Goal: Transaction & Acquisition: Purchase product/service

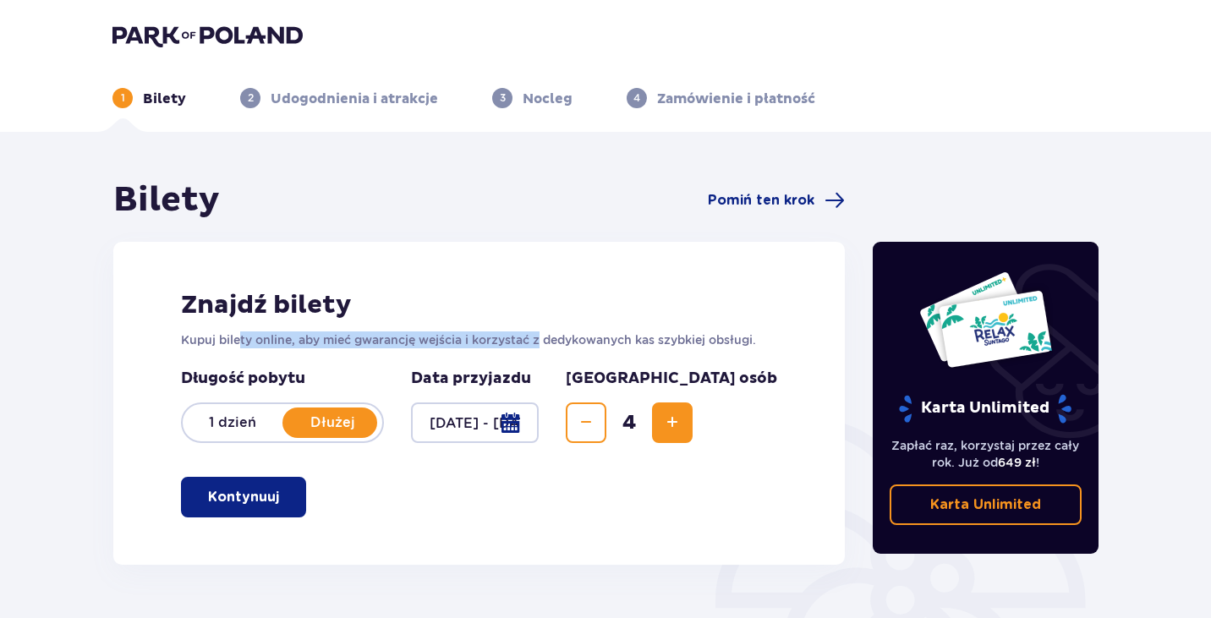
drag, startPoint x: 242, startPoint y: 331, endPoint x: 543, endPoint y: 328, distance: 301.0
click at [541, 328] on div "Znajdź bilety Kupuj bilety online, aby mieć gwarancję wejścia i korzystać z ded…" at bounding box center [478, 403] width 731 height 323
click at [548, 328] on div "Znajdź bilety Kupuj bilety online, aby mieć gwarancję wejścia i korzystać z ded…" at bounding box center [478, 403] width 731 height 323
click at [270, 499] on button "Kontynuuj" at bounding box center [243, 497] width 125 height 41
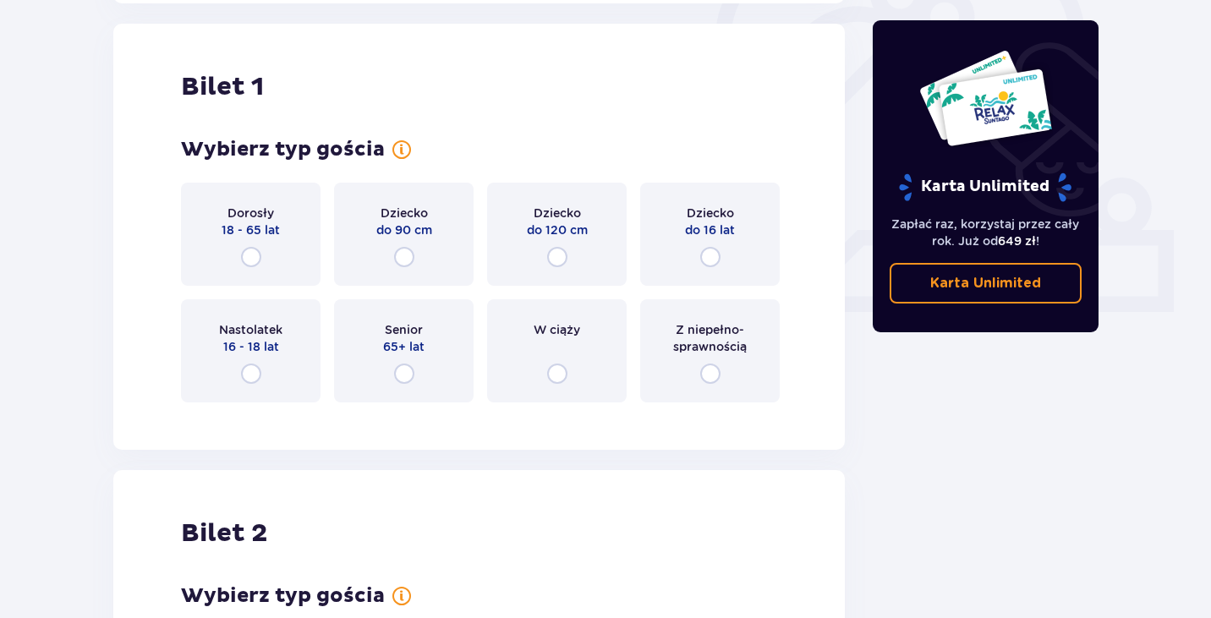
scroll to position [565, 0]
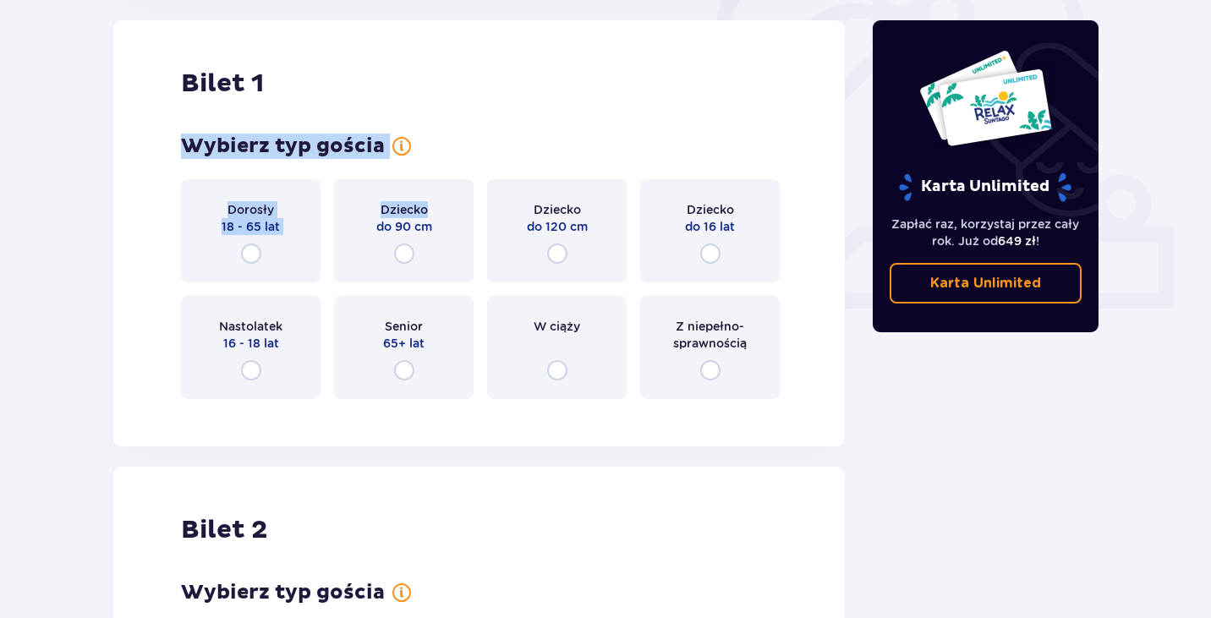
drag, startPoint x: 183, startPoint y: 142, endPoint x: 473, endPoint y: 146, distance: 290.8
click at [471, 146] on div "Wybierz typ gościa Dorosły 18 - 65 lat Dziecko do 90 cm Dziecko do 120 cm Dziec…" at bounding box center [479, 266] width 596 height 265
click at [474, 146] on div "Wybierz typ gościa Pamiętaj, aby zabrać ze sobą dokument tożsamości i dokument …" at bounding box center [479, 266] width 596 height 265
drag, startPoint x: 183, startPoint y: 139, endPoint x: 505, endPoint y: 141, distance: 322.1
click at [505, 141] on div "Bilet 1 Wybierz typ gościa Dorosły 18 - 65 lat Dziecko do 90 cm Dziecko do 120 …" at bounding box center [478, 233] width 731 height 426
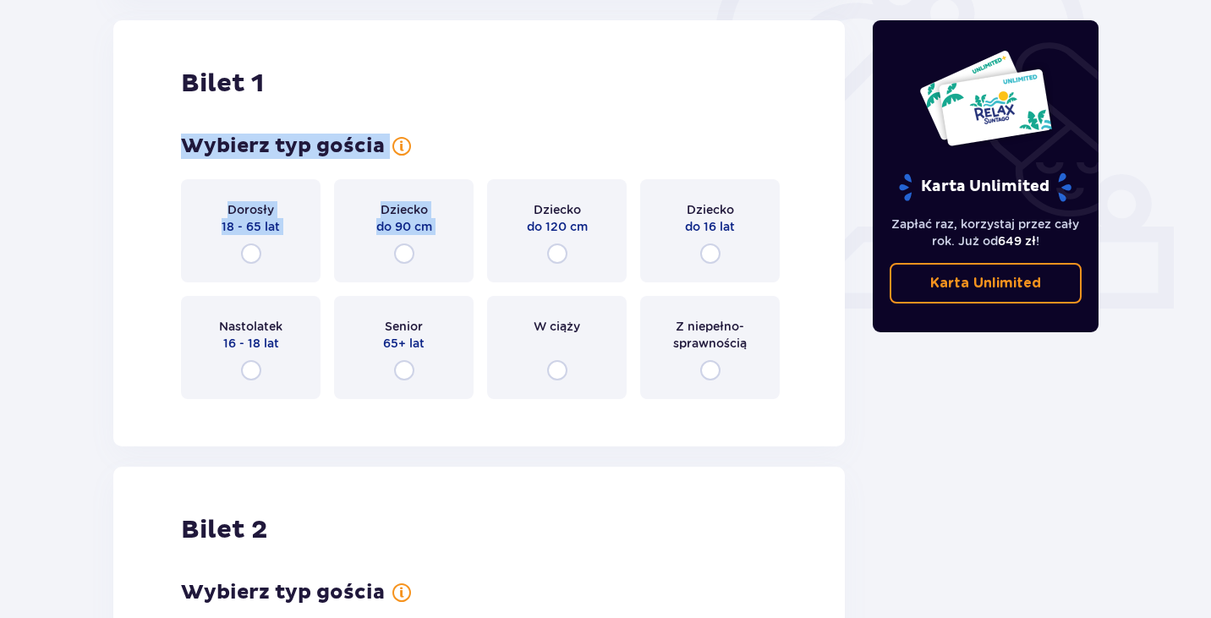
click at [323, 138] on p "Wybierz typ gościa" at bounding box center [283, 146] width 204 height 25
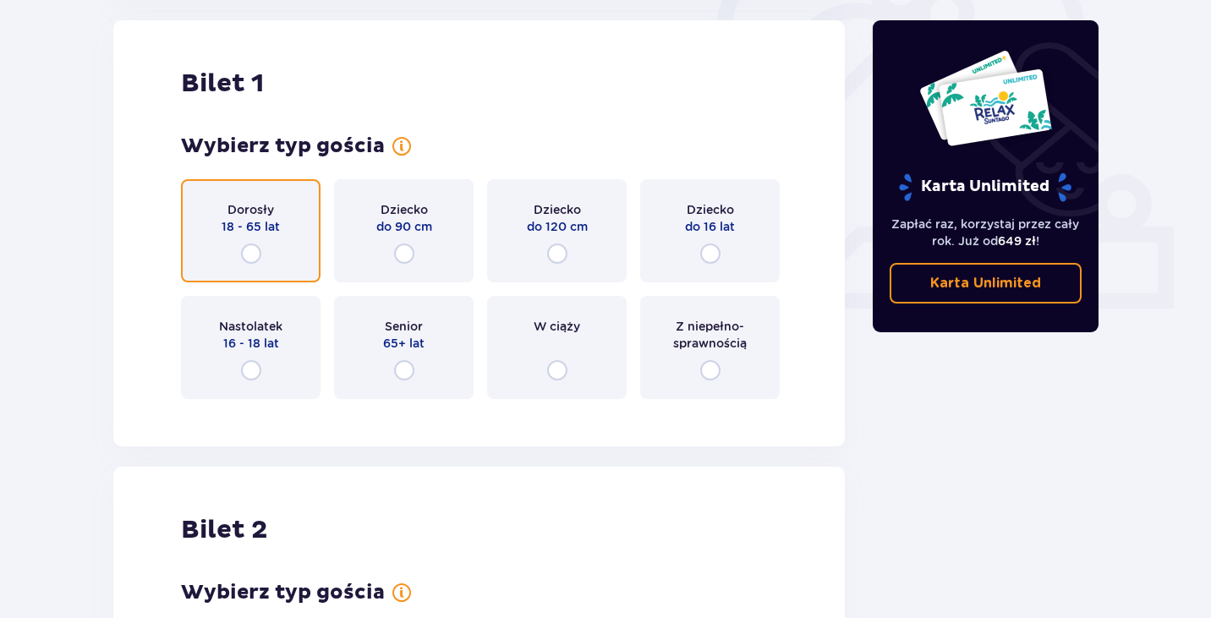
click at [254, 250] on input "radio" at bounding box center [251, 253] width 20 height 20
radio input "true"
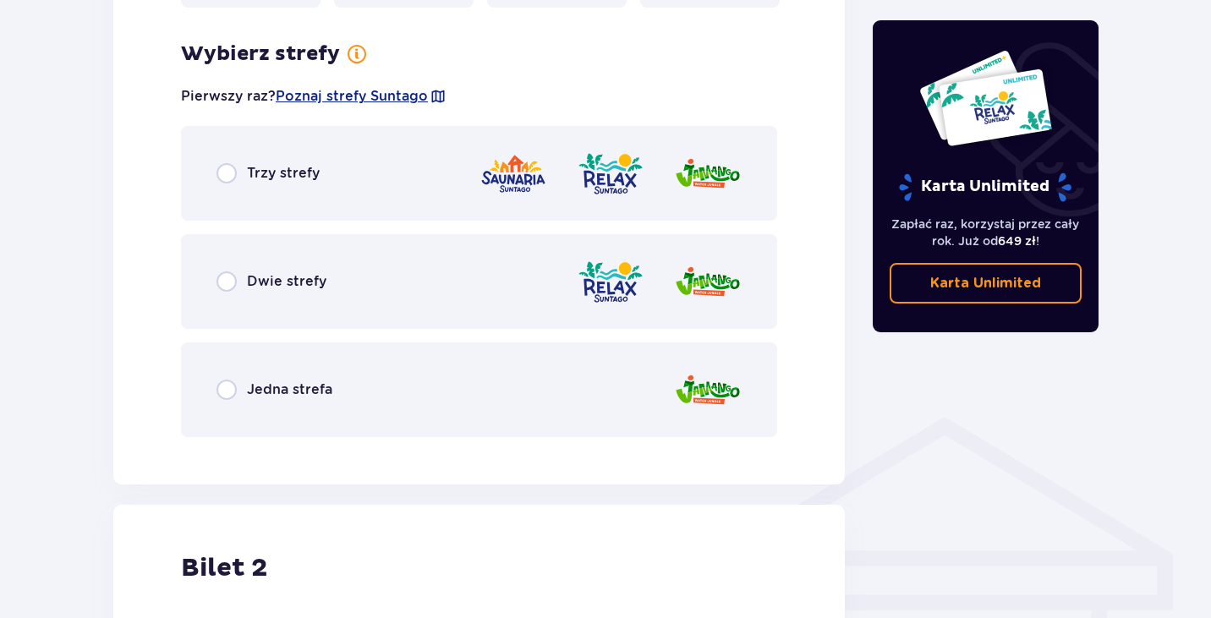
scroll to position [977, 0]
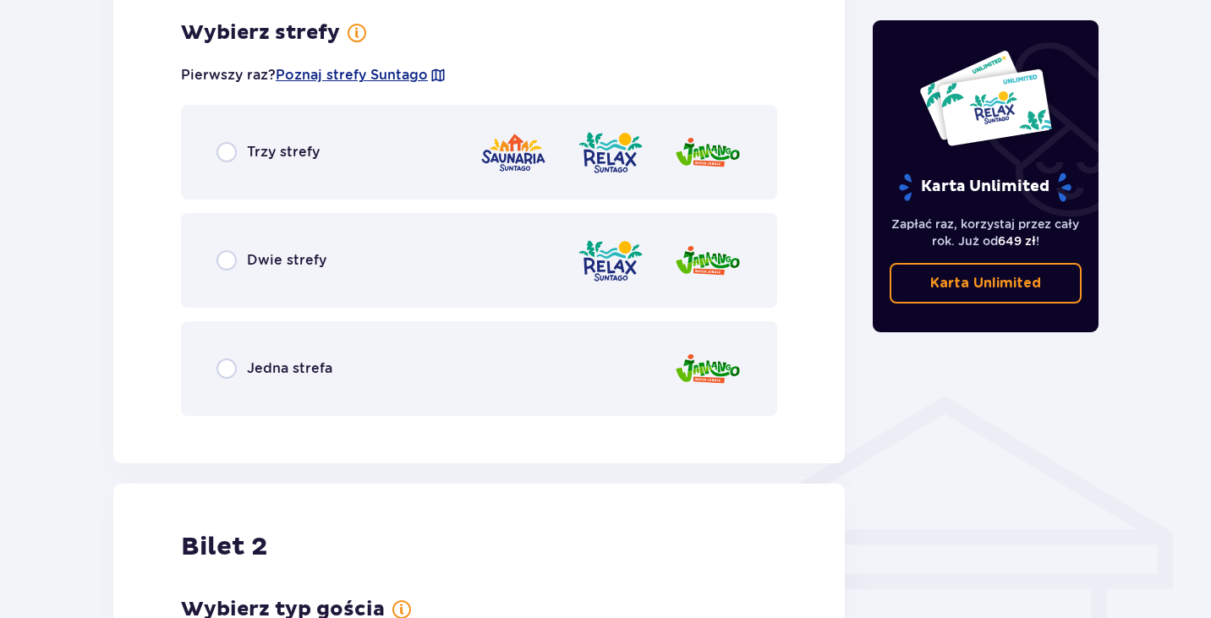
click at [241, 385] on div "Jedna strefa" at bounding box center [479, 368] width 596 height 95
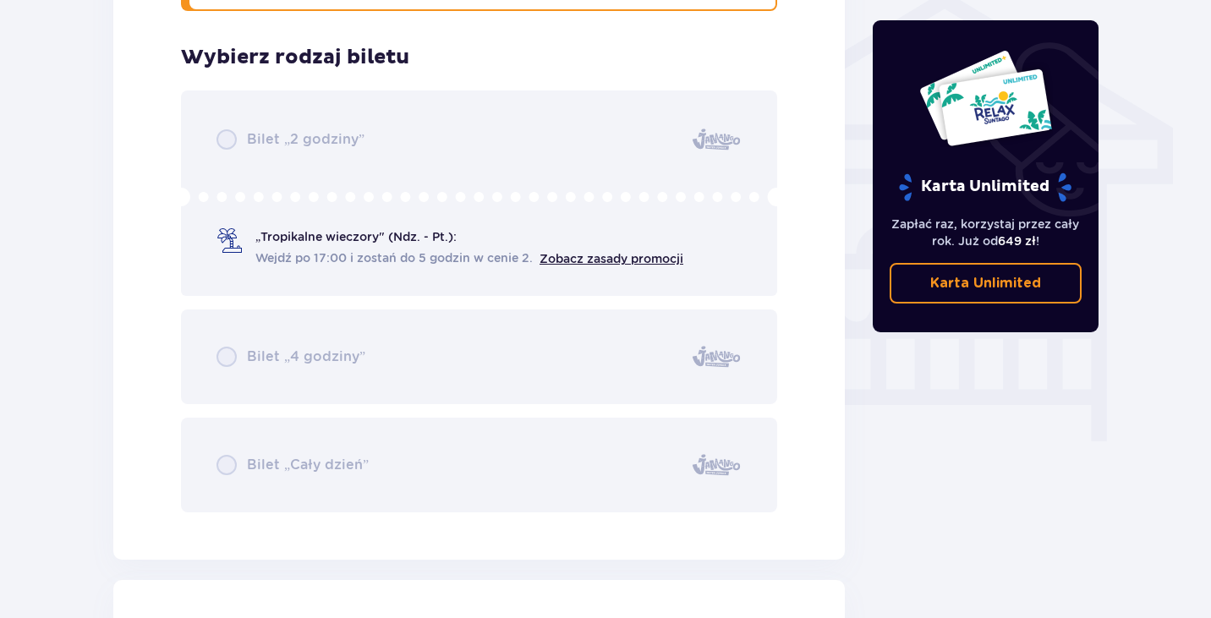
scroll to position [1407, 0]
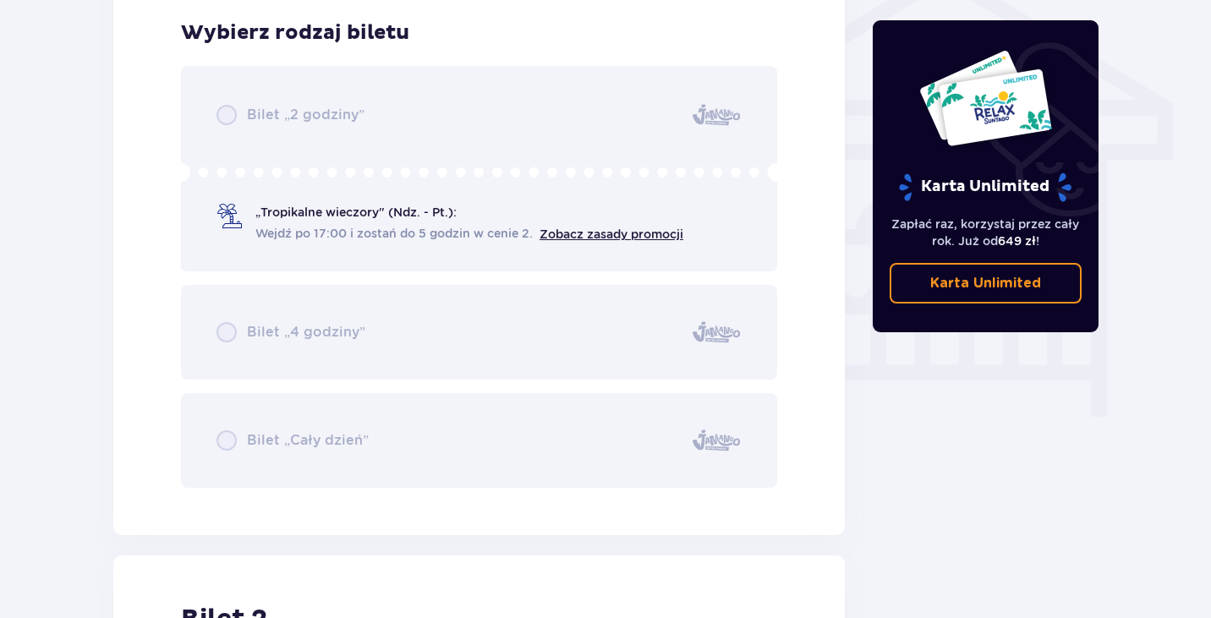
click at [299, 442] on div "Bilet „2 godziny” „Tropikalne wieczory" (Ndz. - Pt.): Wejdź po 17:00 i zostań d…" at bounding box center [479, 277] width 596 height 422
click at [282, 138] on div "Bilet „2 godziny” „Tropikalne wieczory" (Ndz. - Pt.): Wejdź po 17:00 i zostań d…" at bounding box center [479, 277] width 596 height 422
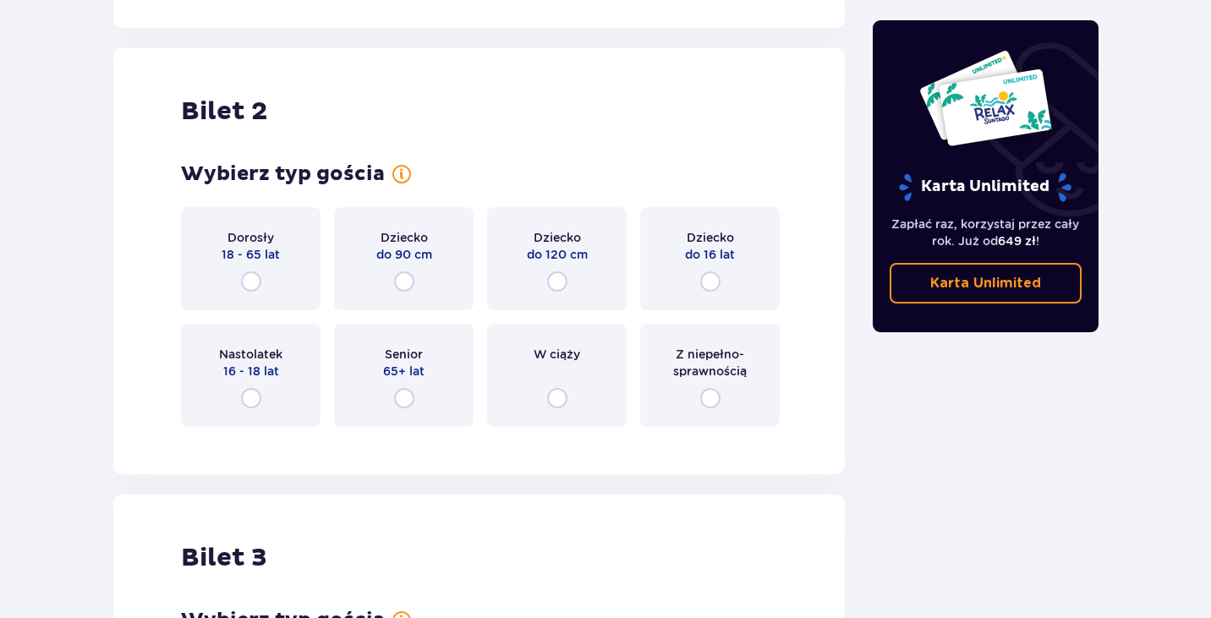
click at [238, 271] on div "Dorosły 18 - 65 lat" at bounding box center [250, 258] width 139 height 103
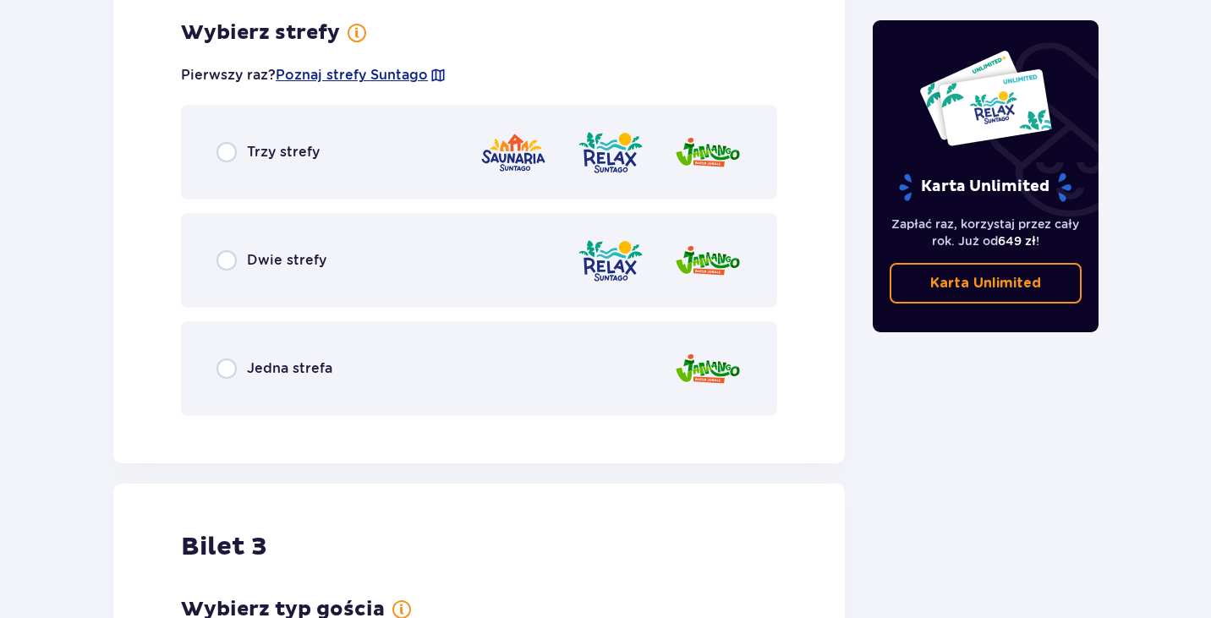
click at [304, 371] on p "Jedna strefa" at bounding box center [289, 368] width 85 height 19
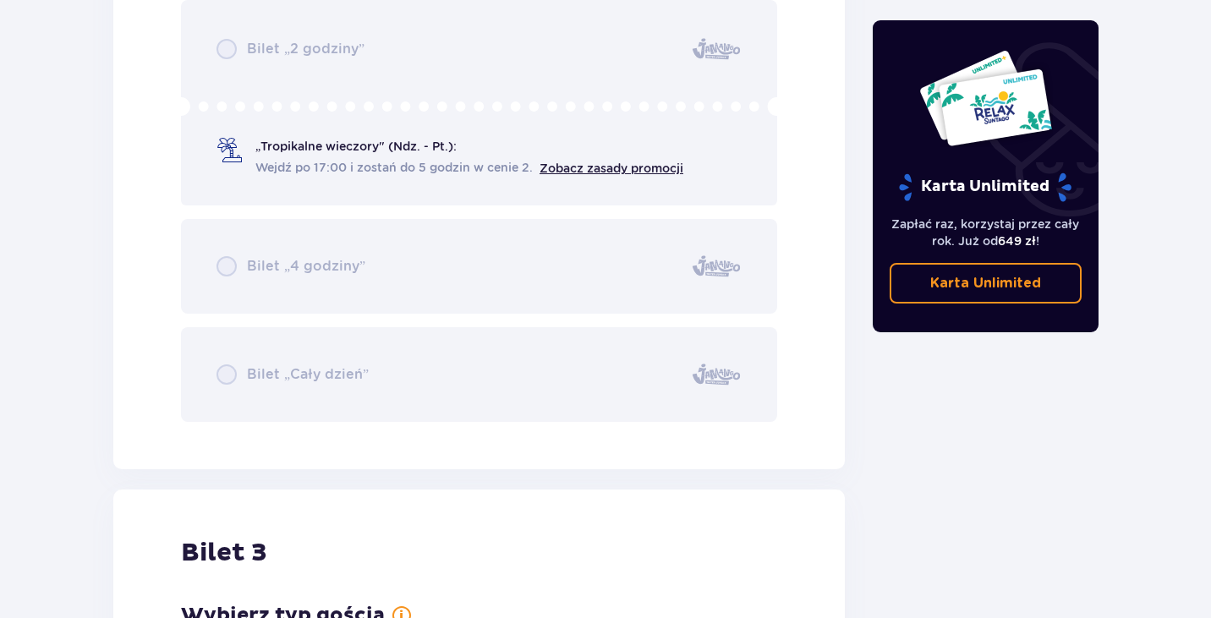
scroll to position [3291, 0]
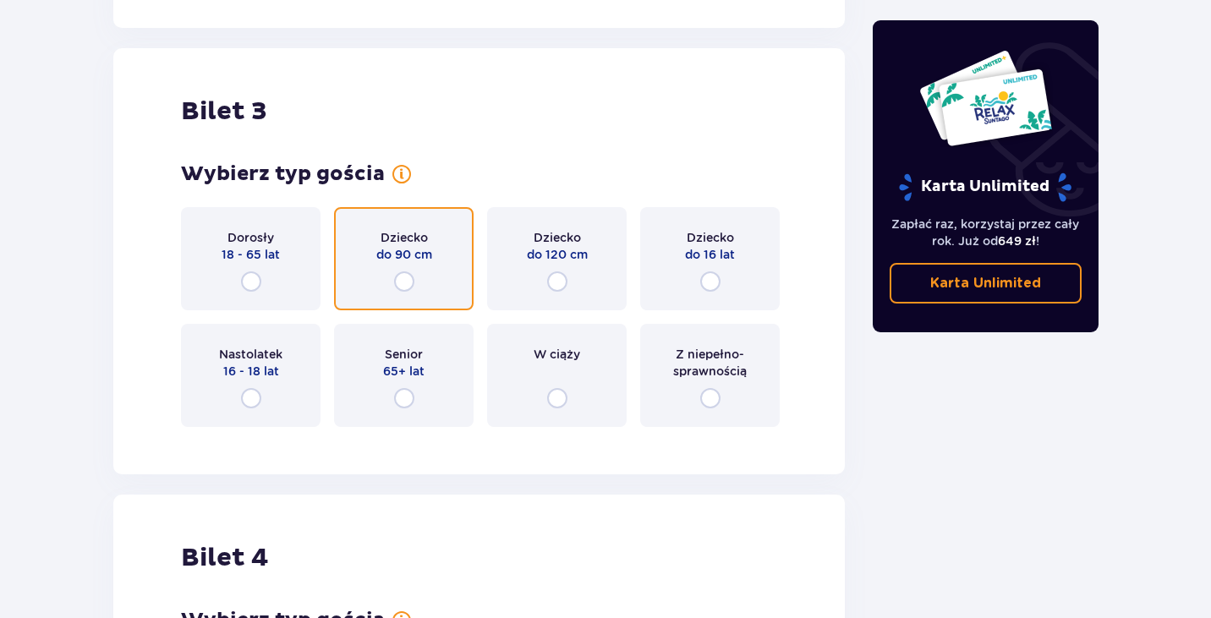
click at [408, 282] on input "radio" at bounding box center [404, 281] width 20 height 20
radio input "true"
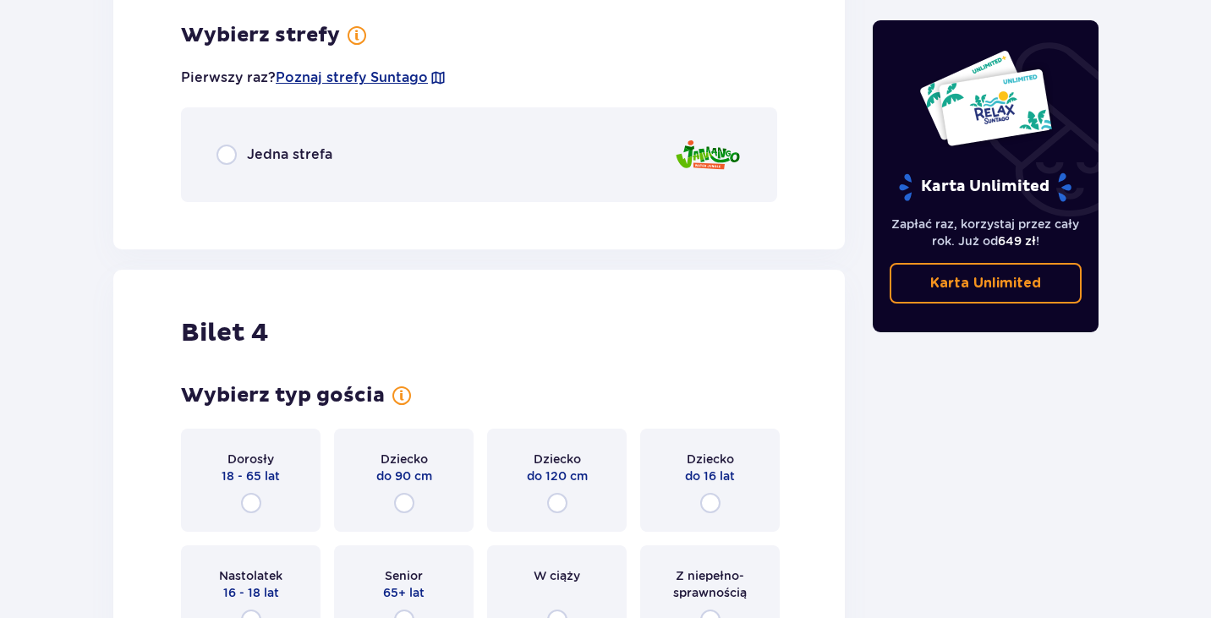
scroll to position [3731, 0]
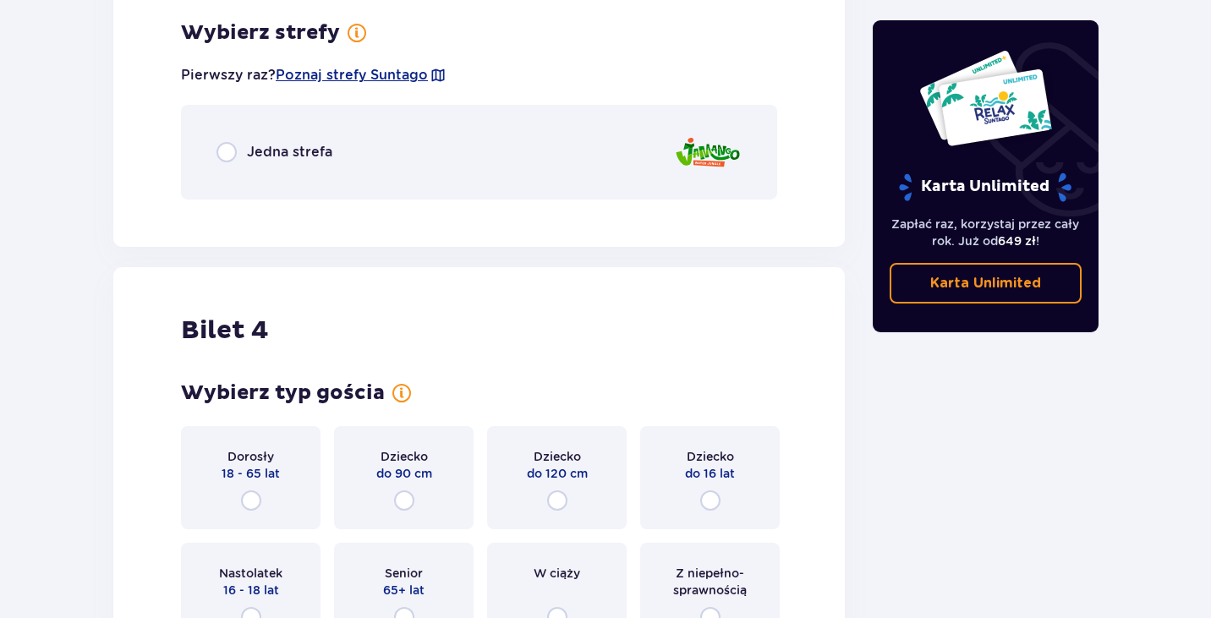
click at [295, 150] on p "Jedna strefa" at bounding box center [289, 152] width 85 height 19
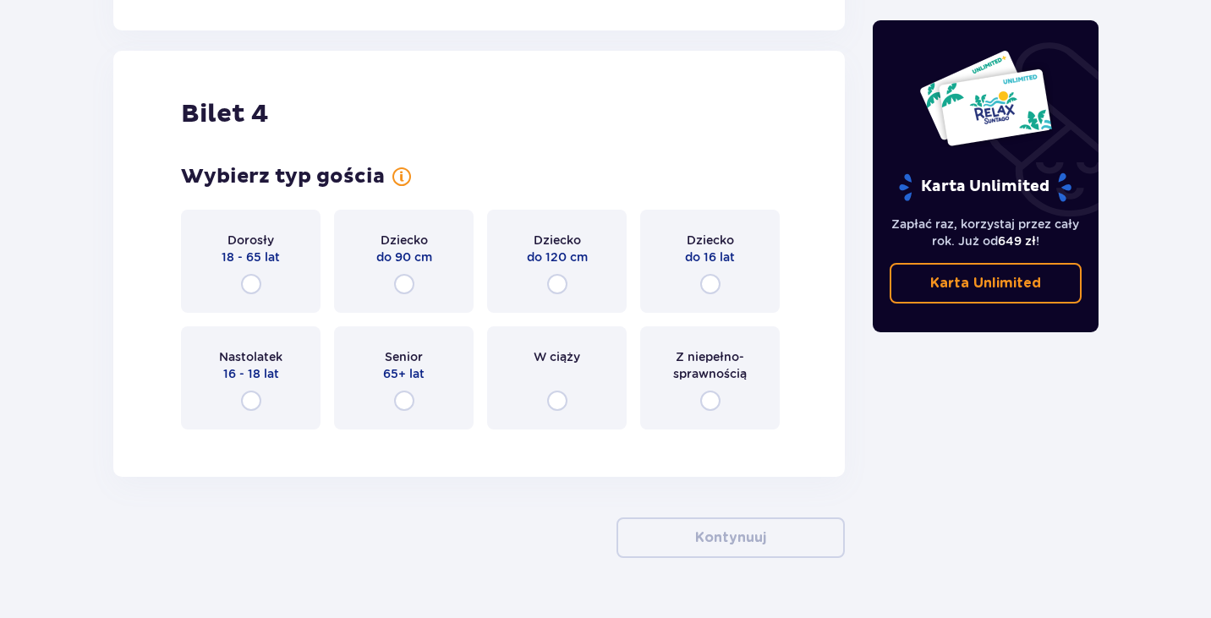
scroll to position [4452, 0]
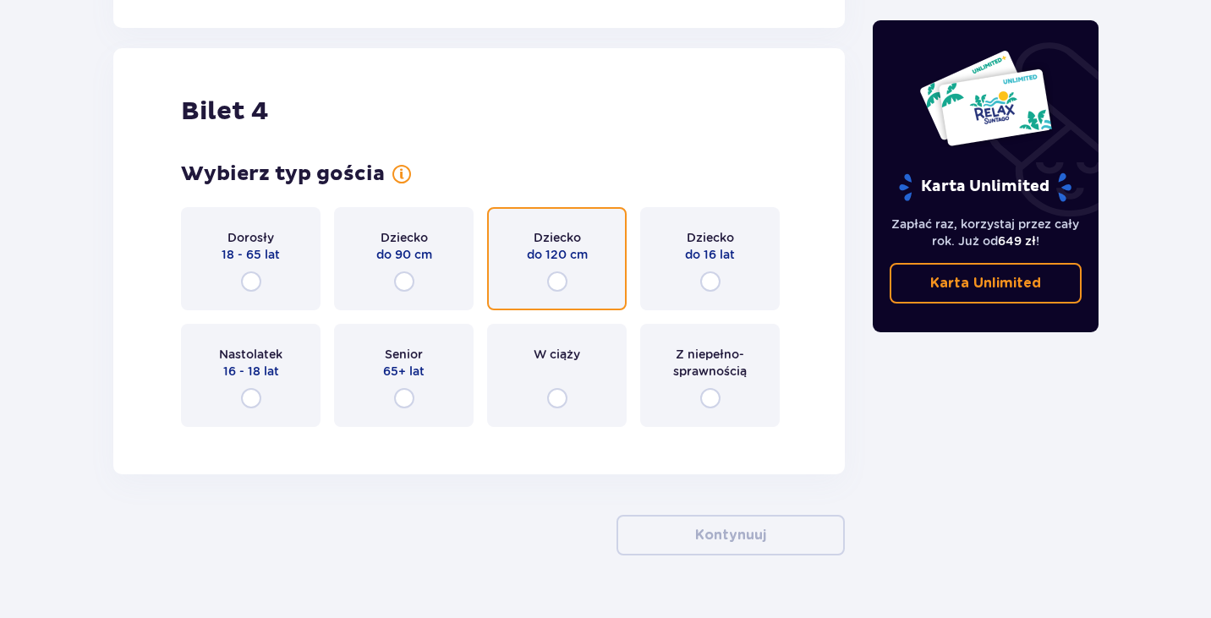
click at [554, 278] on input "radio" at bounding box center [557, 281] width 20 height 20
radio input "true"
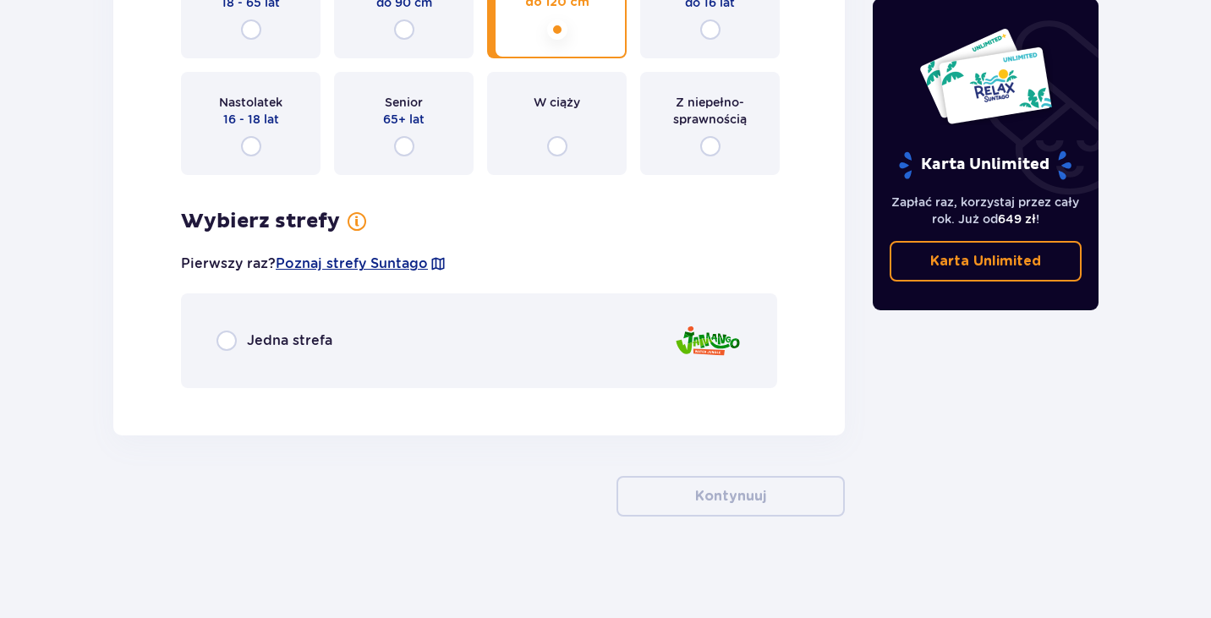
click at [308, 337] on p "Jedna strefa" at bounding box center [289, 340] width 85 height 19
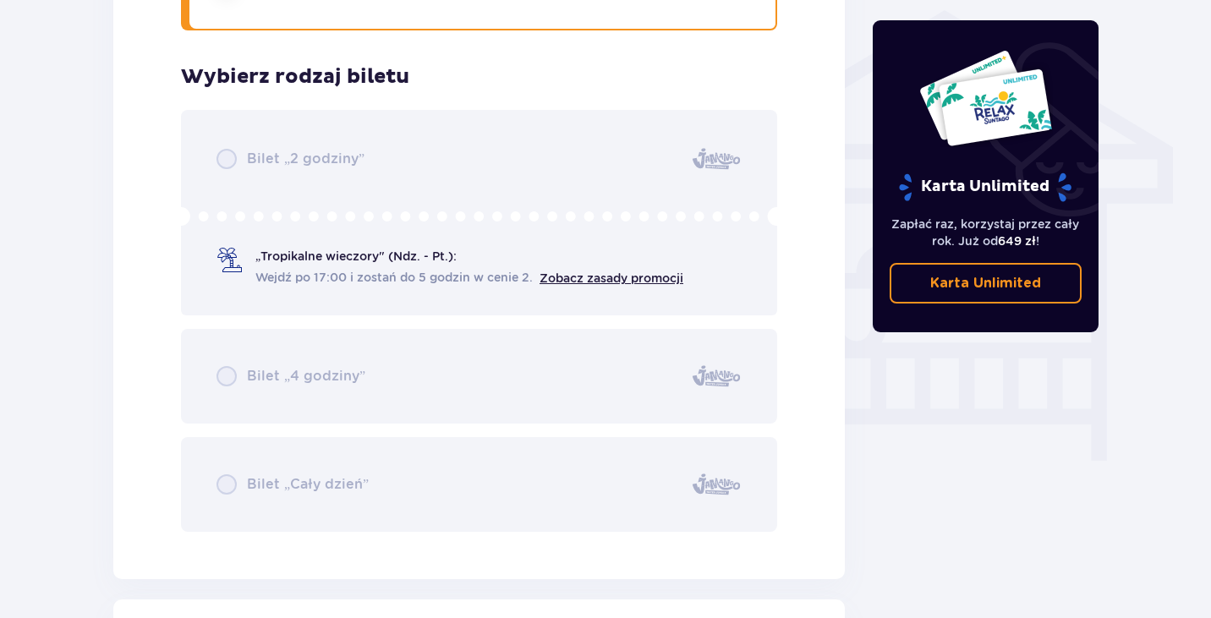
scroll to position [1316, 0]
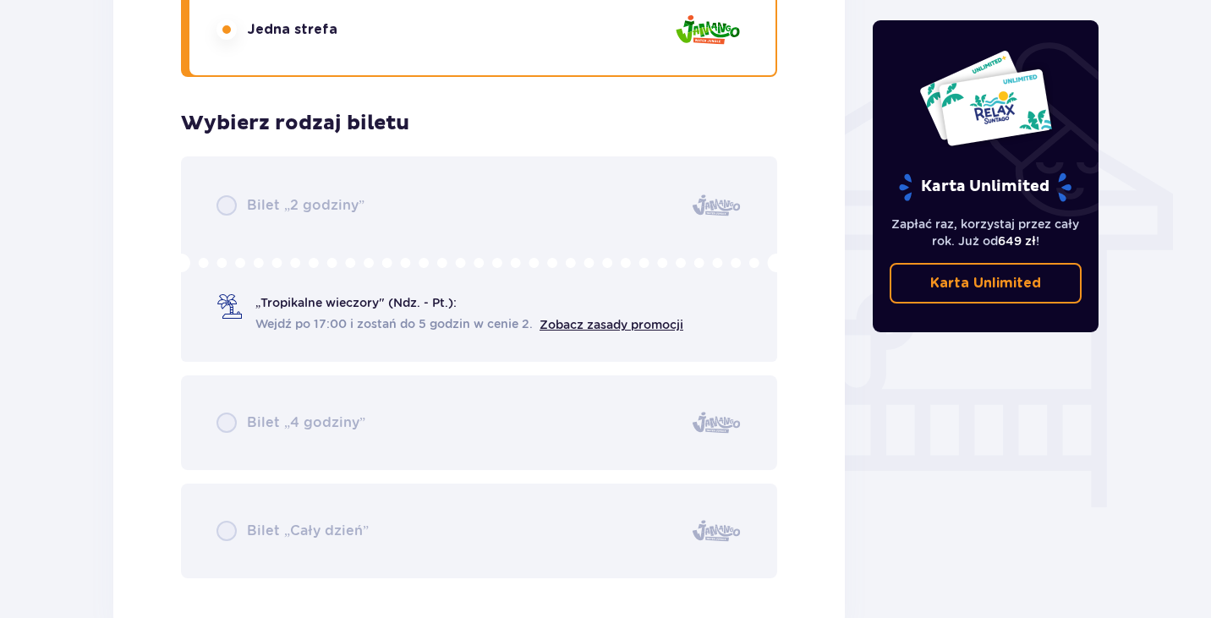
click at [296, 311] on div "Bilet „2 godziny” „Tropikalne wieczory" (Ndz. - Pt.): Wejdź po 17:00 i zostań d…" at bounding box center [479, 367] width 596 height 422
click at [358, 298] on div "Bilet „2 godziny” „Tropikalne wieczory" (Ndz. - Pt.): Wejdź po 17:00 i zostań d…" at bounding box center [479, 367] width 596 height 422
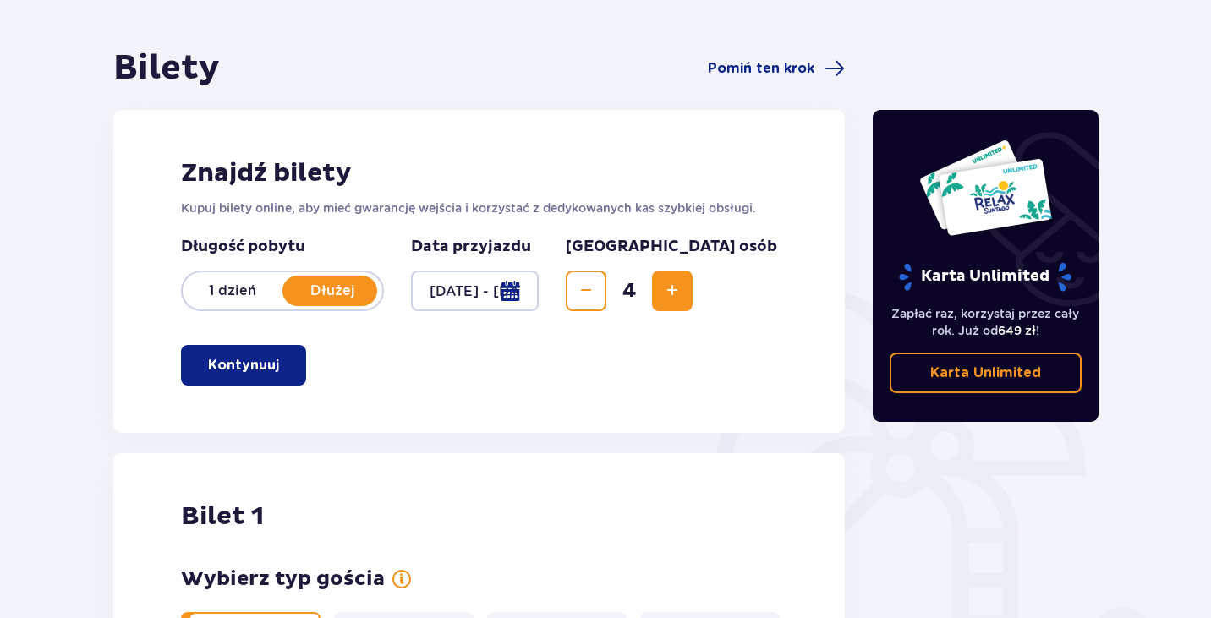
scroll to position [48, 0]
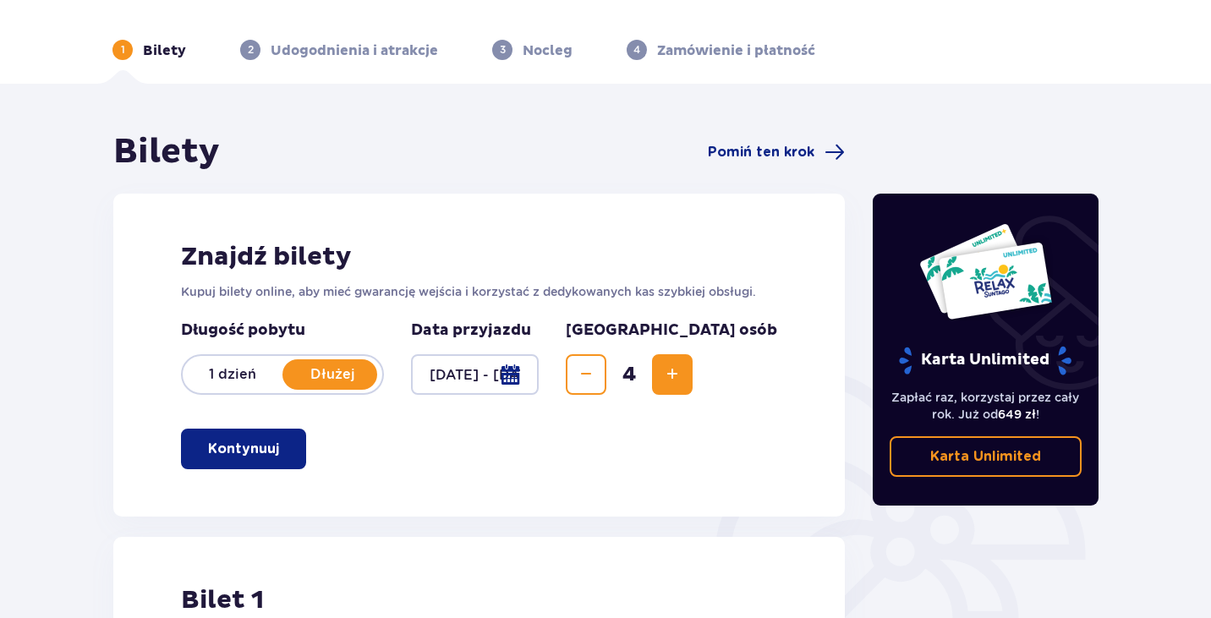
click at [683, 467] on div "Znajdź bilety Kupuj bilety online, aby mieć gwarancję wejścia i korzystać z ded…" at bounding box center [478, 355] width 731 height 323
click at [460, 456] on div "Znajdź bilety Kupuj bilety online, aby mieć gwarancję wejścia i korzystać z ded…" at bounding box center [478, 355] width 731 height 323
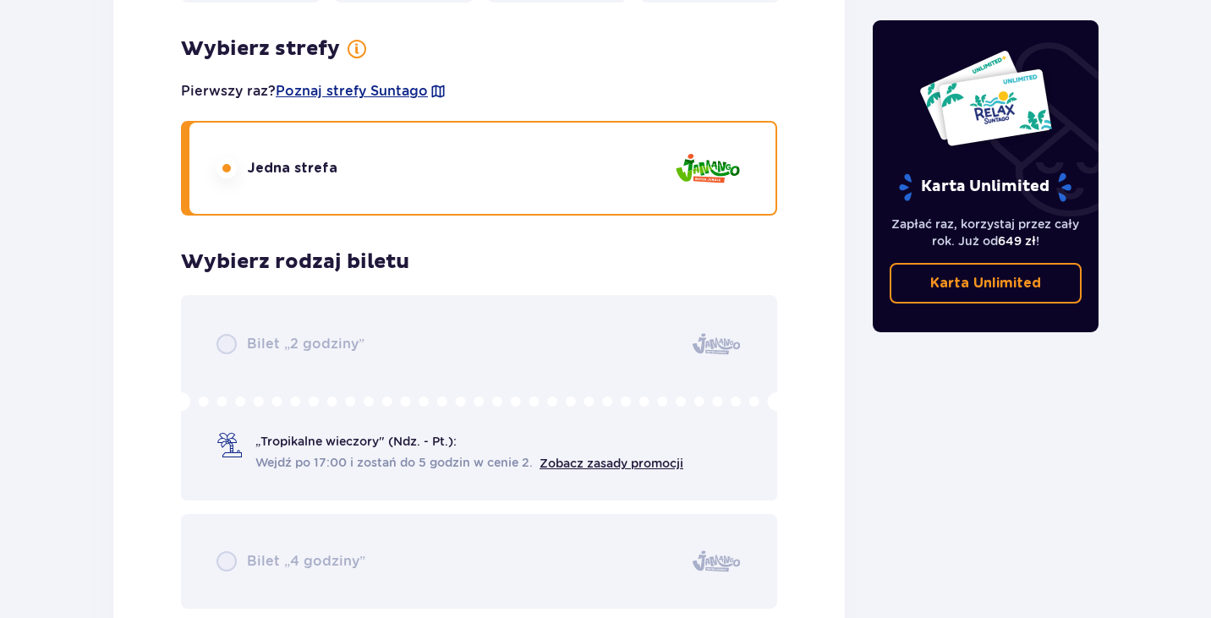
scroll to position [4867, 0]
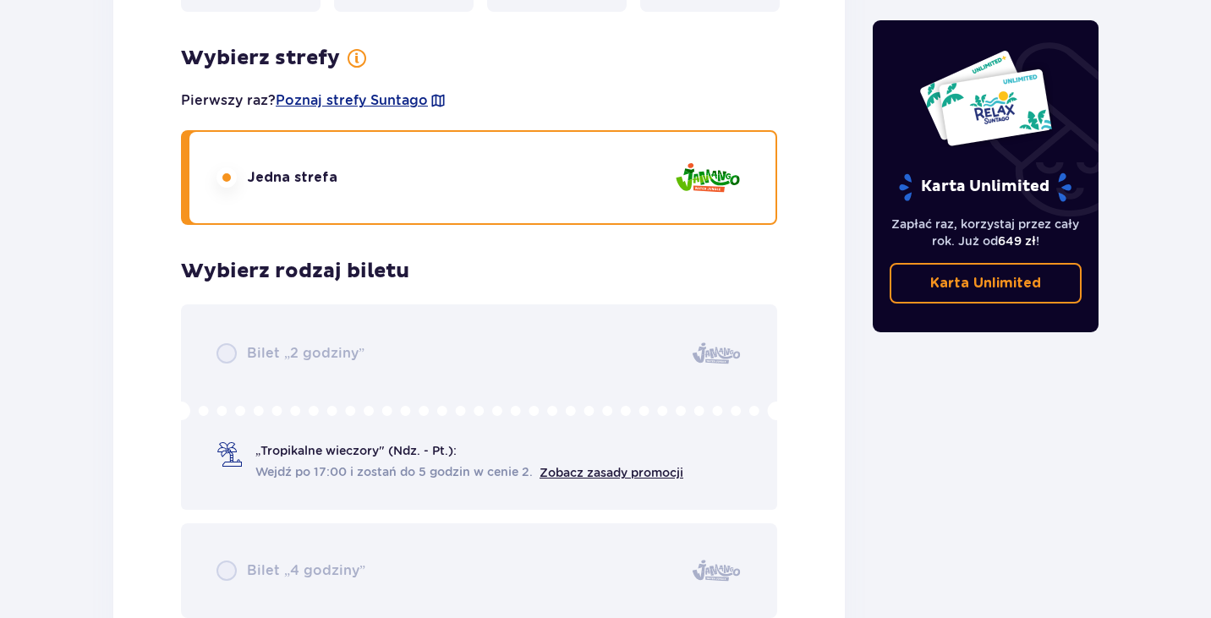
click at [550, 348] on div "Bilet „2 godziny” „Tropikalne wieczory" (Ndz. - Pt.): Wejdź po 17:00 i zostań d…" at bounding box center [479, 515] width 596 height 422
click at [175, 338] on div "Bilet 4 Wybierz typ gościa Dorosły 18 - 65 lat Dziecko do 90 cm Dziecko do 120 …" at bounding box center [478, 203] width 731 height 1140
click at [233, 347] on div "Bilet „2 godziny” „Tropikalne wieczory" (Ndz. - Pt.): Wejdź po 17:00 i zostań d…" at bounding box center [479, 515] width 596 height 422
click at [221, 175] on input "radio" at bounding box center [226, 177] width 20 height 20
radio input "true"
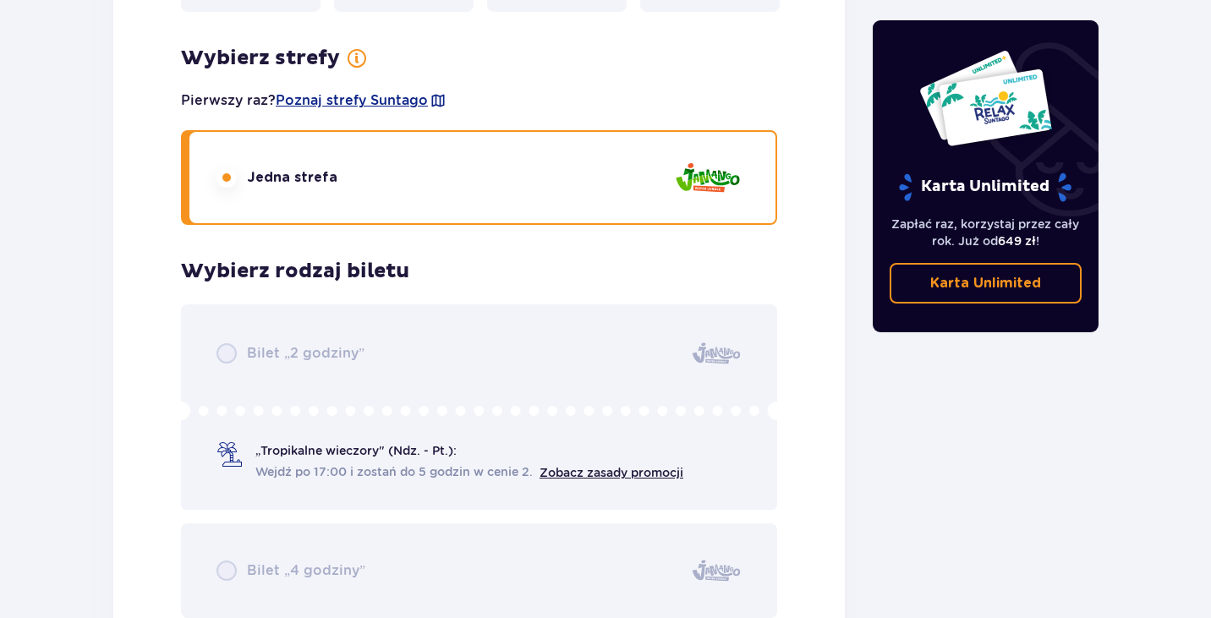
drag, startPoint x: 236, startPoint y: 172, endPoint x: 245, endPoint y: 175, distance: 9.6
click at [237, 172] on div "Jedna strefa" at bounding box center [276, 177] width 121 height 20
click at [228, 172] on input "radio" at bounding box center [226, 177] width 20 height 20
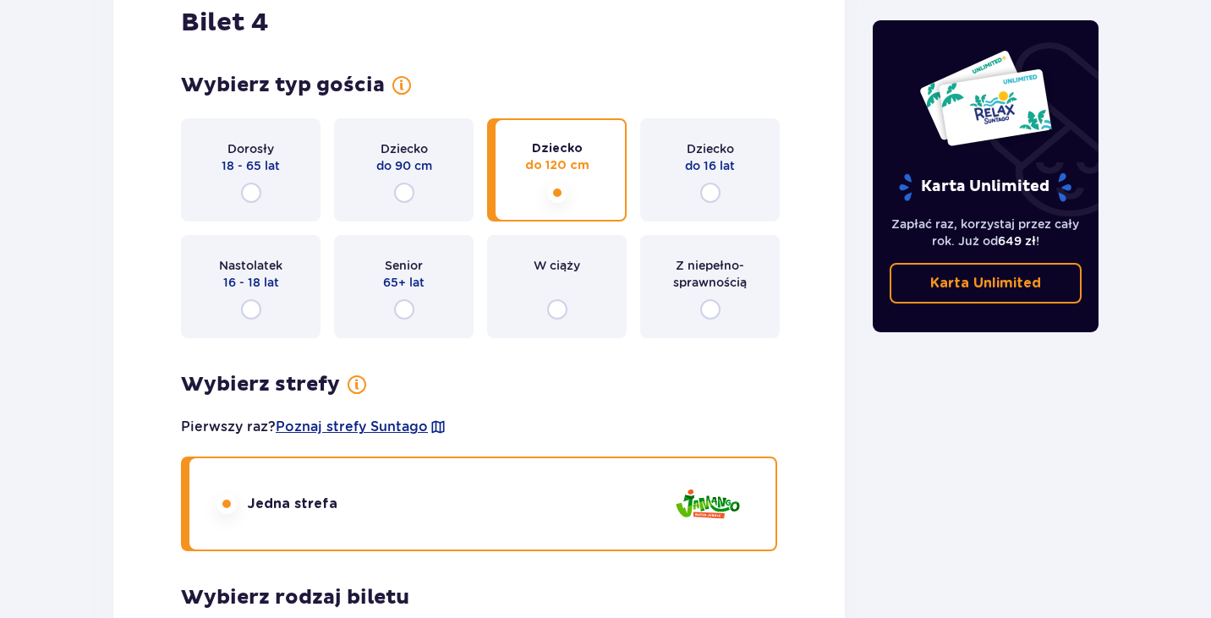
scroll to position [4529, 0]
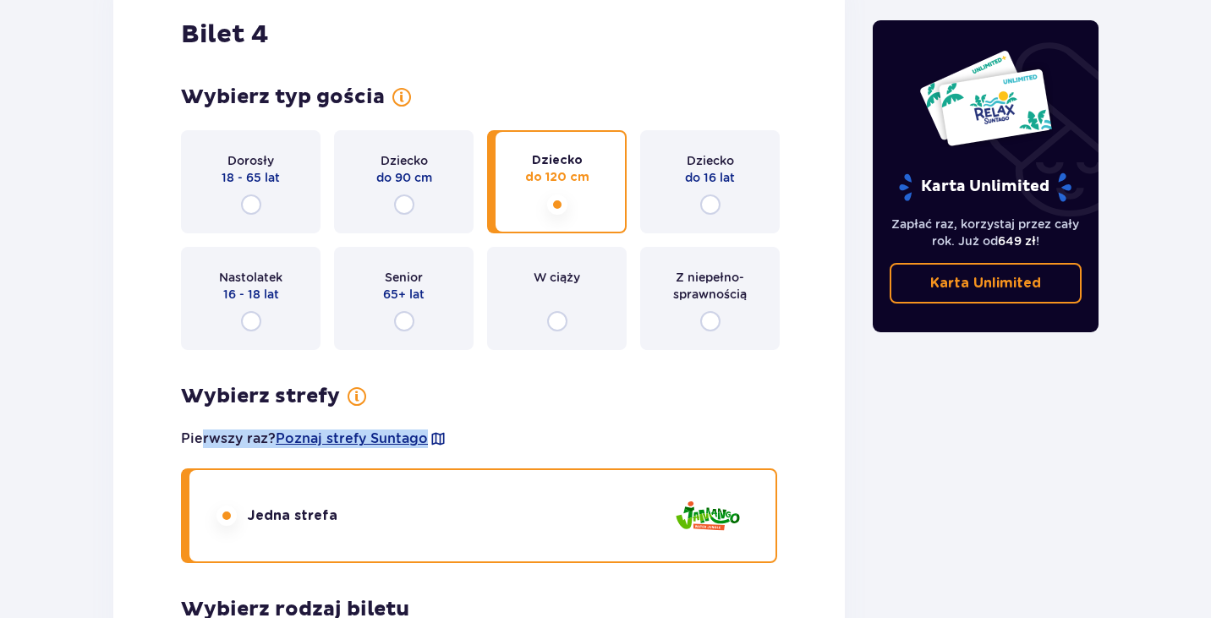
drag, startPoint x: 199, startPoint y: 439, endPoint x: 555, endPoint y: 439, distance: 355.9
click at [554, 439] on div "Pierwszy raz? Poznaj strefy Suntago" at bounding box center [479, 439] width 596 height 32
click at [384, 437] on span "Poznaj strefy Suntago" at bounding box center [352, 438] width 152 height 19
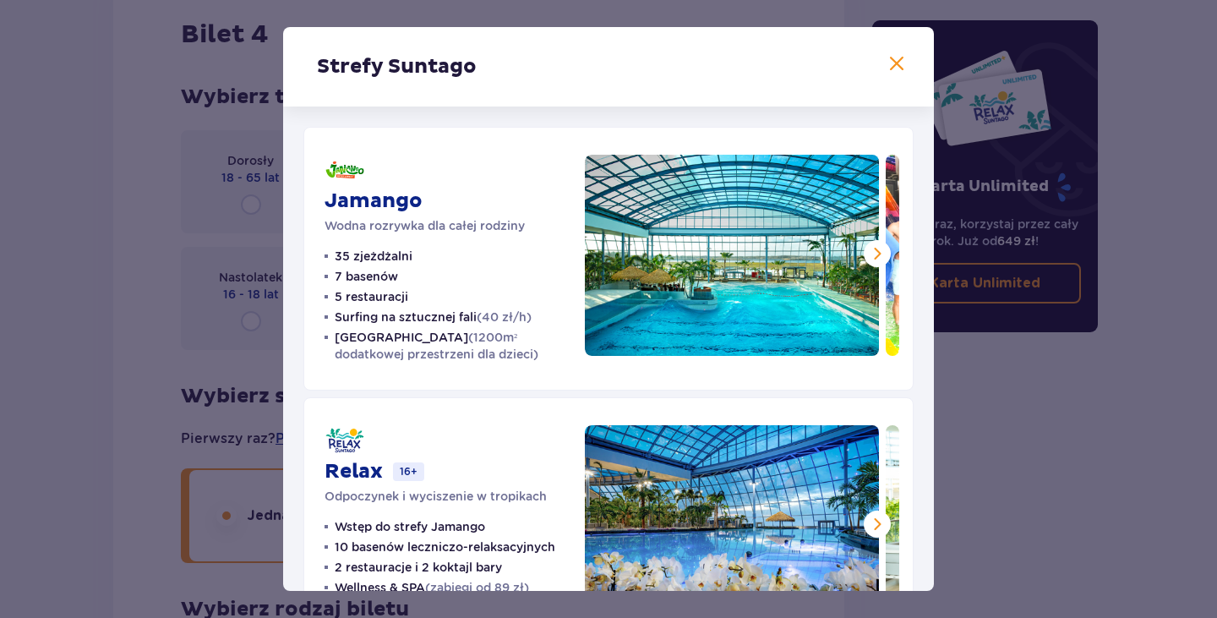
click at [895, 59] on span at bounding box center [897, 64] width 20 height 20
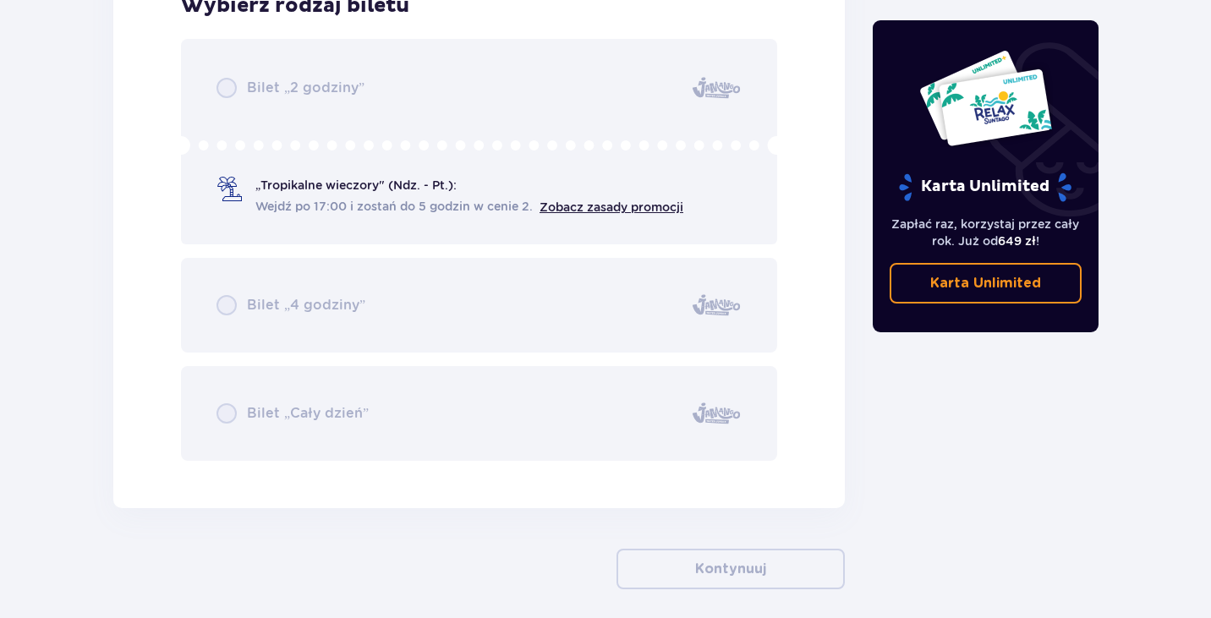
scroll to position [4529, 0]
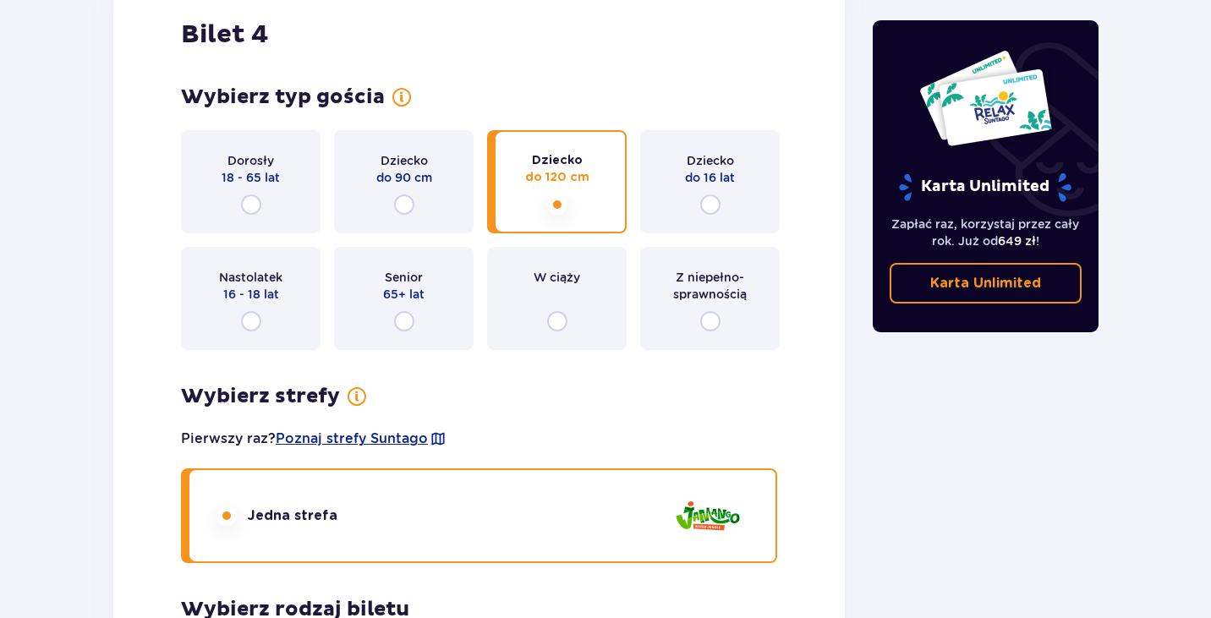
click at [548, 205] on input "radio" at bounding box center [557, 204] width 20 height 20
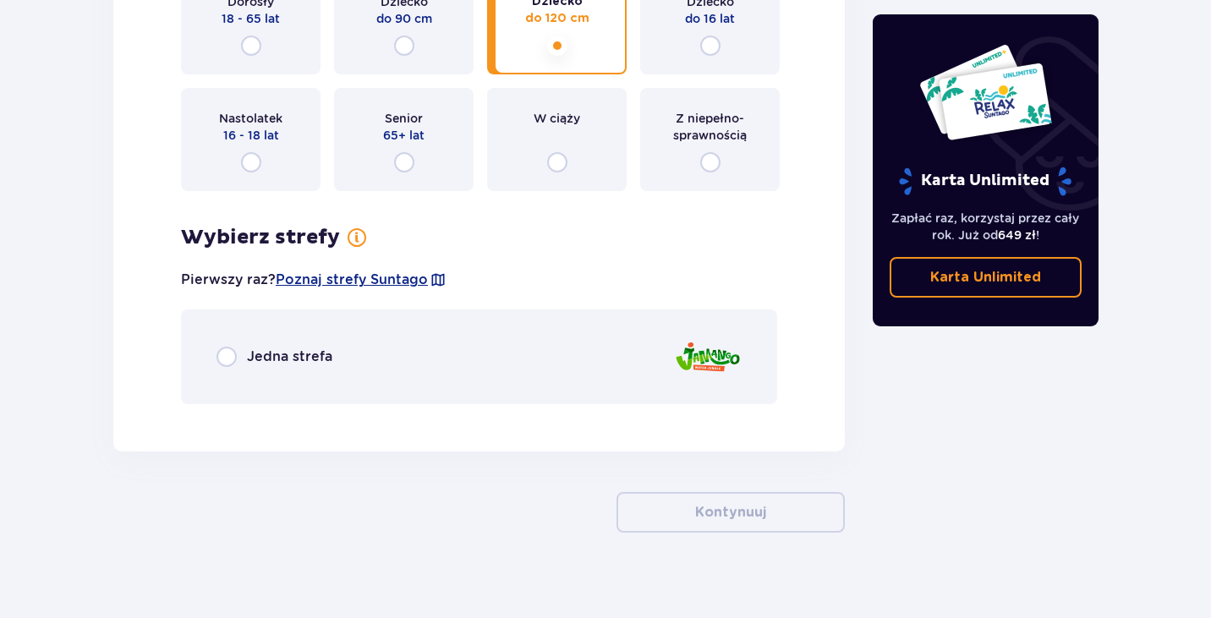
scroll to position [4704, 0]
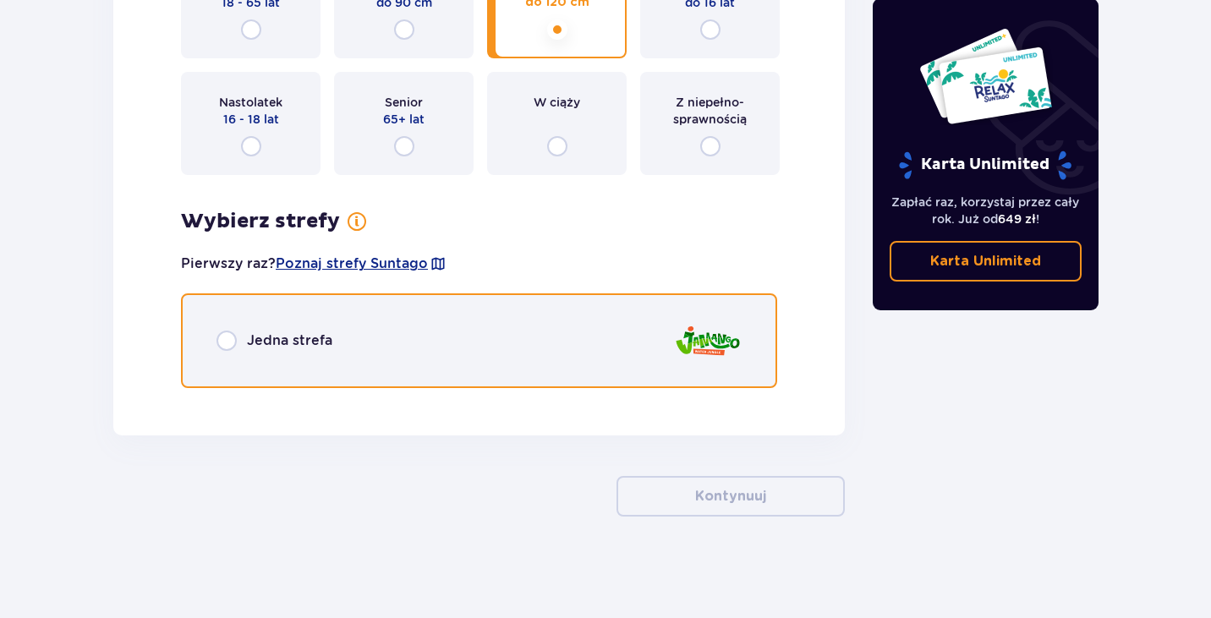
click at [224, 343] on input "radio" at bounding box center [226, 341] width 20 height 20
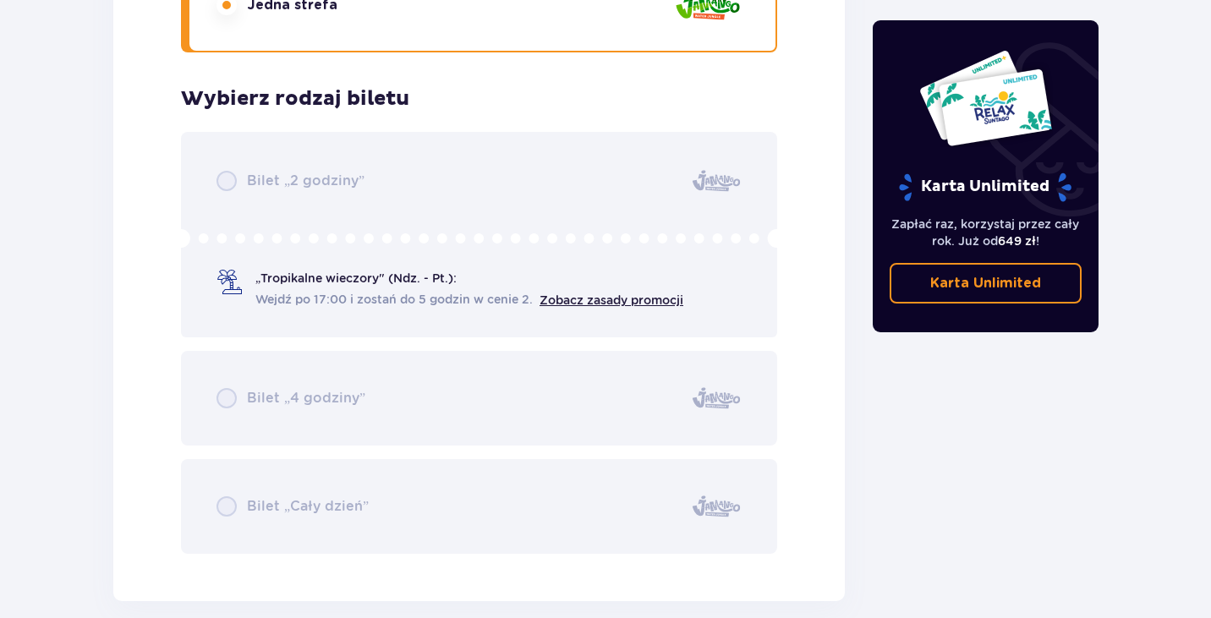
scroll to position [5036, 0]
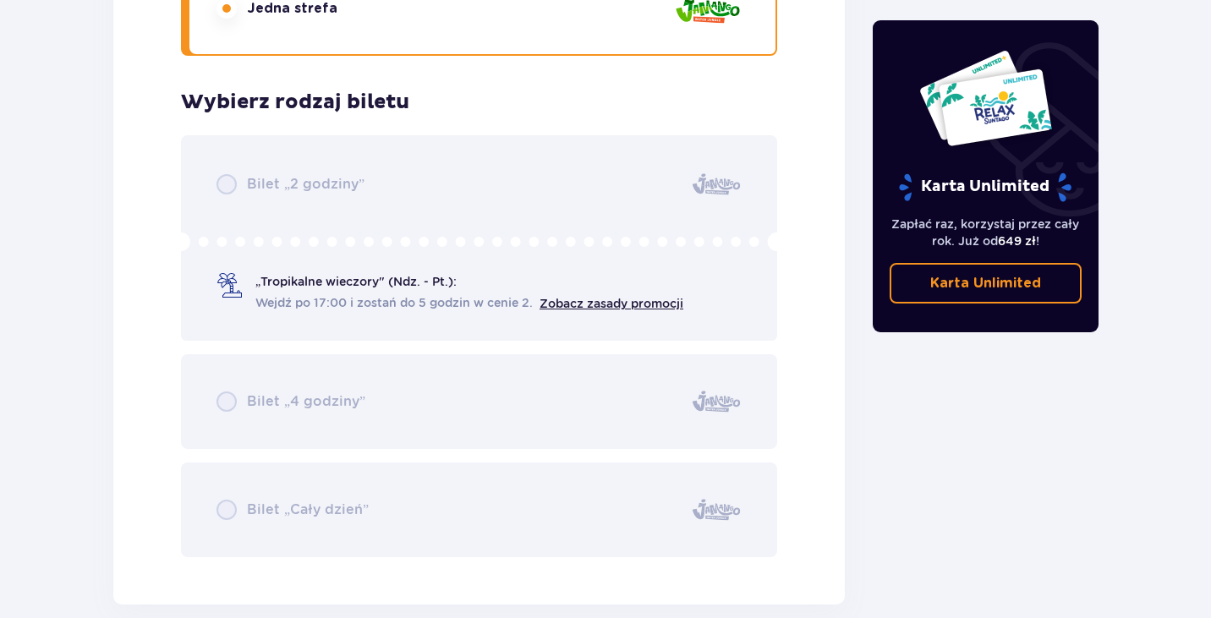
click at [238, 185] on div "Bilet „2 godziny” „Tropikalne wieczory" (Ndz. - Pt.): Wejdź po 17:00 i zostań d…" at bounding box center [479, 346] width 596 height 422
click at [227, 186] on div "Bilet „2 godziny” „Tropikalne wieczory" (Ndz. - Pt.): Wejdź po 17:00 i zostań d…" at bounding box center [479, 346] width 596 height 422
click at [236, 396] on div "Bilet „2 godziny” „Tropikalne wieczory" (Ndz. - Pt.): Wejdź po 17:00 i zostań d…" at bounding box center [479, 346] width 596 height 422
click at [235, 396] on div "Bilet „2 godziny” „Tropikalne wieczory" (Ndz. - Pt.): Wejdź po 17:00 i zostań d…" at bounding box center [479, 346] width 596 height 422
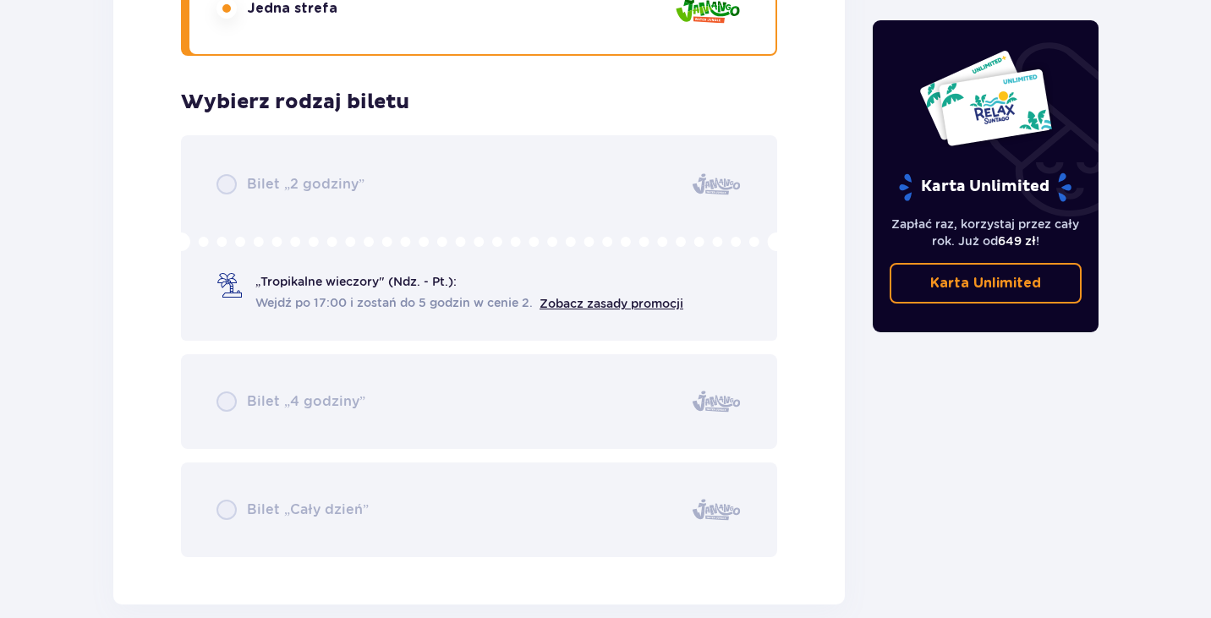
click at [220, 502] on div "Bilet „2 godziny” „Tropikalne wieczory" (Ndz. - Pt.): Wejdź po 17:00 i zostań d…" at bounding box center [479, 346] width 596 height 422
click at [515, 351] on div "Bilet „2 godziny” „Tropikalne wieczory" (Ndz. - Pt.): Wejdź po 17:00 i zostań d…" at bounding box center [479, 346] width 596 height 422
click at [383, 288] on div "Bilet „2 godziny” „Tropikalne wieczory" (Ndz. - Pt.): Wejdź po 17:00 i zostań d…" at bounding box center [479, 346] width 596 height 422
drag, startPoint x: 297, startPoint y: 282, endPoint x: 491, endPoint y: 282, distance: 194.4
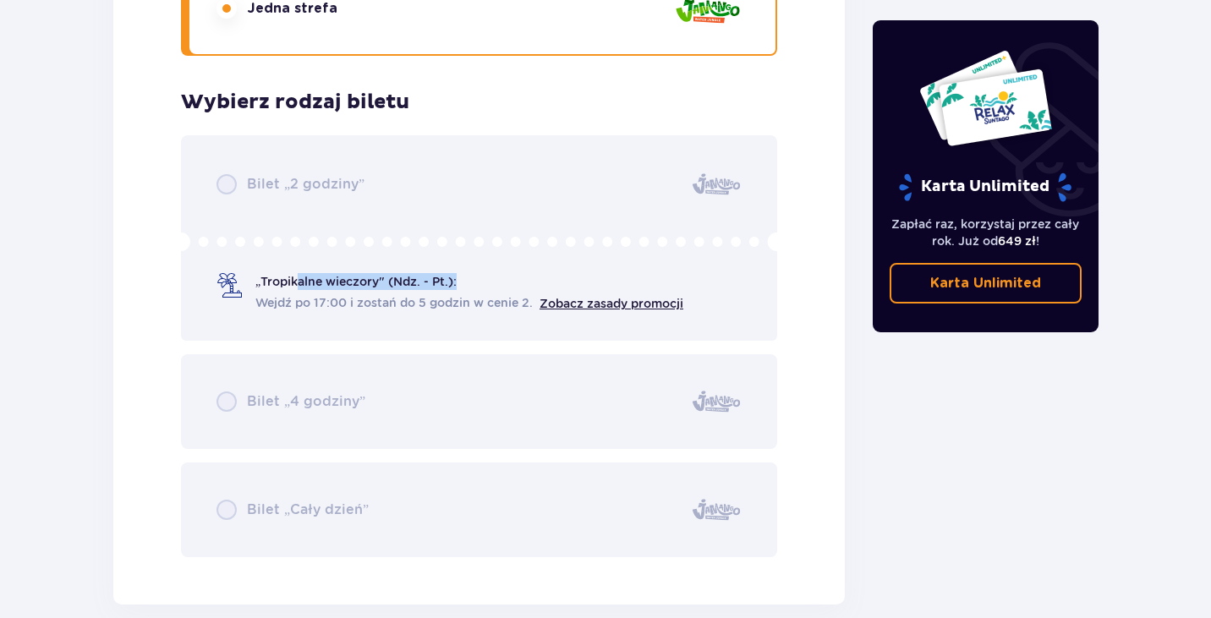
click at [489, 282] on div "Bilet „2 godziny” „Tropikalne wieczory" (Ndz. - Pt.): Wejdź po 17:00 i zostań d…" at bounding box center [479, 346] width 596 height 422
click at [493, 282] on div "Bilet „2 godziny” „Tropikalne wieczory" (Ndz. - Pt.): Wejdź po 17:00 i zostań d…" at bounding box center [479, 346] width 596 height 422
click at [490, 322] on div "Bilet „2 godziny” „Tropikalne wieczory" (Ndz. - Pt.): Wejdź po 17:00 i zostań d…" at bounding box center [479, 346] width 596 height 422
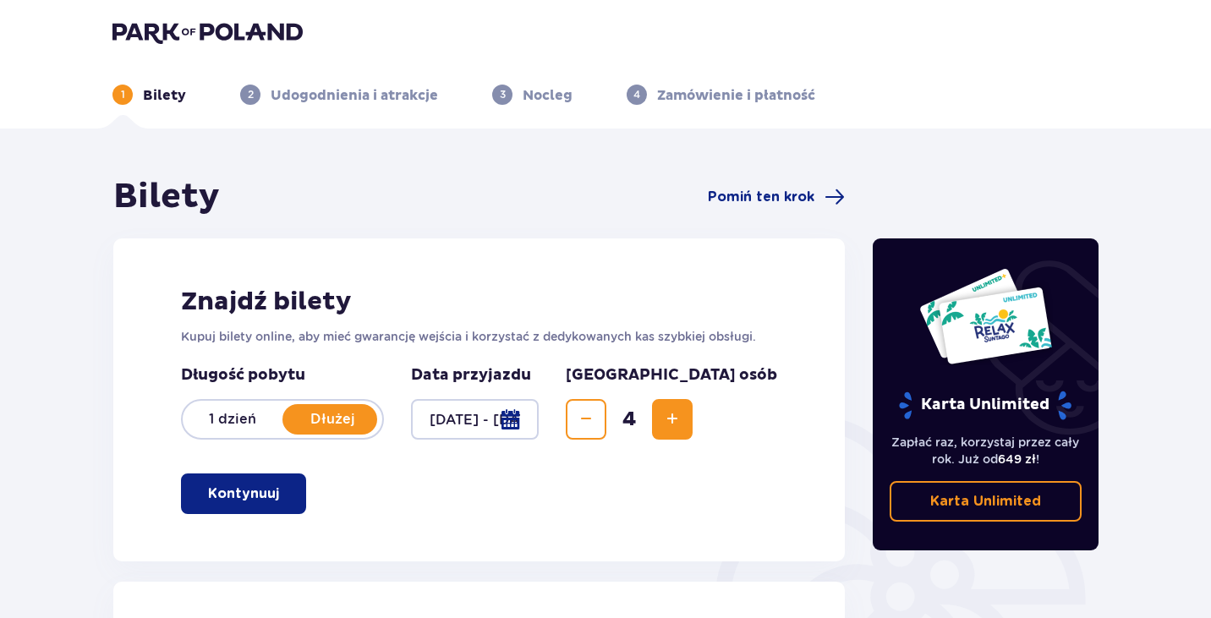
scroll to position [0, 0]
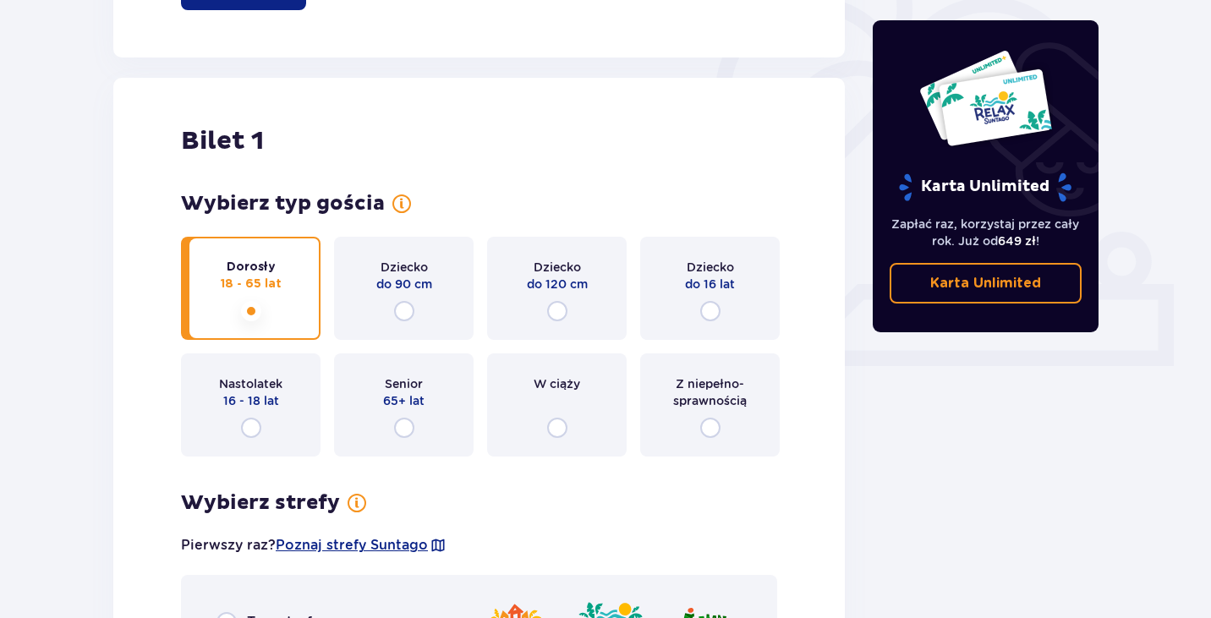
click at [216, 277] on div "Dorosły 18 - 65 lat" at bounding box center [250, 288] width 139 height 103
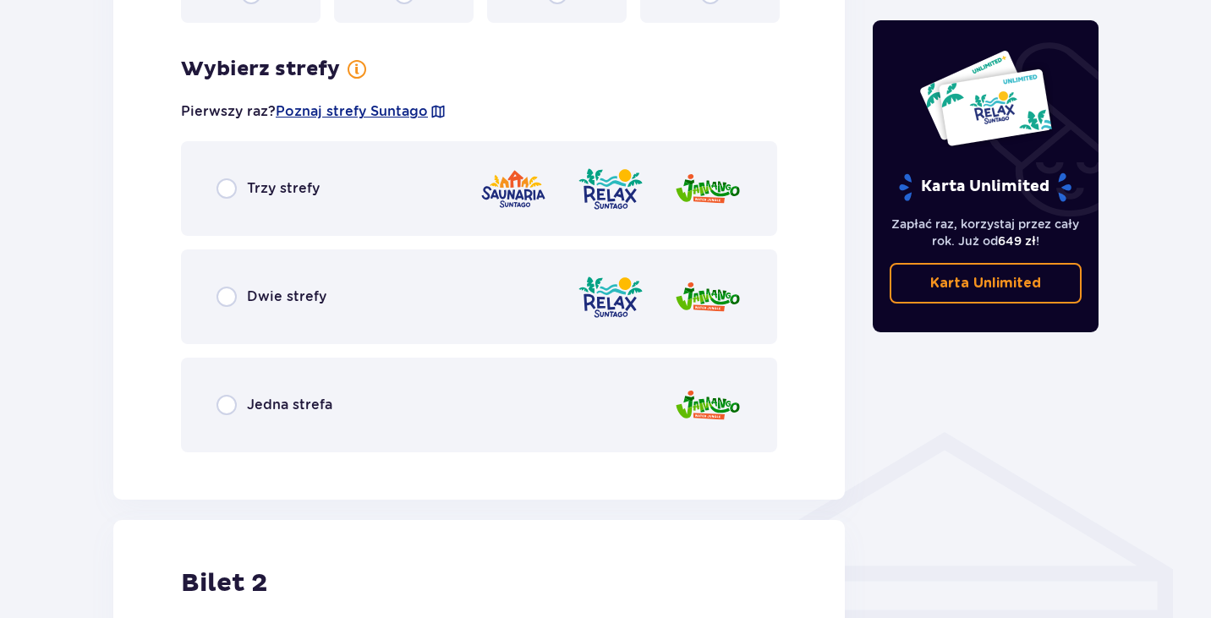
scroll to position [977, 0]
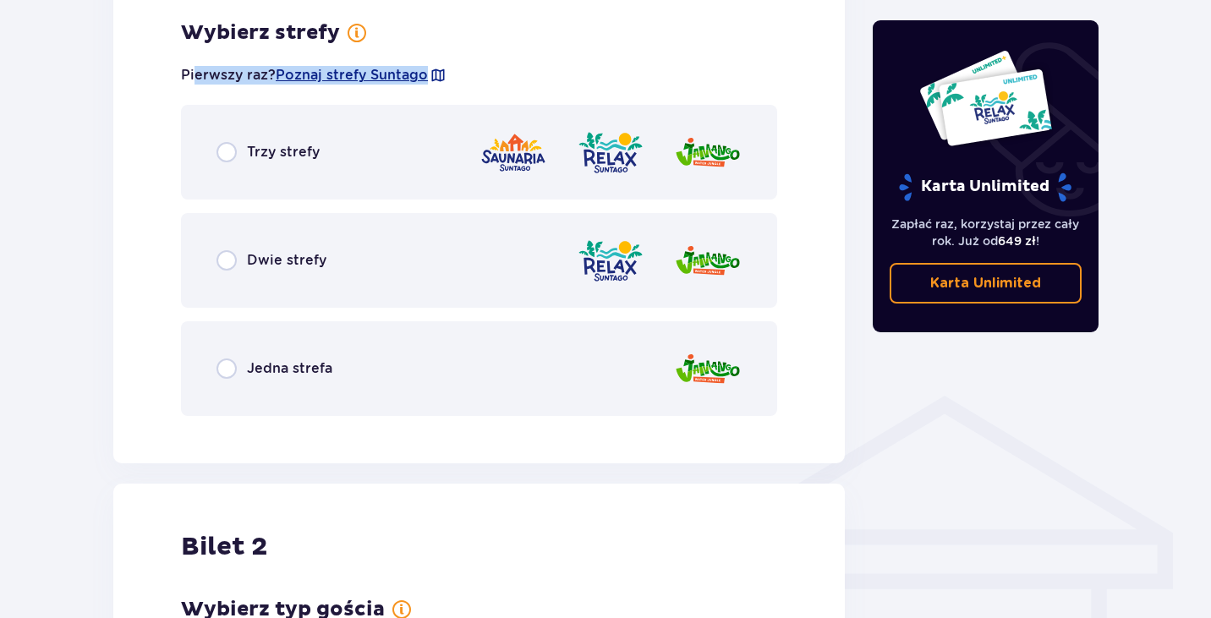
drag, startPoint x: 197, startPoint y: 76, endPoint x: 525, endPoint y: 76, distance: 328.0
click at [489, 76] on div "Pierwszy raz? Poznaj strefy Suntago" at bounding box center [479, 75] width 596 height 32
click at [526, 76] on div "Pierwszy raz? Poznaj strefy Suntago" at bounding box center [479, 75] width 596 height 32
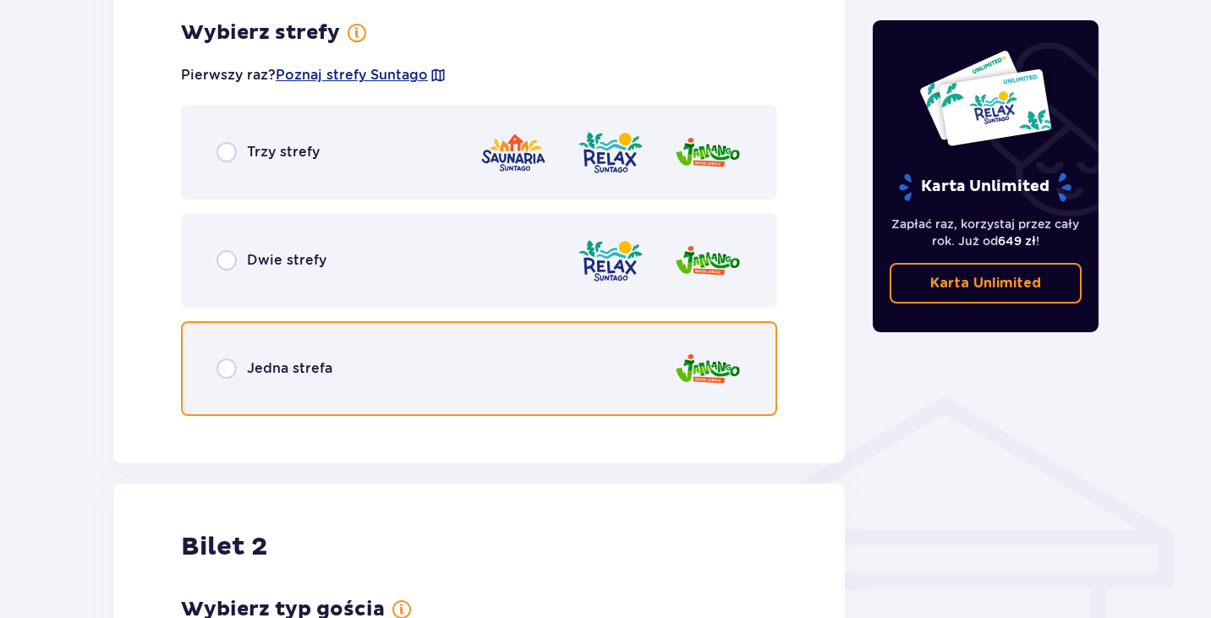
click at [227, 368] on input "radio" at bounding box center [226, 368] width 20 height 20
radio input "true"
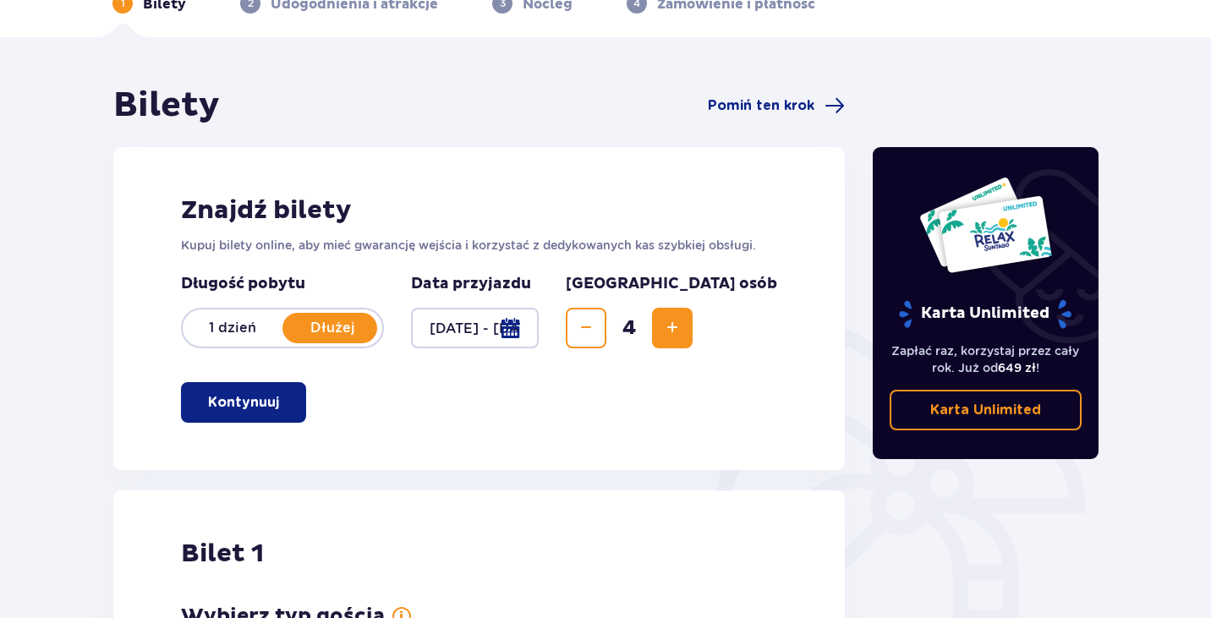
scroll to position [48, 0]
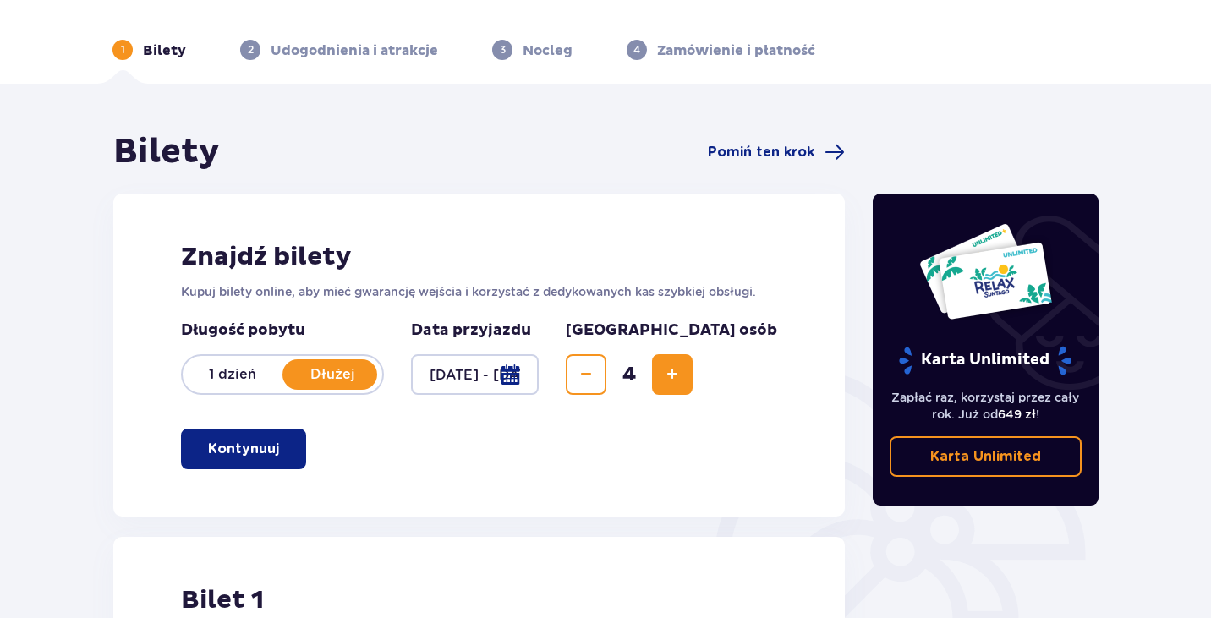
click at [275, 451] on span "button" at bounding box center [282, 449] width 20 height 20
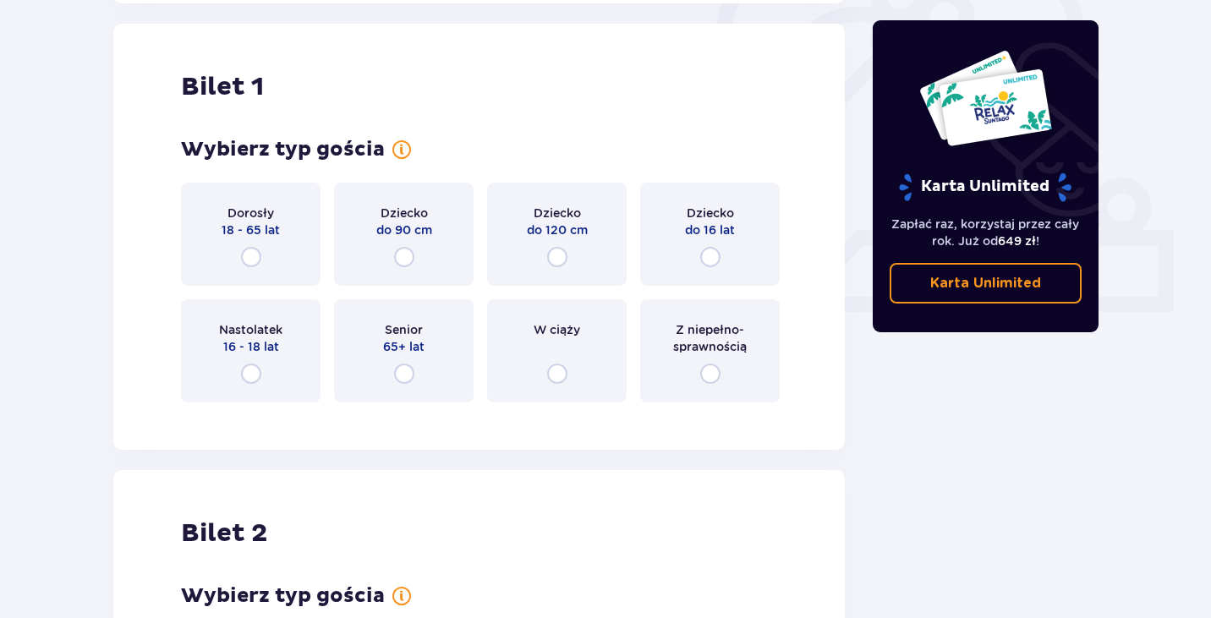
scroll to position [565, 0]
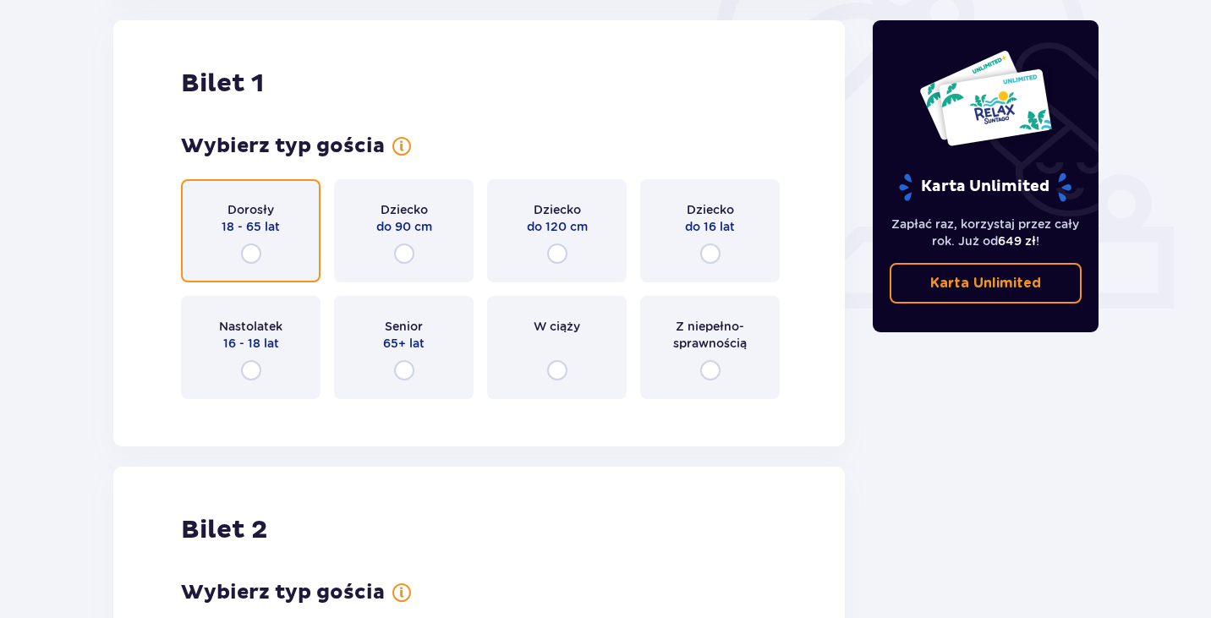
click at [246, 255] on input "radio" at bounding box center [251, 253] width 20 height 20
radio input "true"
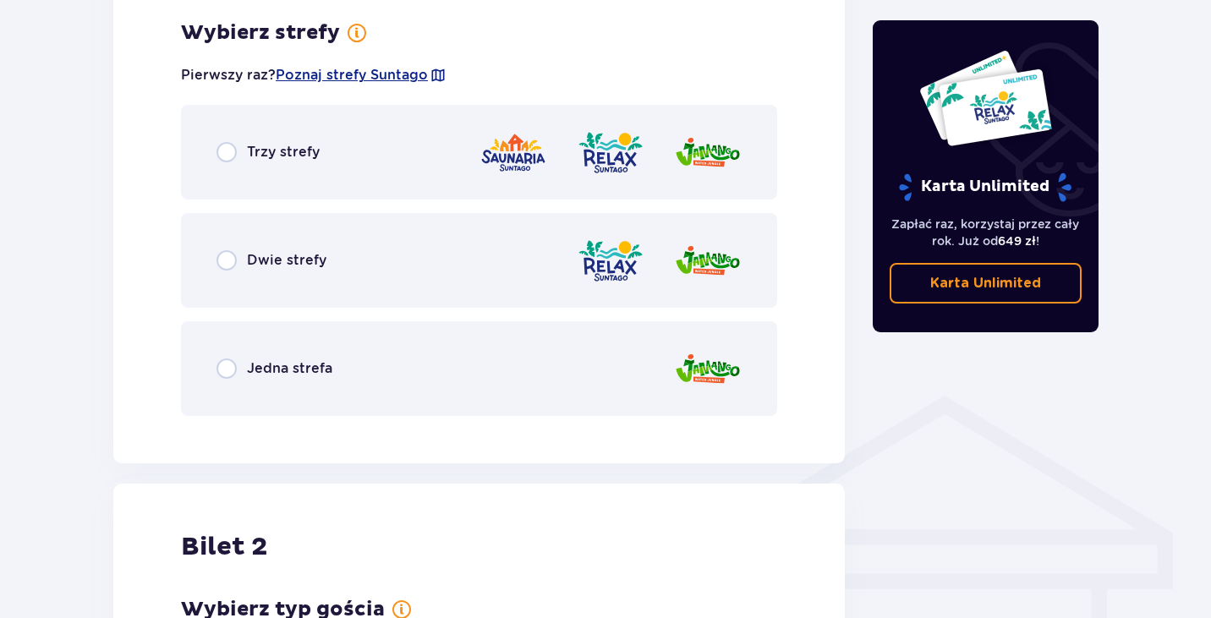
click at [399, 382] on div "Jedna strefa" at bounding box center [479, 368] width 596 height 95
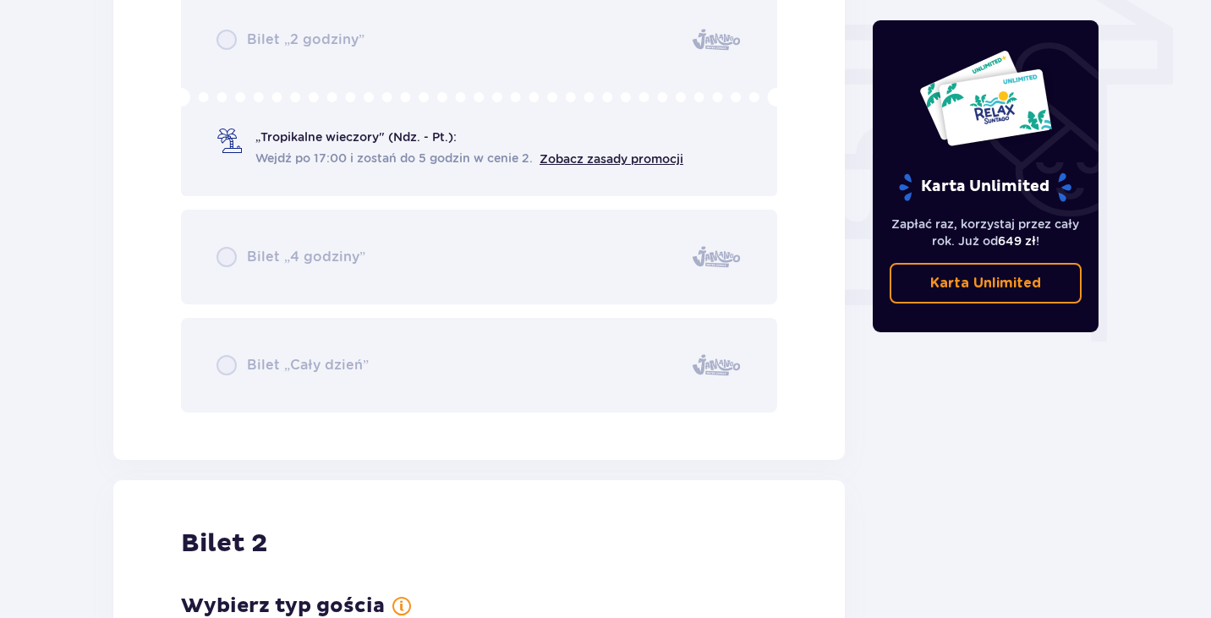
scroll to position [1914, 0]
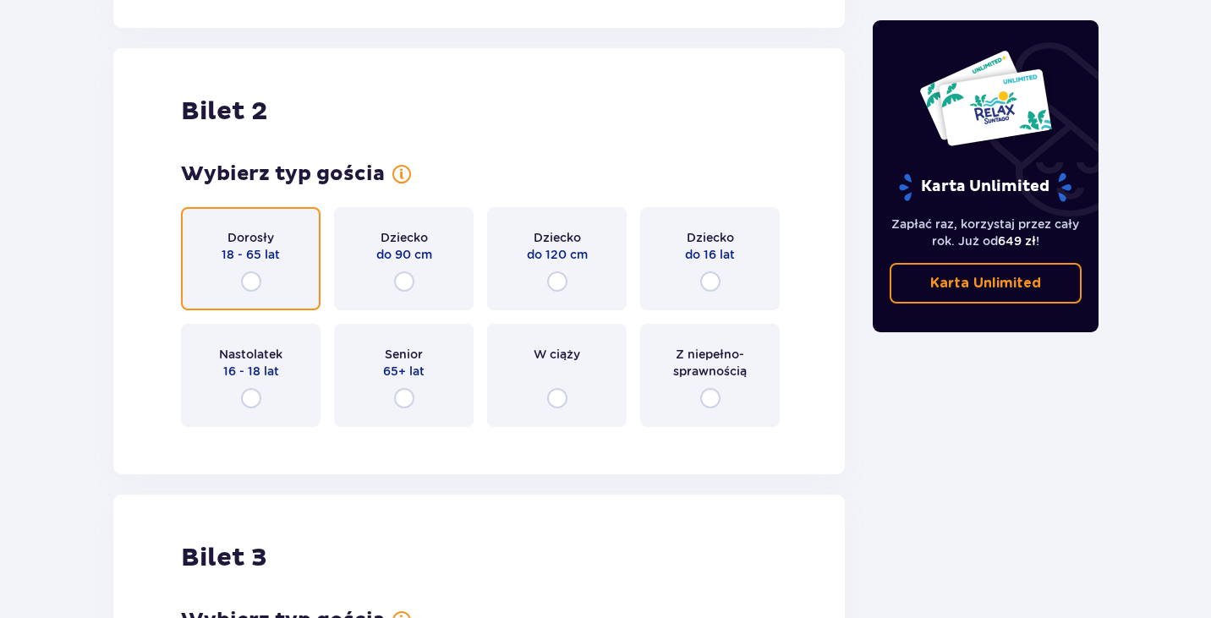
click at [249, 289] on input "radio" at bounding box center [251, 281] width 20 height 20
radio input "true"
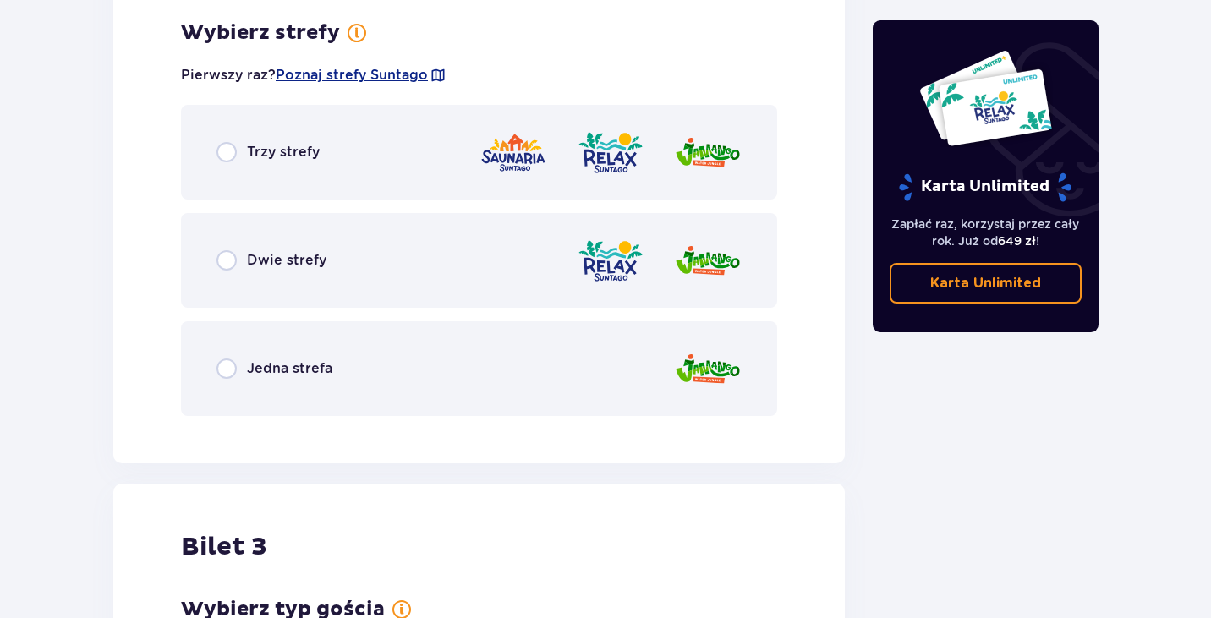
click at [385, 417] on div "Bilet 2 Wybierz typ gościa Dorosły 18 - 65 lat Dziecko do 90 cm Dziecko do 120 …" at bounding box center [478, 35] width 731 height 855
click at [381, 381] on div "Jedna strefa" at bounding box center [479, 368] width 596 height 95
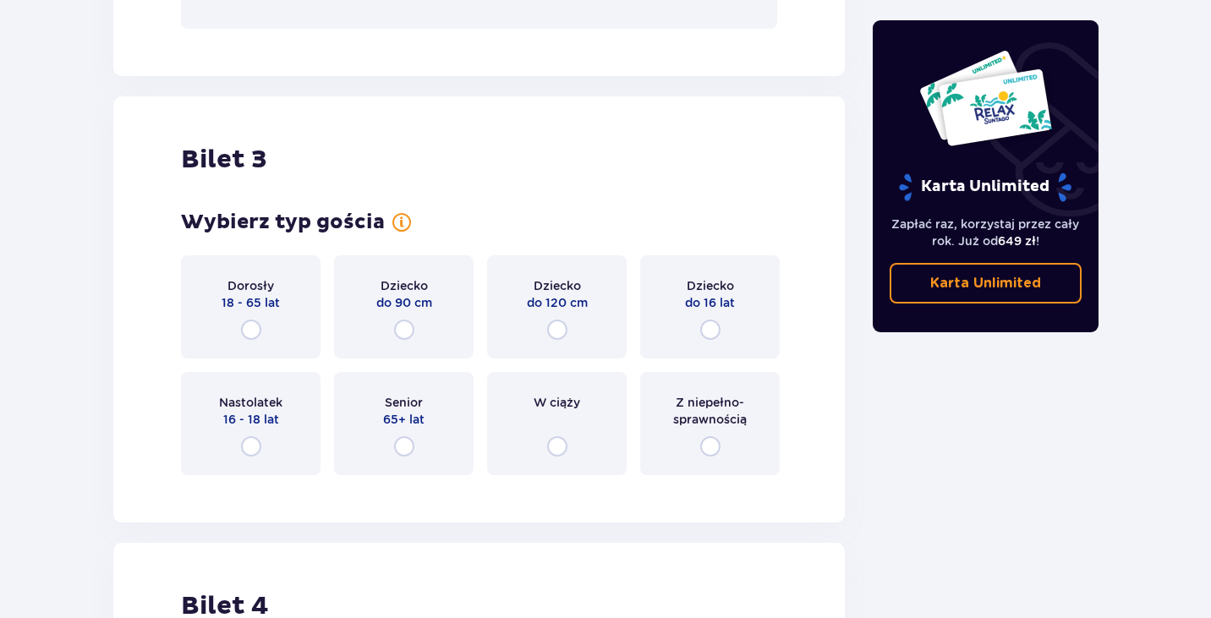
scroll to position [3291, 0]
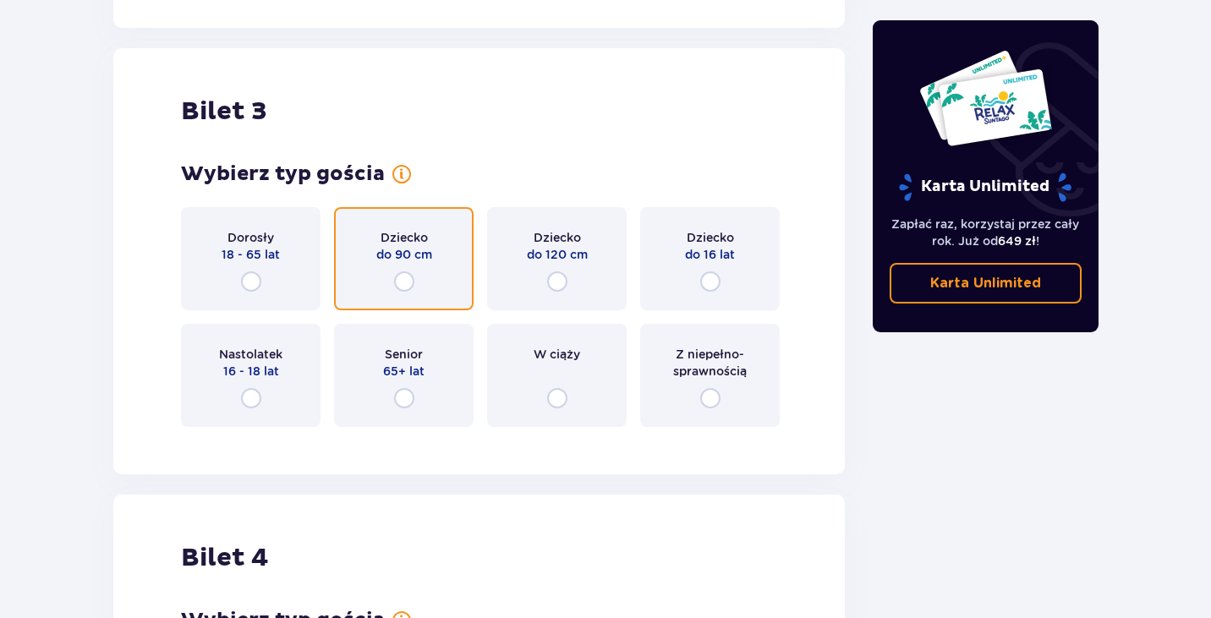
click at [406, 286] on input "radio" at bounding box center [404, 281] width 20 height 20
radio input "true"
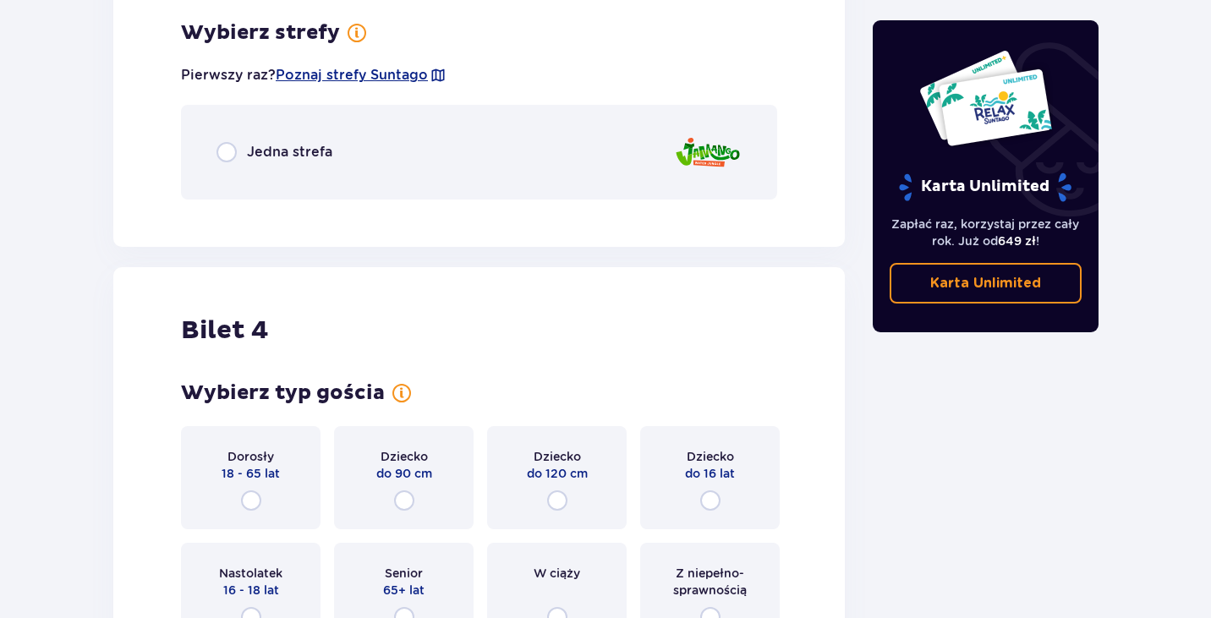
click at [385, 168] on div "Jedna strefa" at bounding box center [479, 152] width 596 height 95
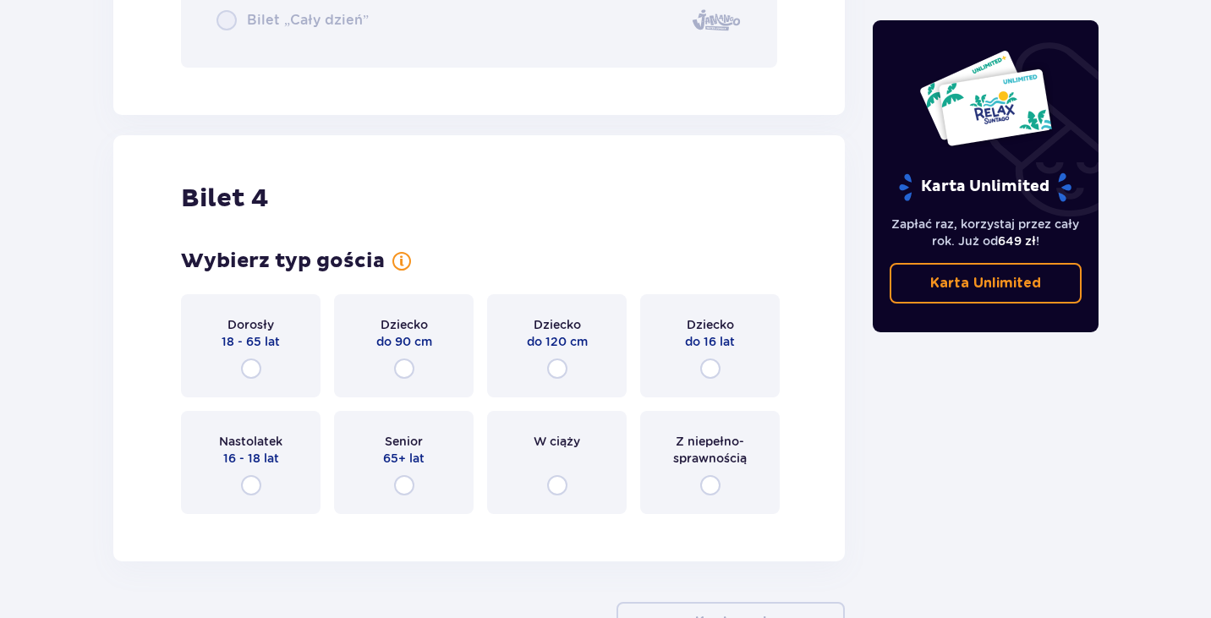
scroll to position [4367, 0]
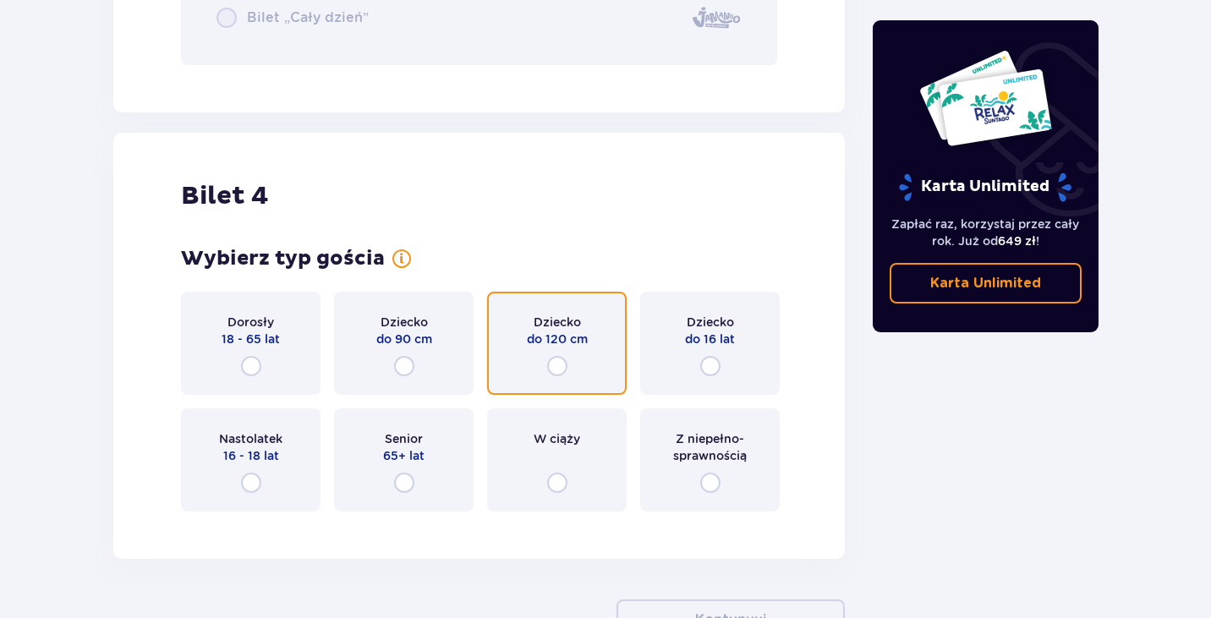
click at [552, 368] on input "radio" at bounding box center [557, 366] width 20 height 20
radio input "true"
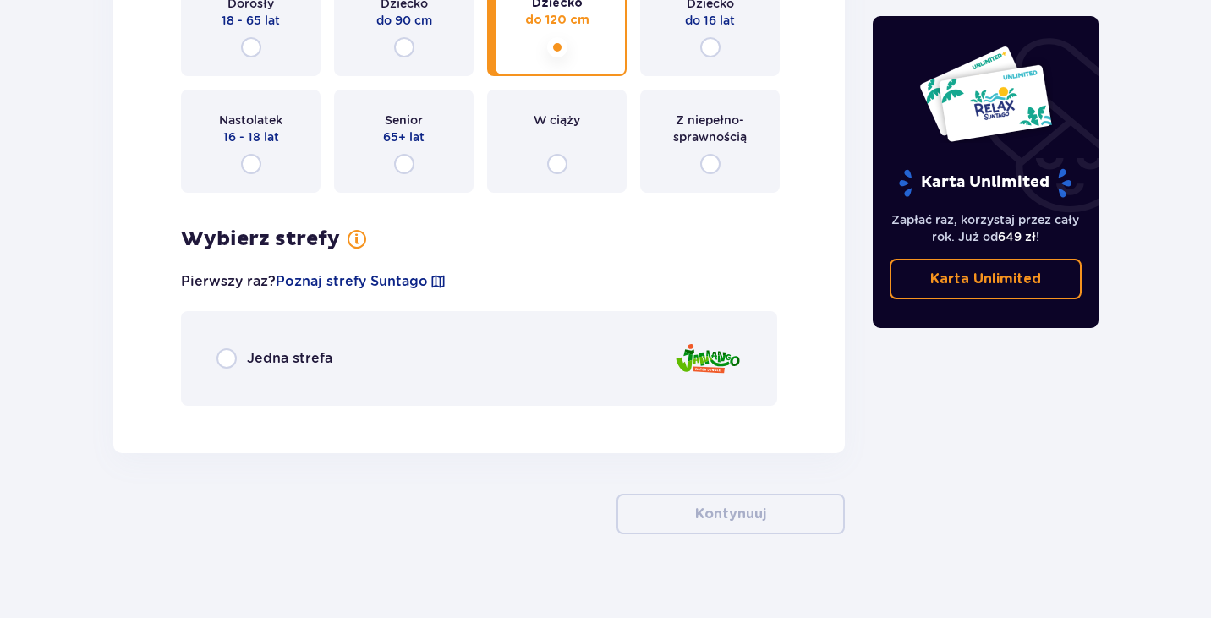
scroll to position [4704, 0]
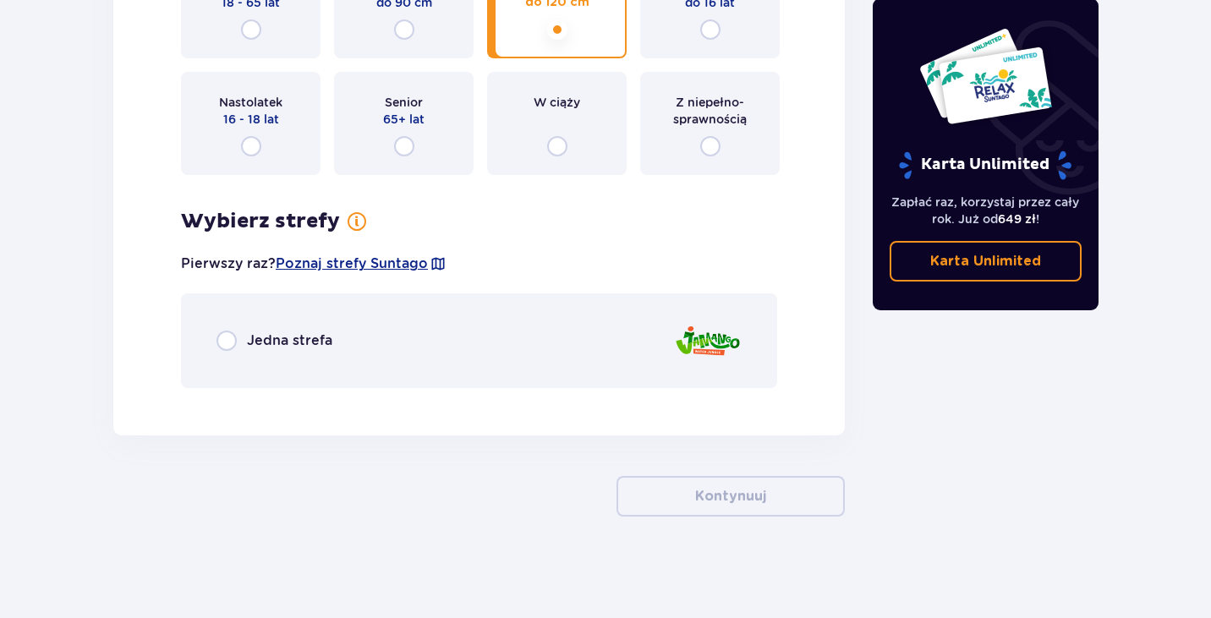
click at [315, 344] on p "Jedna strefa" at bounding box center [289, 340] width 85 height 19
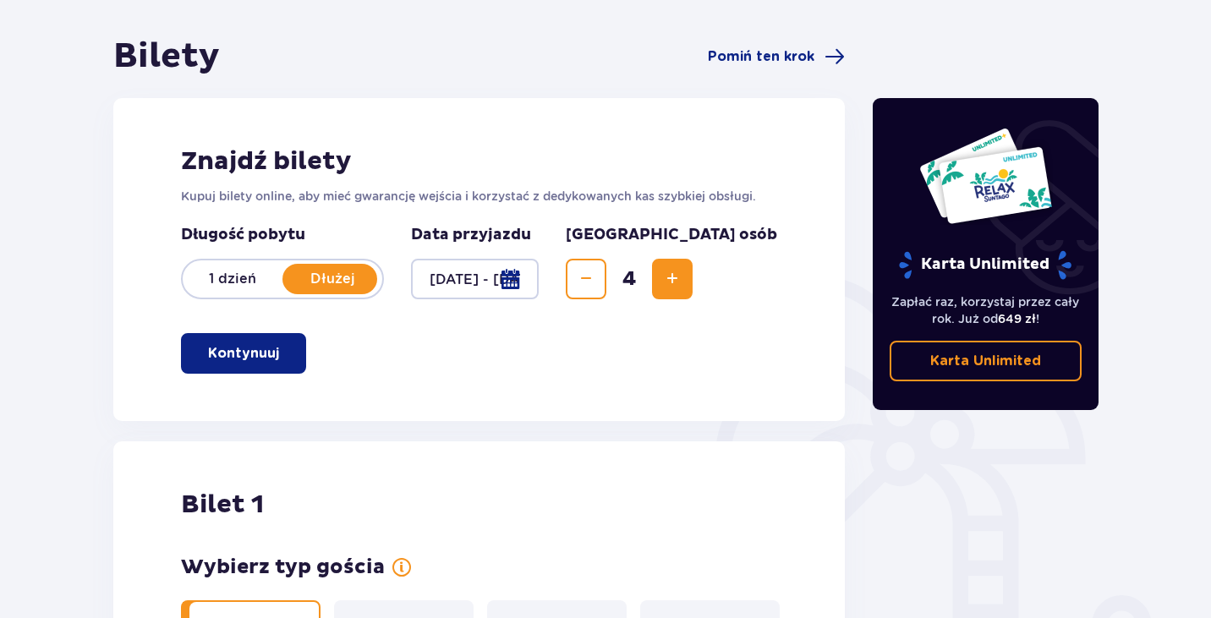
scroll to position [0, 0]
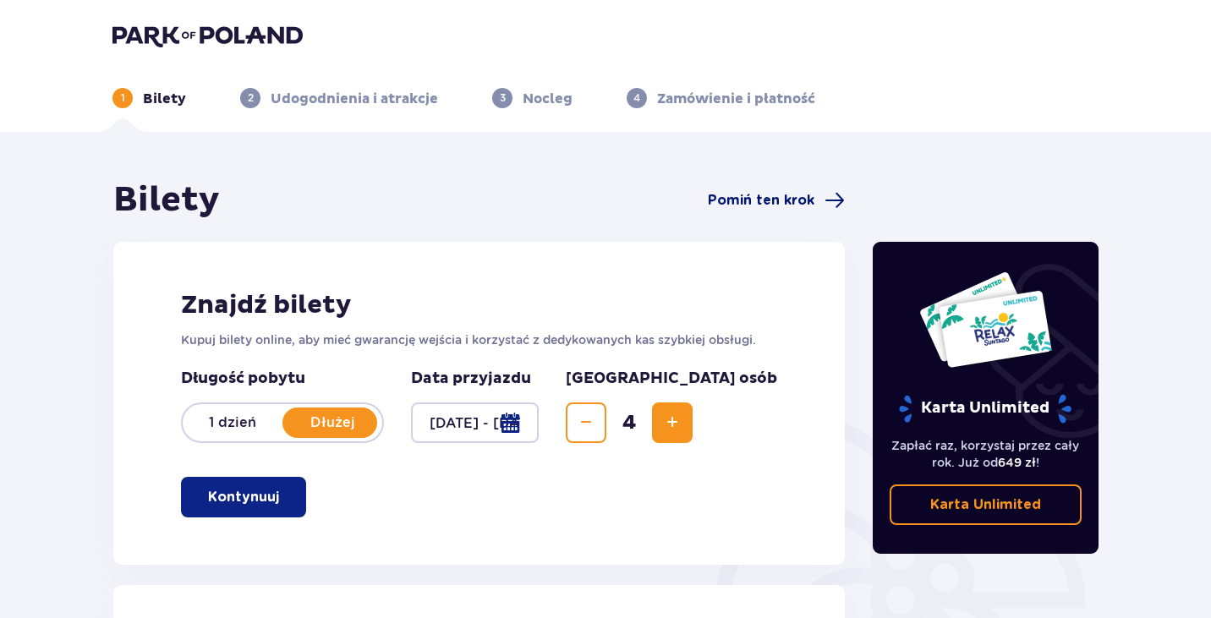
click at [806, 198] on span "Pomiń ten krok" at bounding box center [761, 200] width 107 height 19
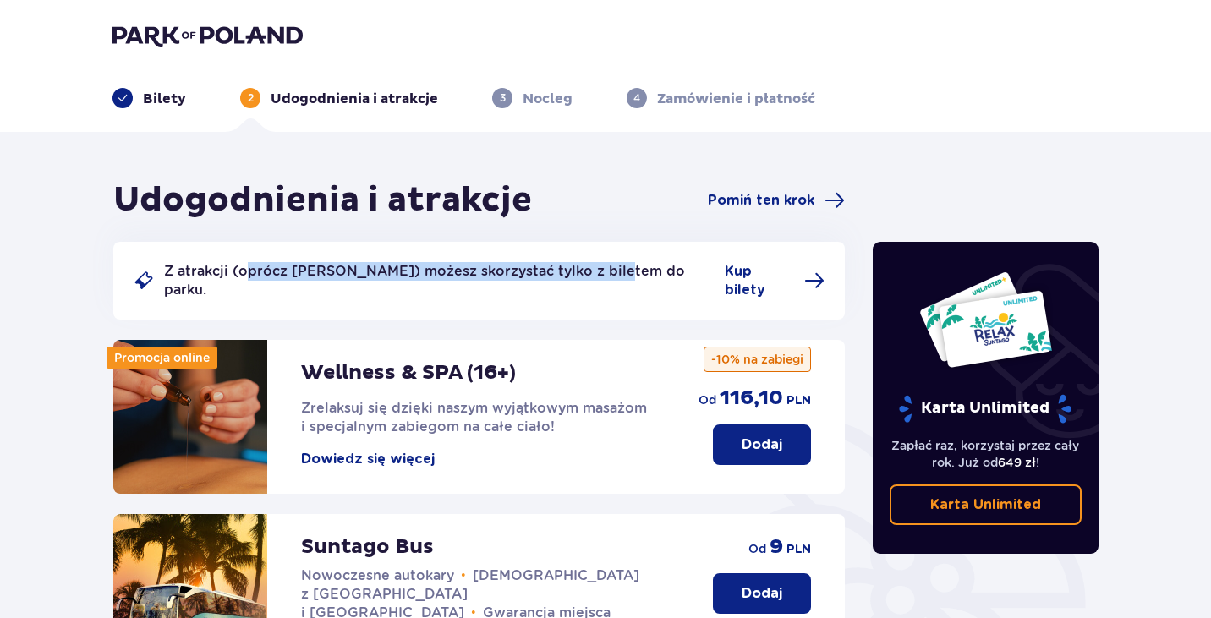
drag, startPoint x: 250, startPoint y: 276, endPoint x: 616, endPoint y: 275, distance: 366.0
click at [614, 276] on p "Z atrakcji (oprócz Suntago Busa) możesz skorzystać tylko z biletem do parku." at bounding box center [439, 280] width 550 height 37
click at [616, 275] on p "Z atrakcji (oprócz Suntago Busa) możesz skorzystać tylko z biletem do parku." at bounding box center [439, 280] width 550 height 37
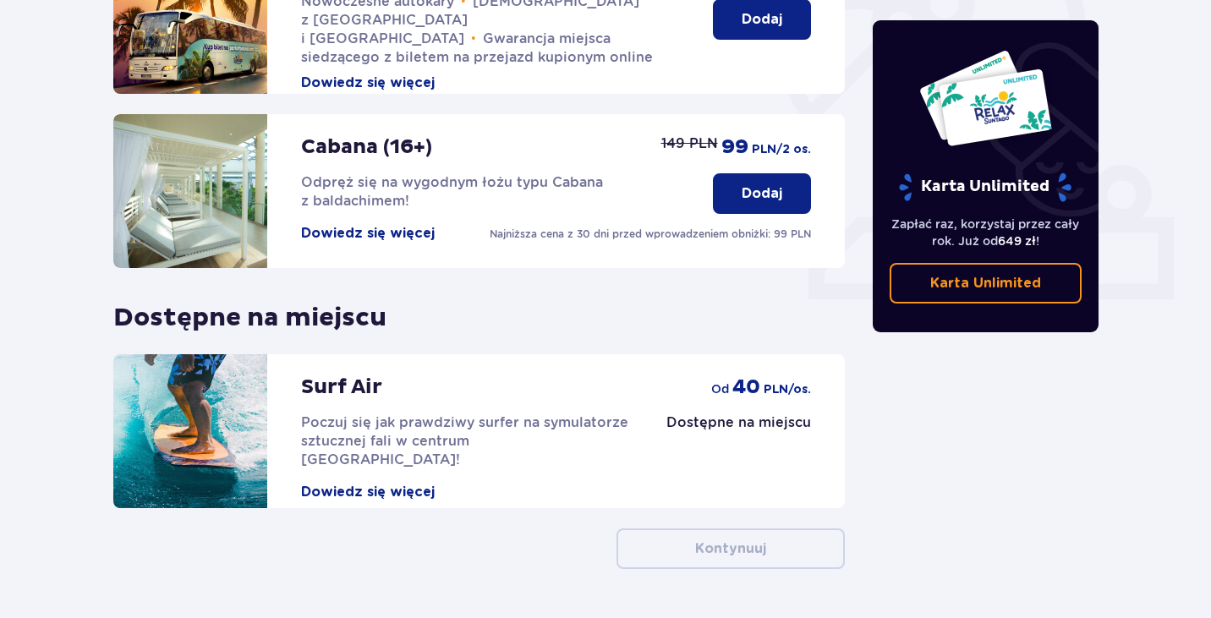
scroll to position [609, 0]
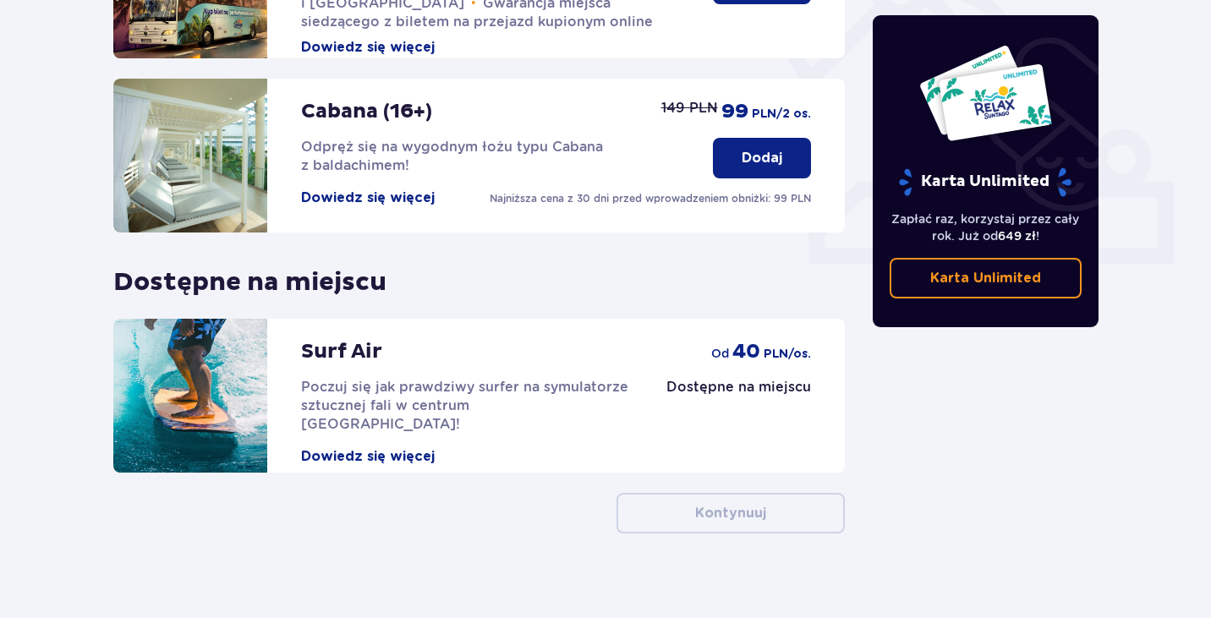
click at [781, 452] on div "Surf Air Poczuj się jak prawdziwy surfer na symulatorze sztucznej fali w centru…" at bounding box center [478, 396] width 731 height 154
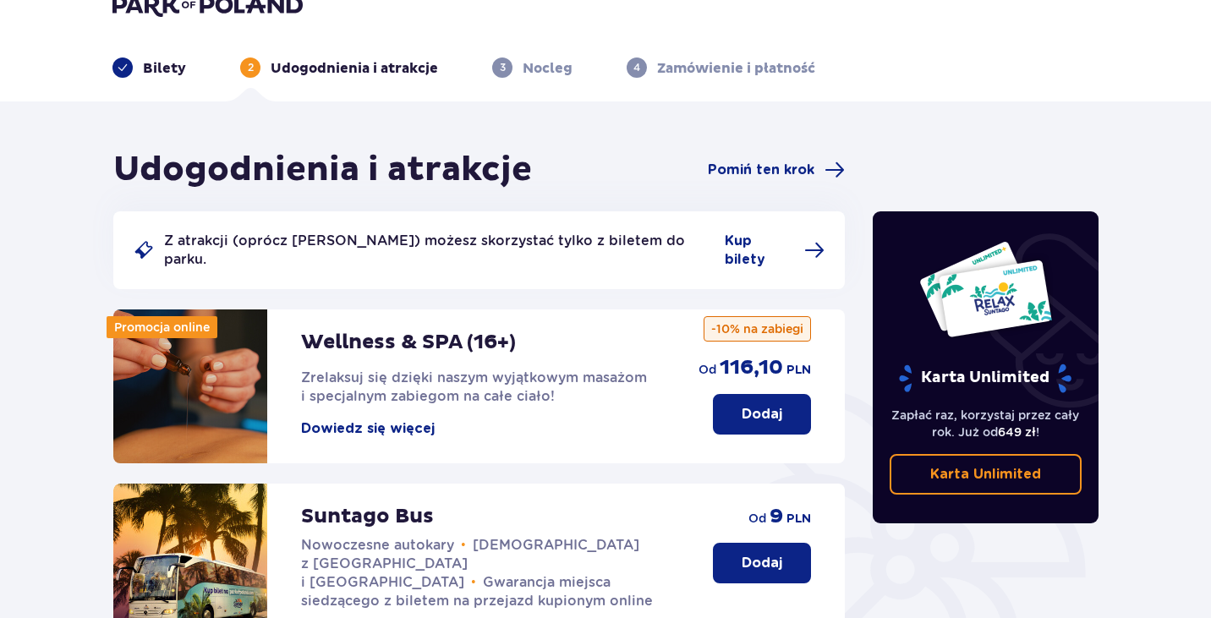
scroll to position [18, 0]
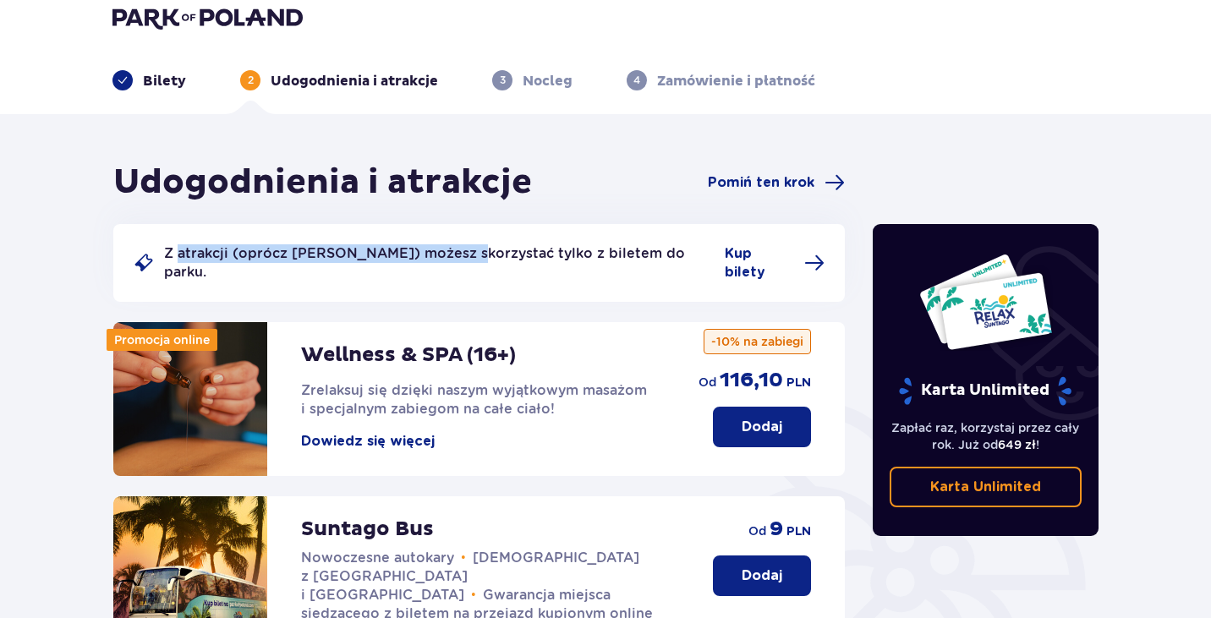
drag, startPoint x: 178, startPoint y: 244, endPoint x: 483, endPoint y: 243, distance: 304.3
click at [477, 243] on div "Z atrakcji (oprócz Suntago Busa) możesz skorzystać tylko z biletem do parku. Ku…" at bounding box center [478, 263] width 731 height 78
click at [486, 243] on div "Z atrakcji (oprócz Suntago Busa) możesz skorzystać tylko z biletem do parku. Ku…" at bounding box center [478, 263] width 731 height 78
drag, startPoint x: 533, startPoint y: 254, endPoint x: 643, endPoint y: 254, distance: 110.7
click at [643, 254] on p "Z atrakcji (oprócz Suntago Busa) możesz skorzystać tylko z biletem do parku." at bounding box center [439, 262] width 550 height 37
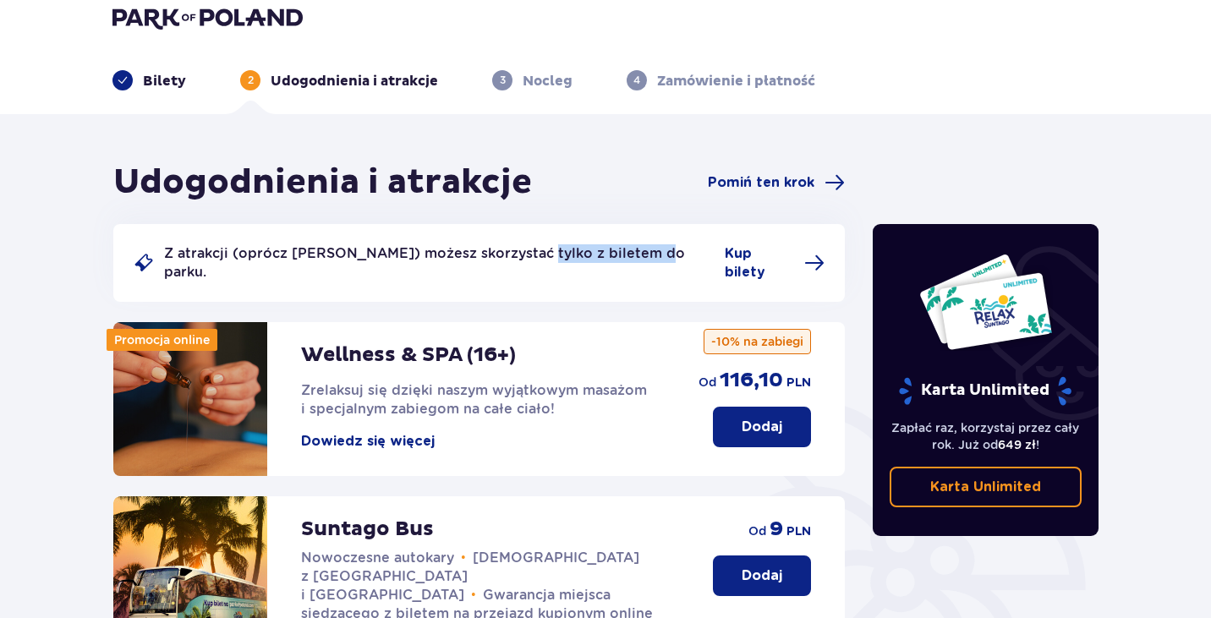
click at [643, 254] on p "Z atrakcji (oprócz Suntago Busa) możesz skorzystać tylko z biletem do parku." at bounding box center [439, 262] width 550 height 37
click at [476, 181] on h1 "Udogodnienia i atrakcje" at bounding box center [322, 182] width 418 height 42
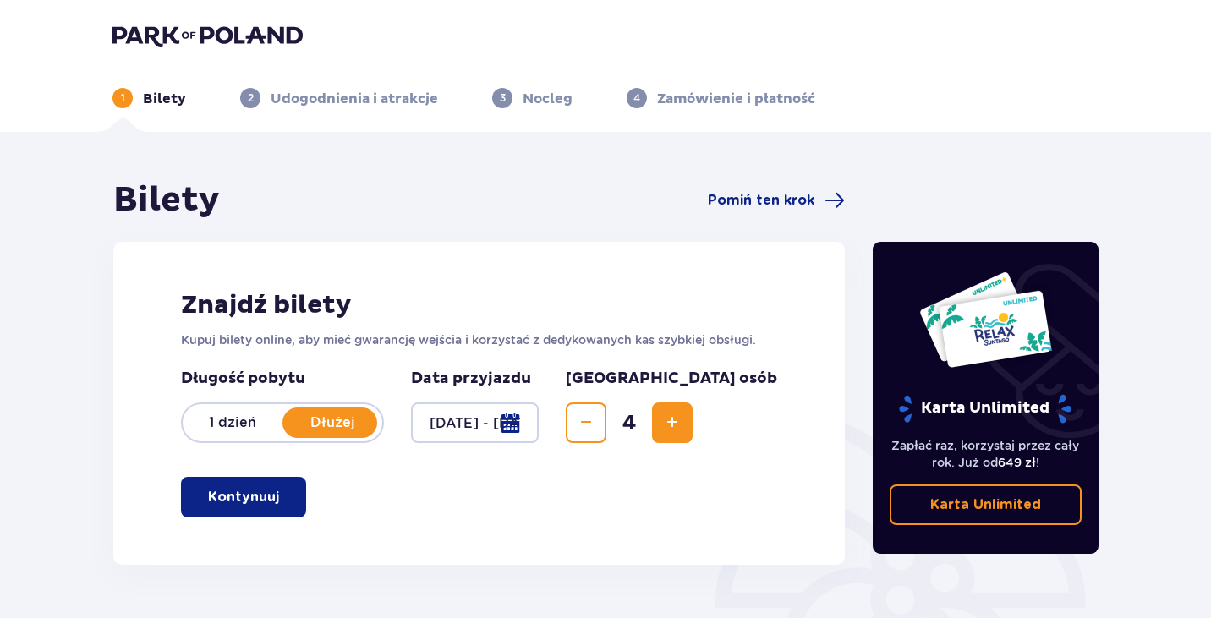
click at [156, 40] on img at bounding box center [207, 36] width 190 height 24
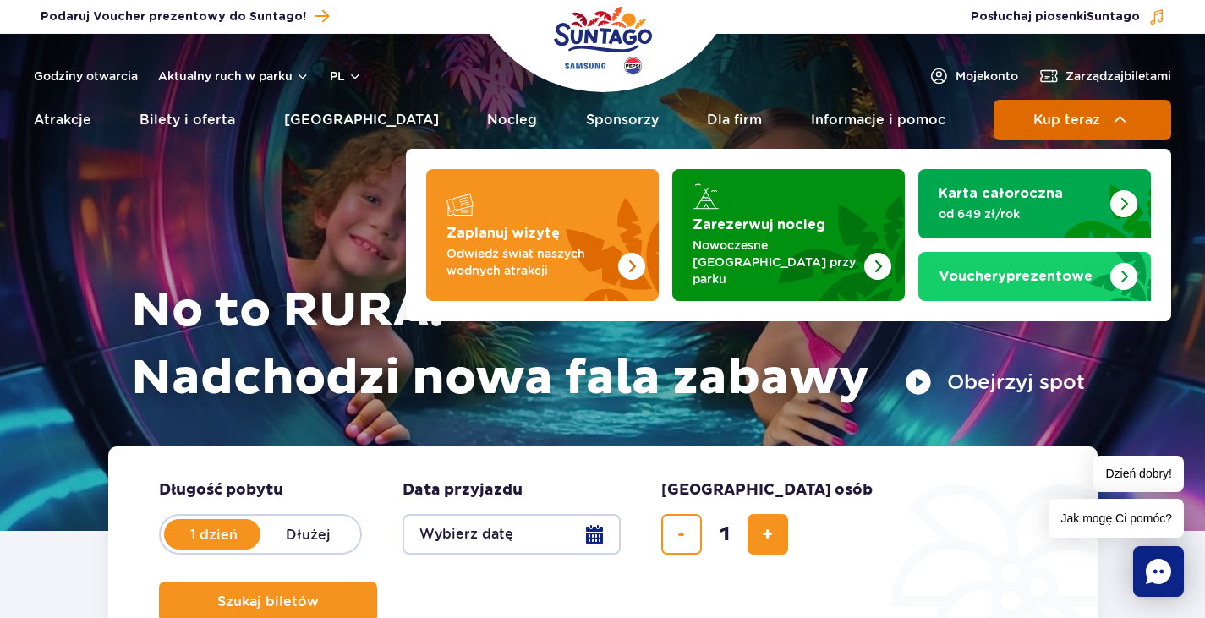
click at [1086, 116] on span "Kup teraz" at bounding box center [1066, 119] width 67 height 15
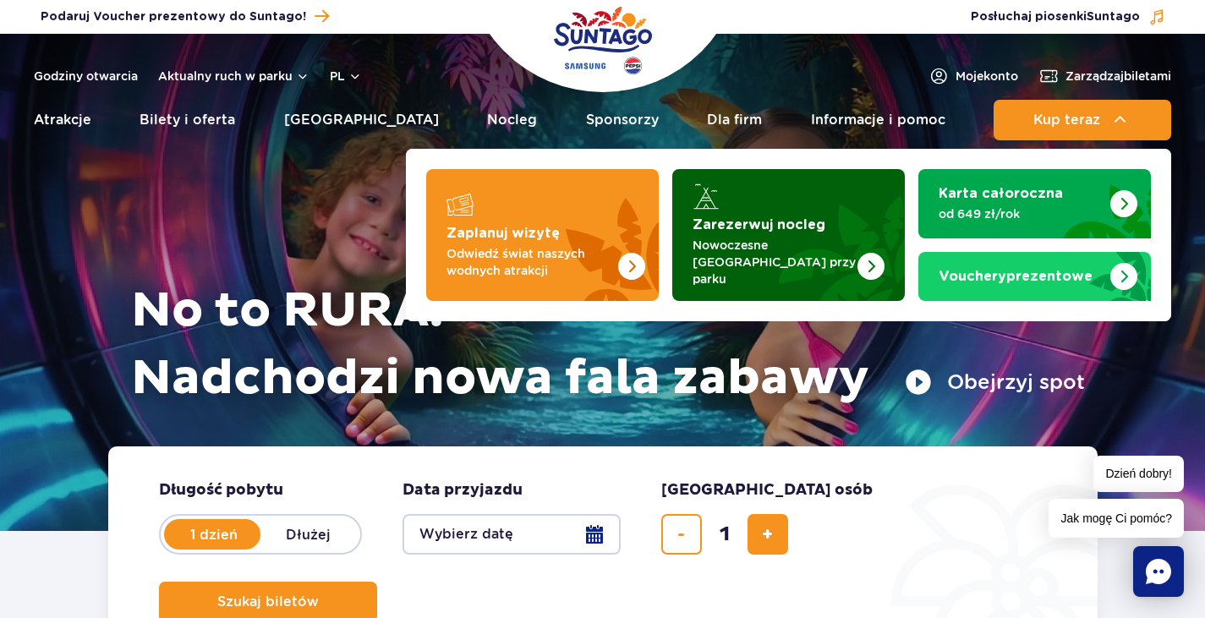
click at [801, 244] on p "Nowoczesne osiedle domków przy parku" at bounding box center [774, 262] width 165 height 51
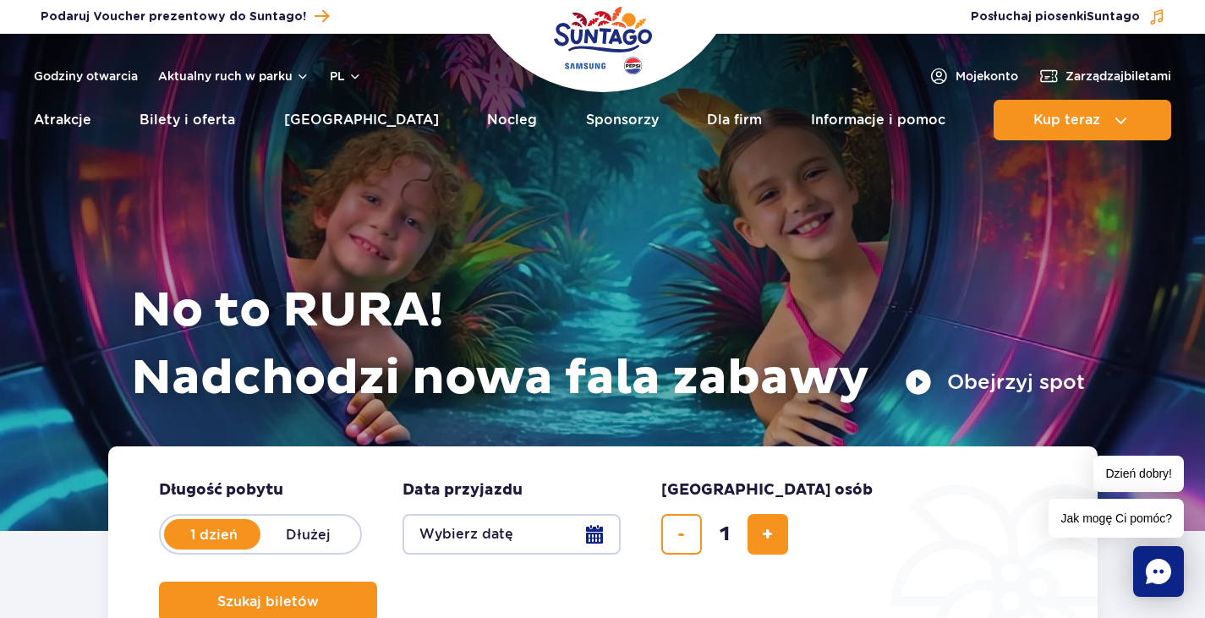
click at [615, 25] on img "Park of Poland" at bounding box center [603, 41] width 98 height 78
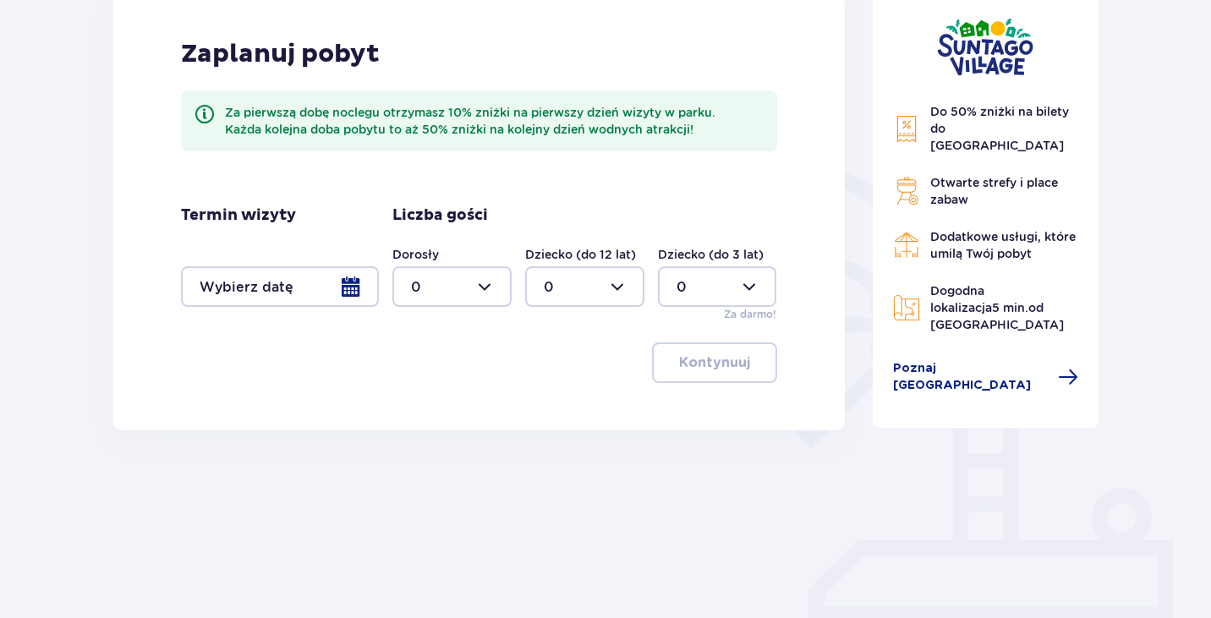
scroll to position [254, 0]
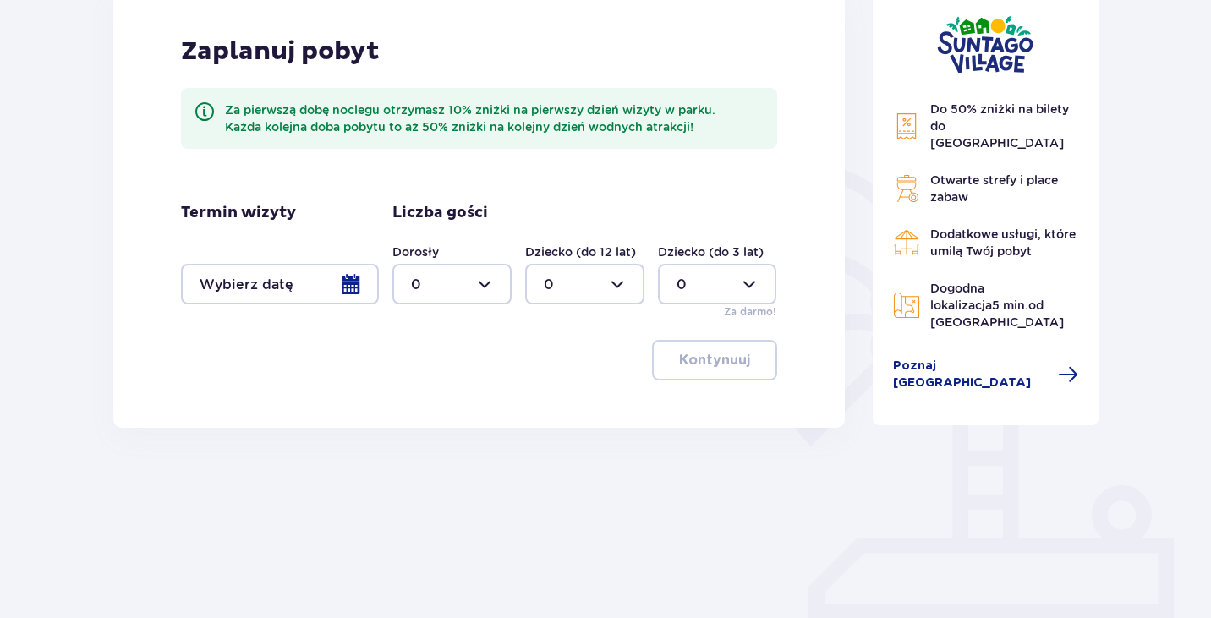
click at [316, 283] on div at bounding box center [280, 284] width 198 height 41
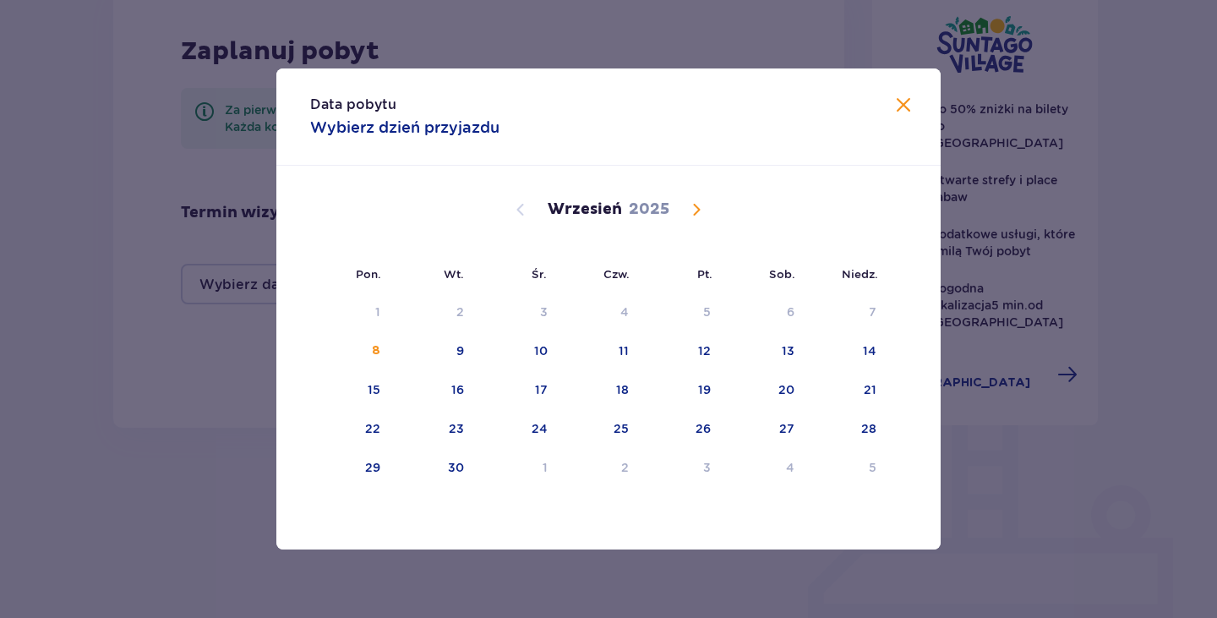
click at [692, 210] on span "Calendar" at bounding box center [696, 210] width 20 height 20
click at [713, 350] on div "10" at bounding box center [707, 350] width 14 height 17
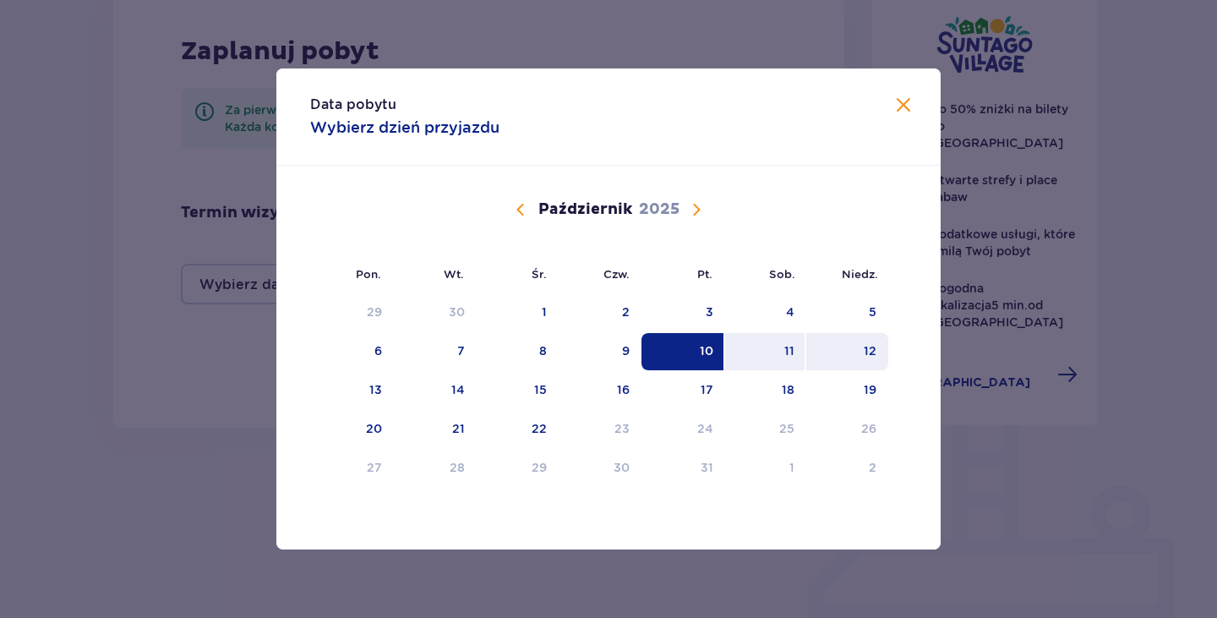
click at [855, 347] on div "12" at bounding box center [847, 351] width 82 height 37
type input "10.10.25 - 12.10.25"
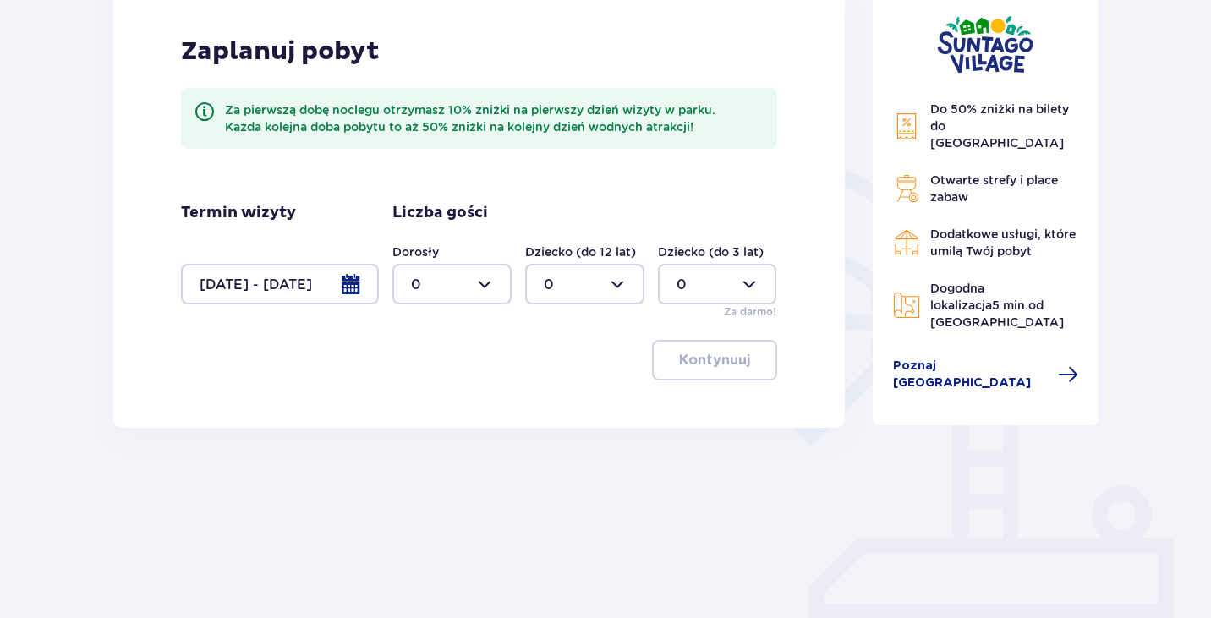
click at [458, 286] on div at bounding box center [451, 284] width 119 height 41
click at [421, 403] on div "2" at bounding box center [452, 406] width 82 height 19
type input "2"
click at [588, 292] on div at bounding box center [584, 284] width 119 height 41
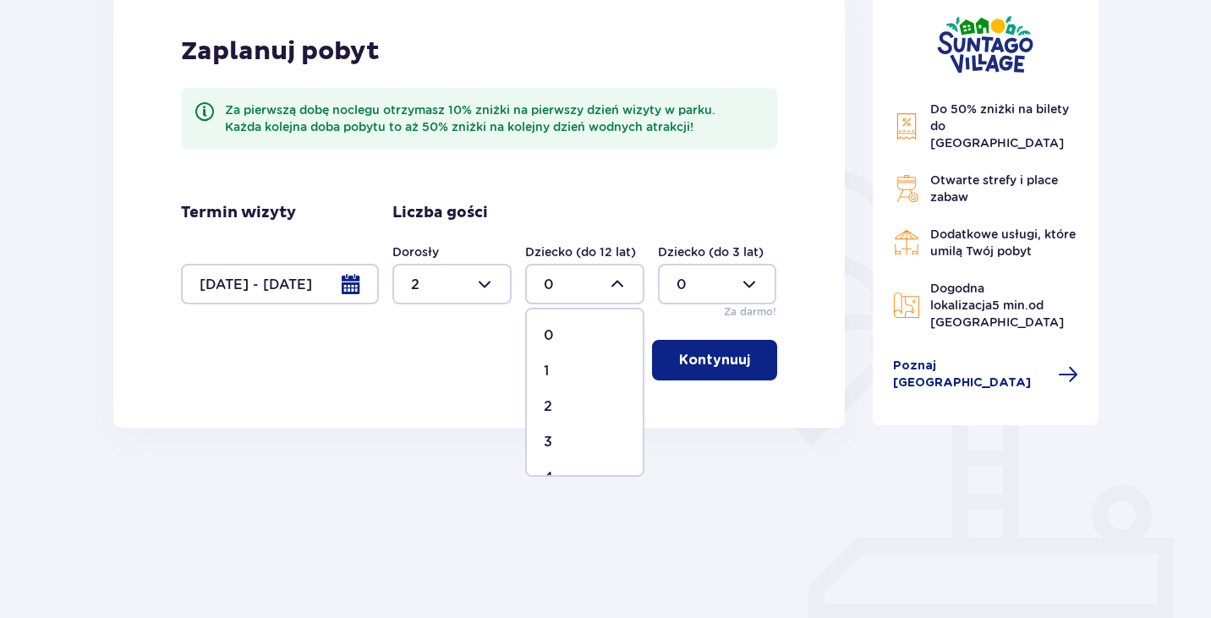
click at [709, 309] on div "Dziecko (do 3 lat) 0 Za darmo!" at bounding box center [717, 281] width 119 height 76
click at [593, 288] on div at bounding box center [584, 284] width 119 height 41
click at [546, 408] on p "2" at bounding box center [548, 406] width 8 height 19
type input "2"
click at [741, 358] on button "Kontynuuj" at bounding box center [714, 360] width 125 height 41
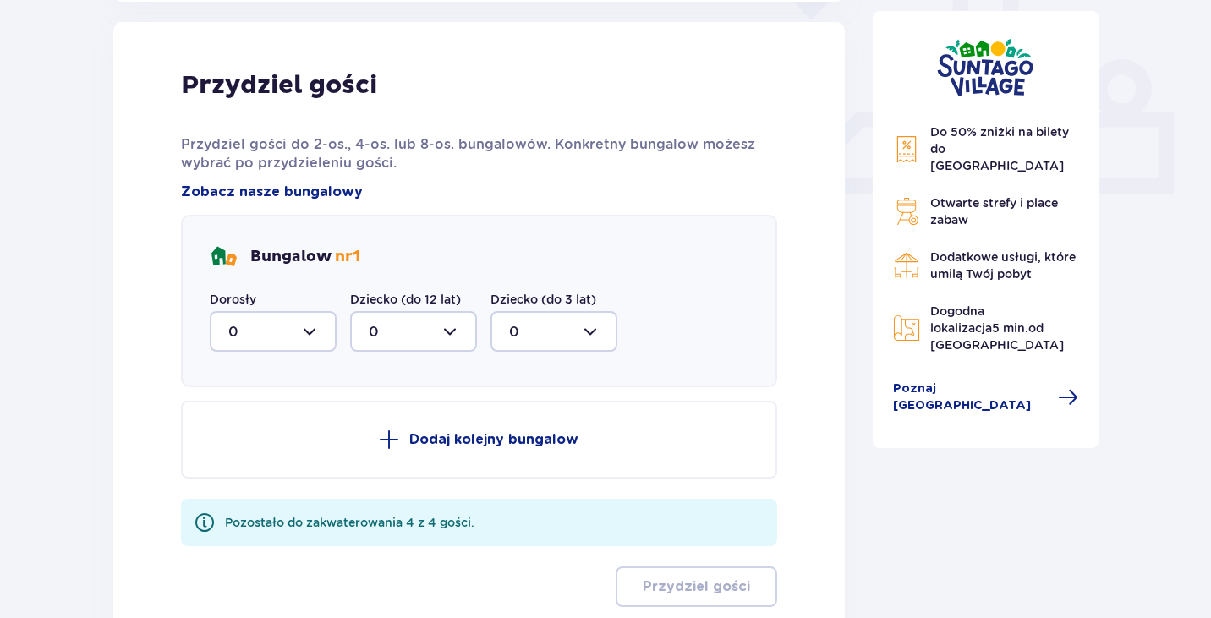
scroll to position [681, 0]
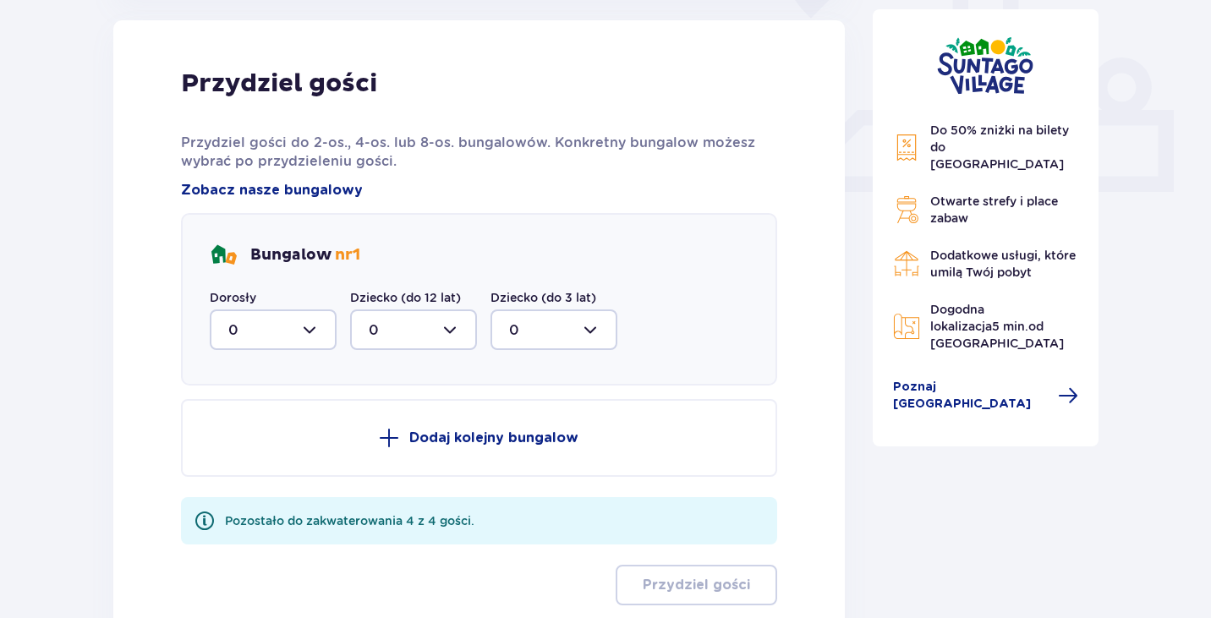
click at [319, 331] on div at bounding box center [273, 329] width 127 height 41
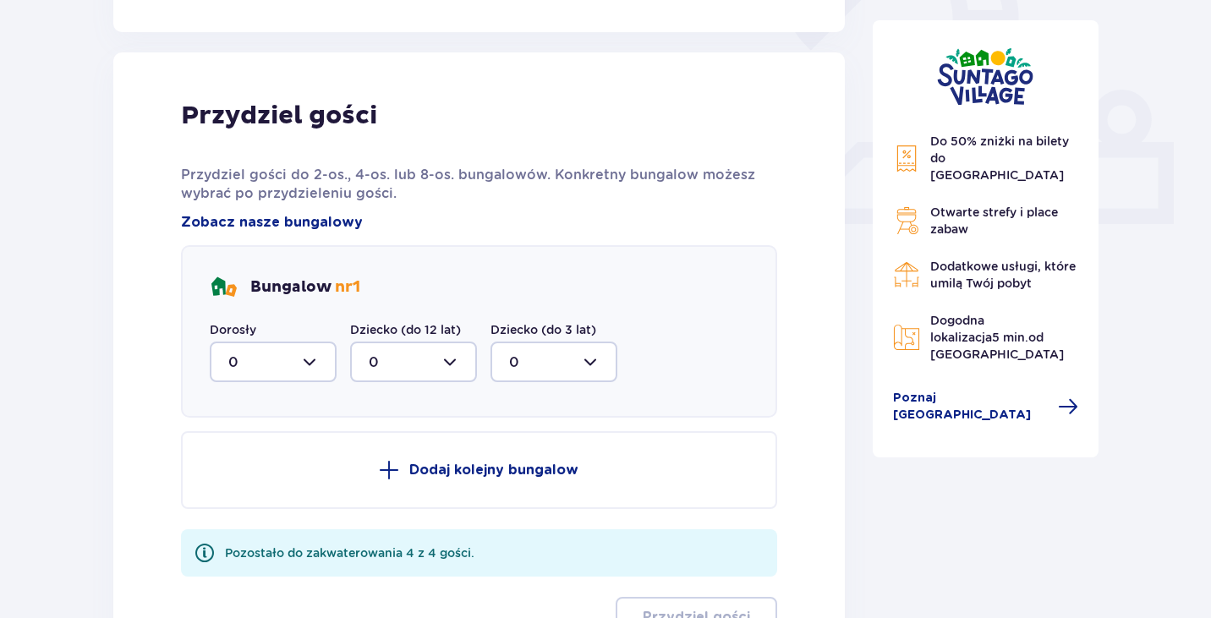
scroll to position [648, 0]
click at [323, 353] on div at bounding box center [273, 362] width 127 height 41
click at [232, 470] on span "2" at bounding box center [272, 485] width 123 height 36
type input "2"
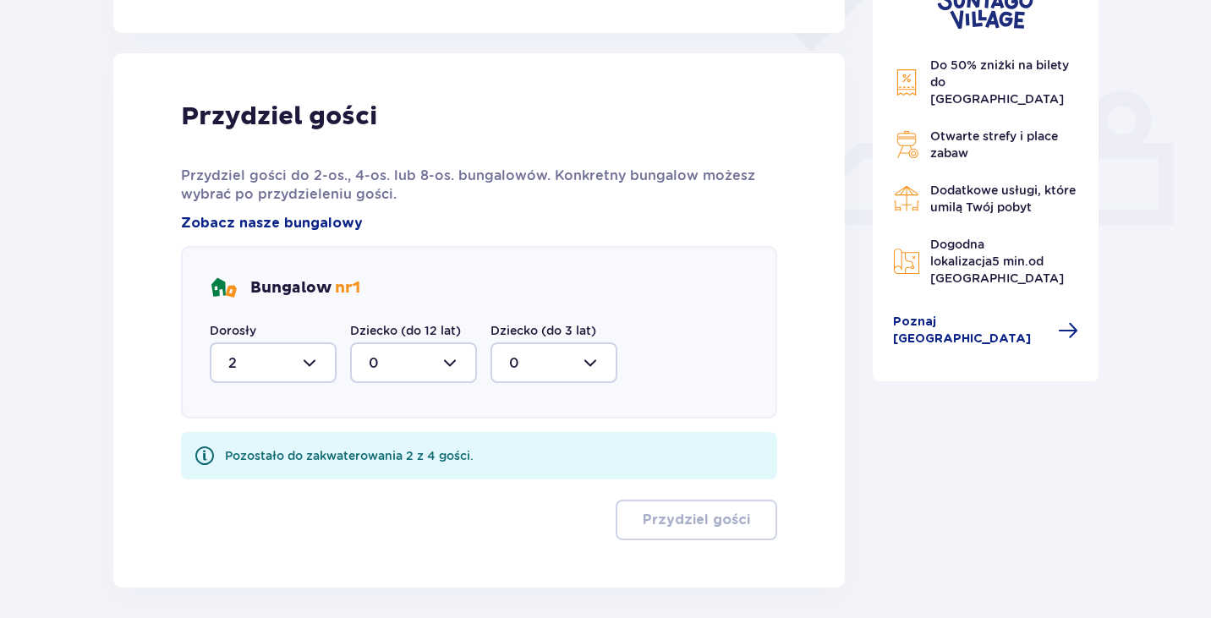
click at [409, 368] on div at bounding box center [413, 362] width 127 height 41
click at [373, 485] on p "2" at bounding box center [373, 485] width 8 height 19
type input "2"
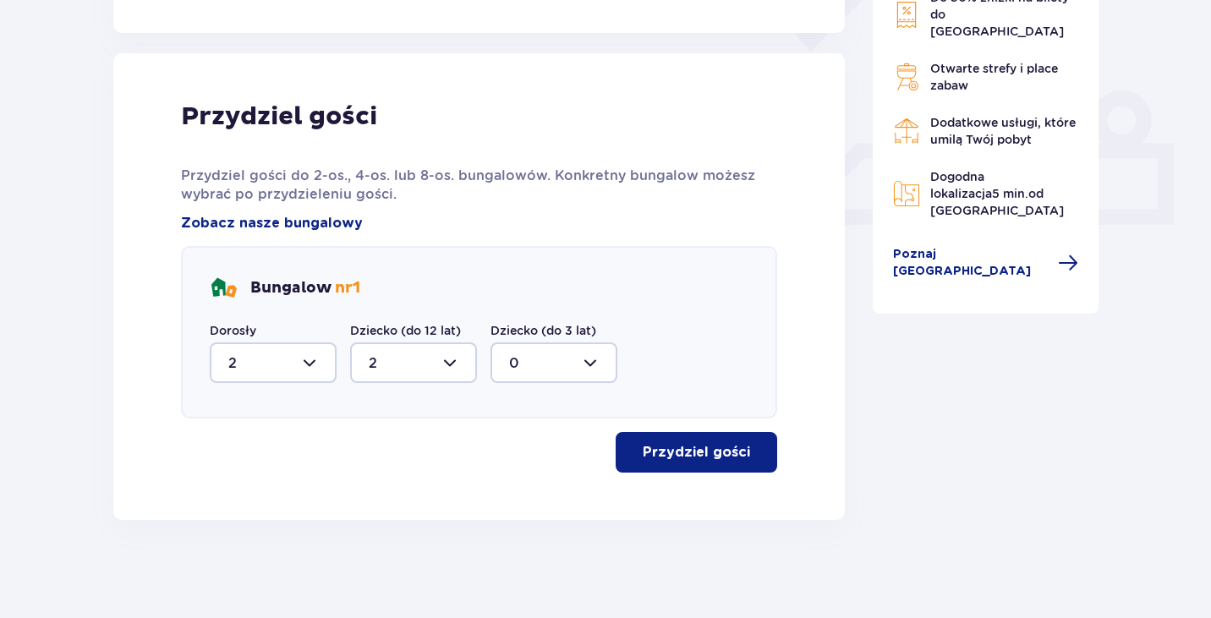
click at [672, 462] on p "Przydziel gości" at bounding box center [695, 452] width 107 height 19
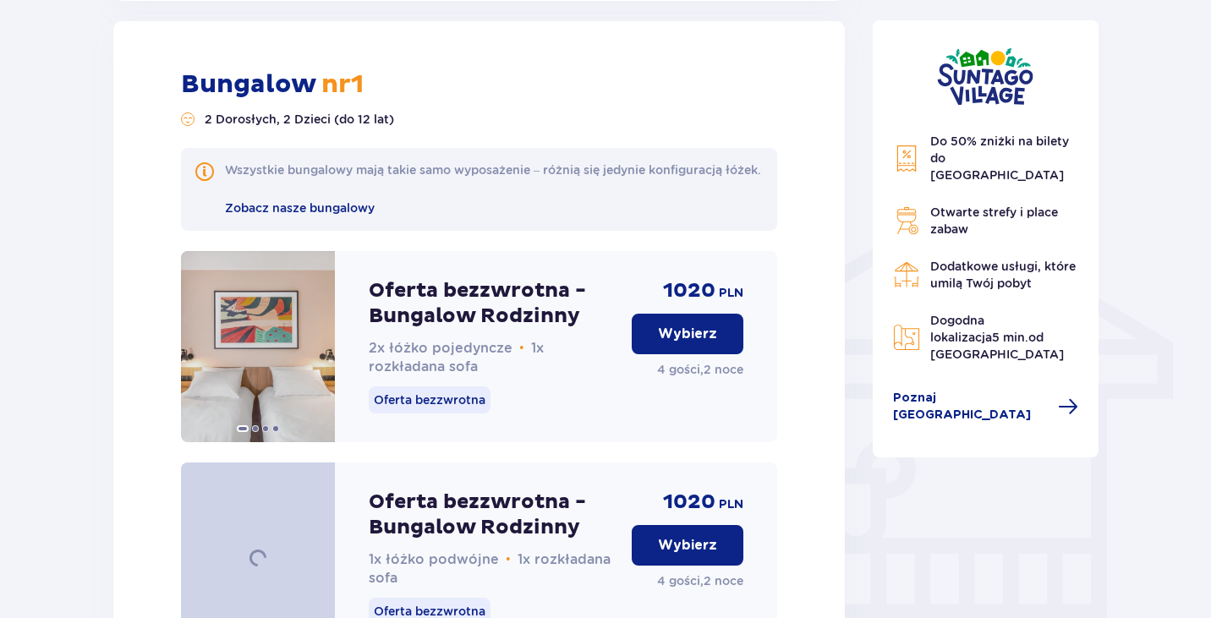
scroll to position [1168, 0]
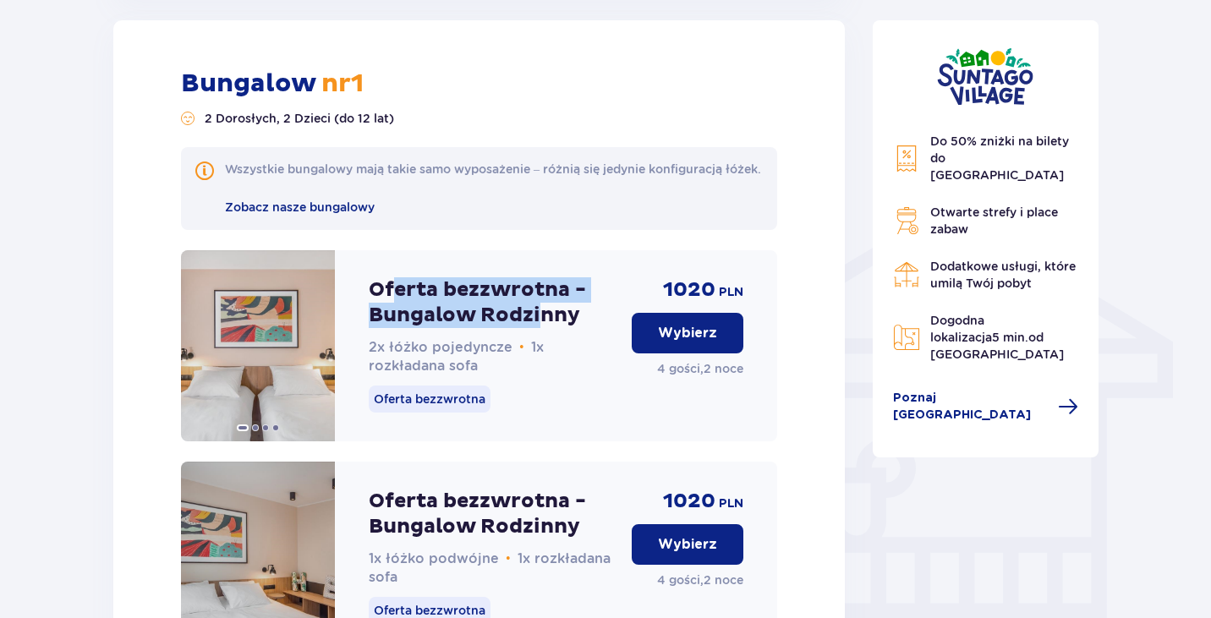
drag, startPoint x: 392, startPoint y: 309, endPoint x: 548, endPoint y: 337, distance: 158.2
click at [546, 328] on p "Oferta bezzwrotna - Bungalow Rodzinny" at bounding box center [493, 302] width 249 height 51
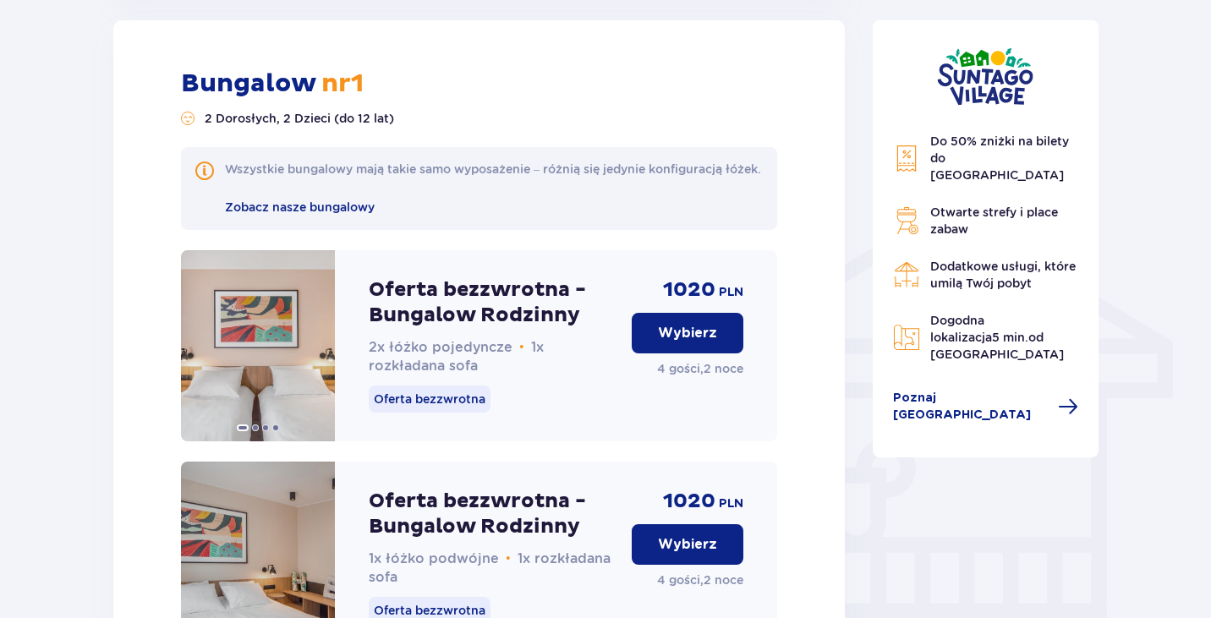
click at [551, 328] on p "Oferta bezzwrotna - Bungalow Rodzinny" at bounding box center [493, 302] width 249 height 51
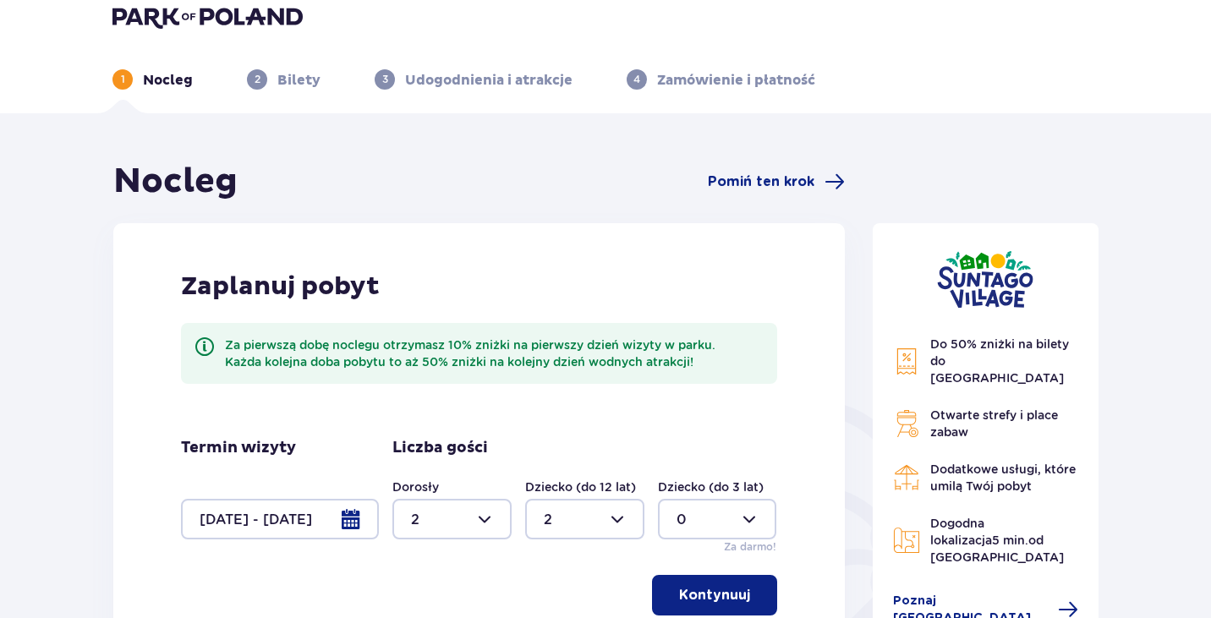
scroll to position [0, 0]
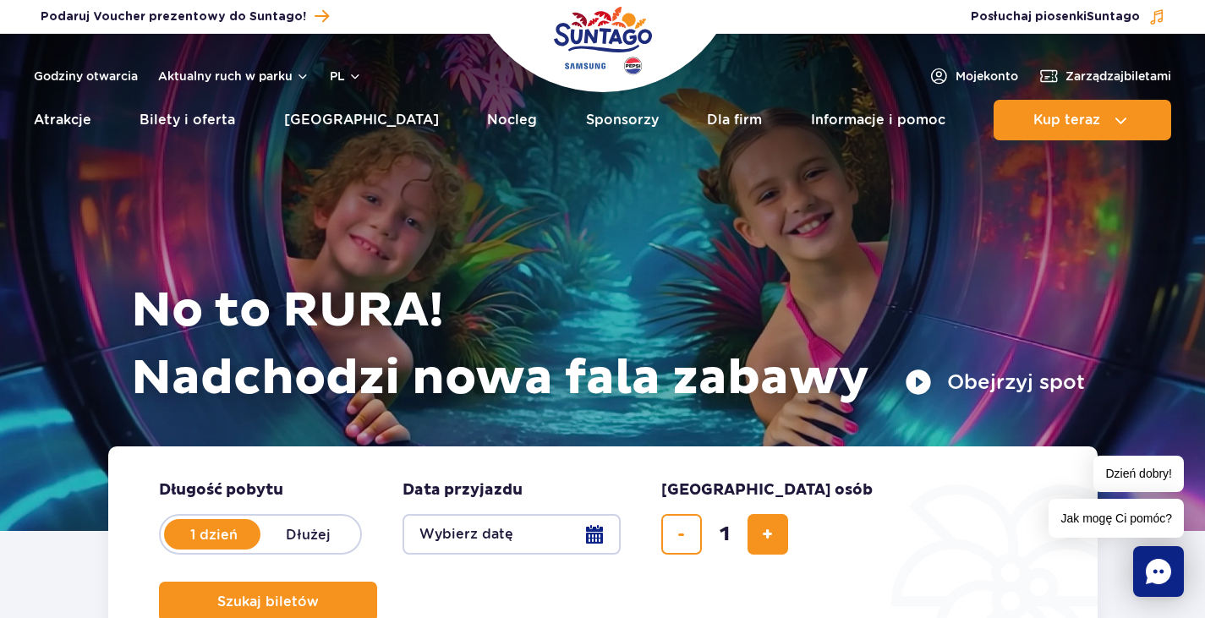
click at [959, 582] on div "Szukaj biletów" at bounding box center [603, 602] width 888 height 41
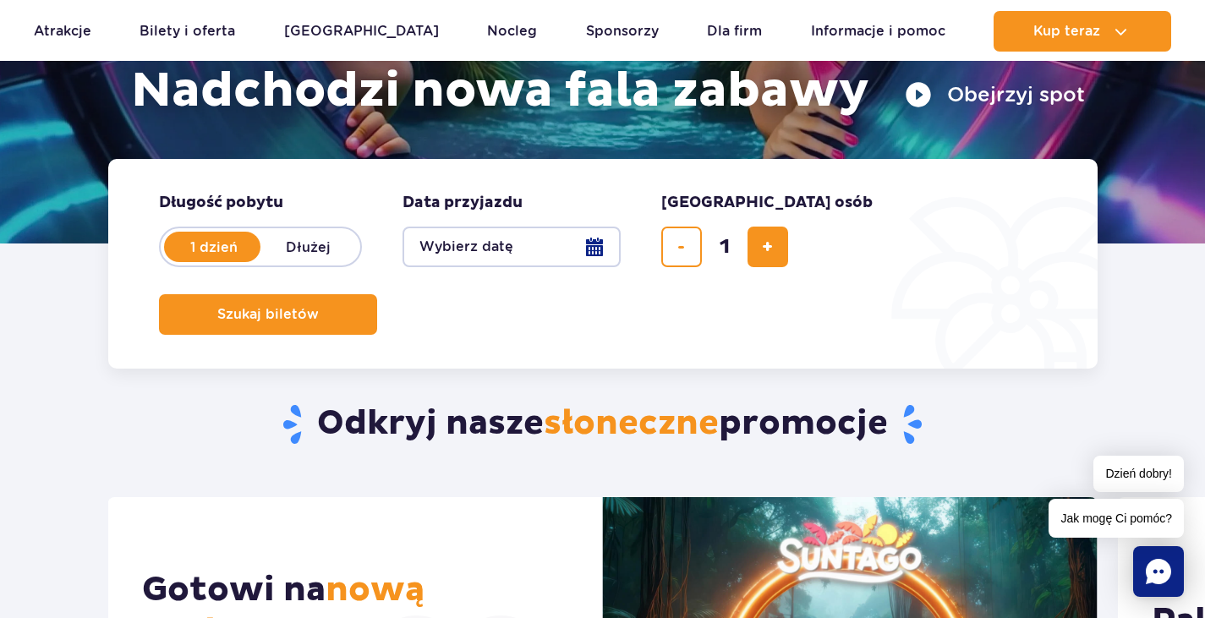
scroll to position [338, 0]
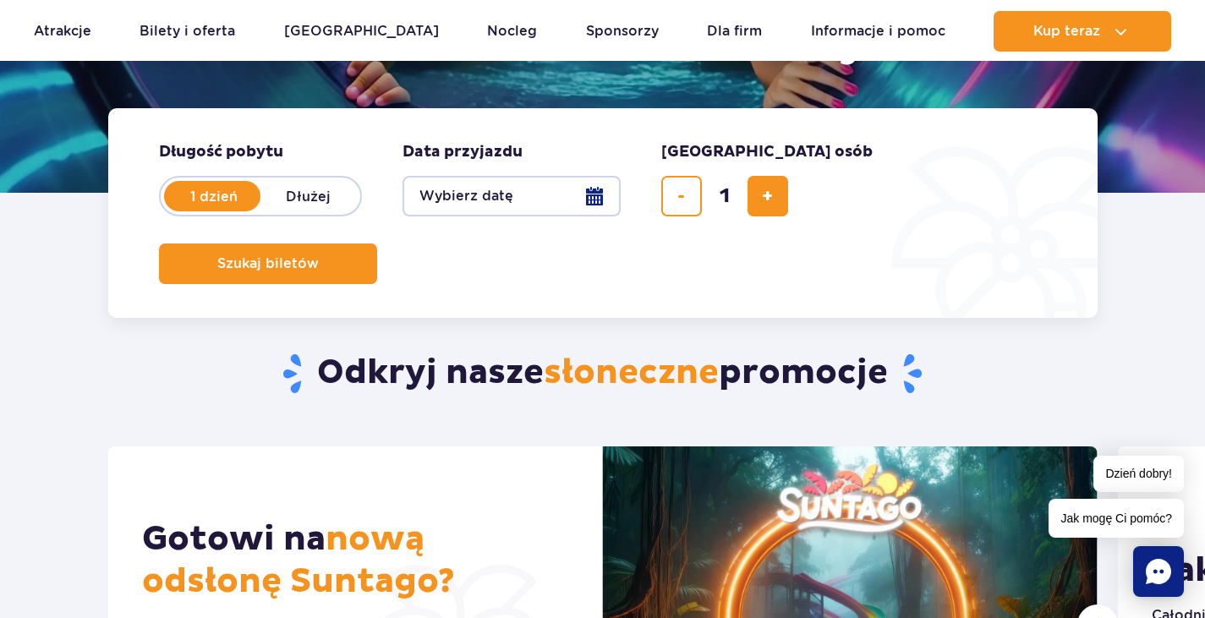
click at [441, 172] on fieldset "Data przyjazdu data przyjazdu w hero Wybierz datę" at bounding box center [511, 179] width 218 height 74
click at [454, 198] on button "Wybierz datę" at bounding box center [511, 196] width 218 height 41
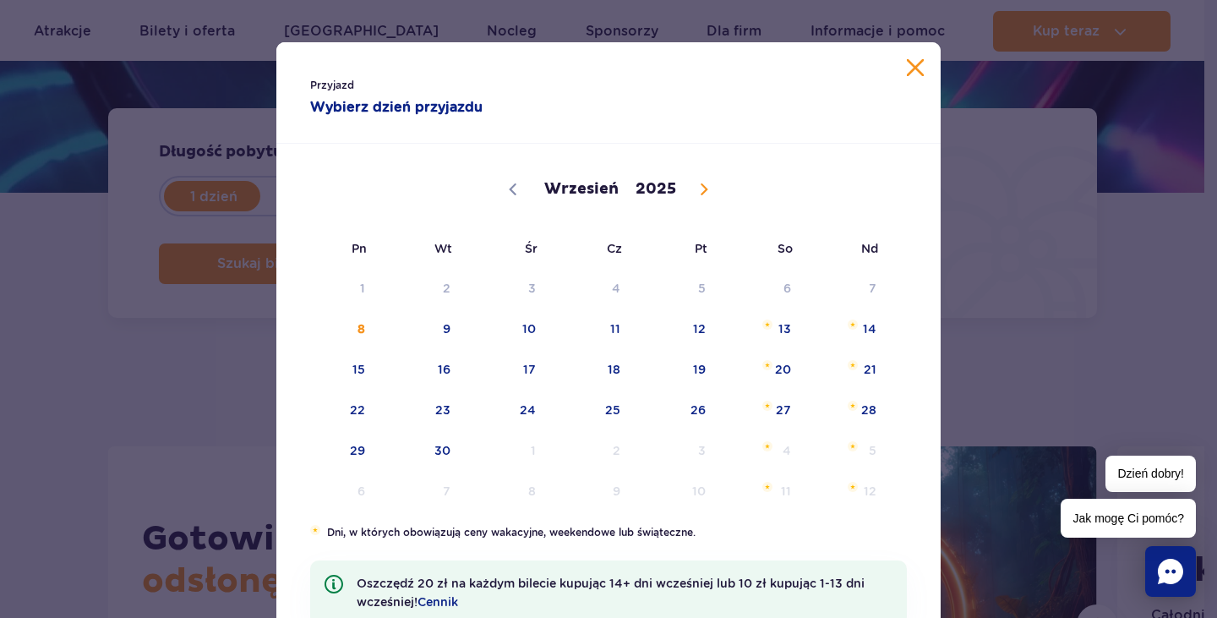
click at [705, 186] on span at bounding box center [704, 189] width 29 height 29
select select "9"
click at [697, 323] on span "10" at bounding box center [676, 328] width 85 height 39
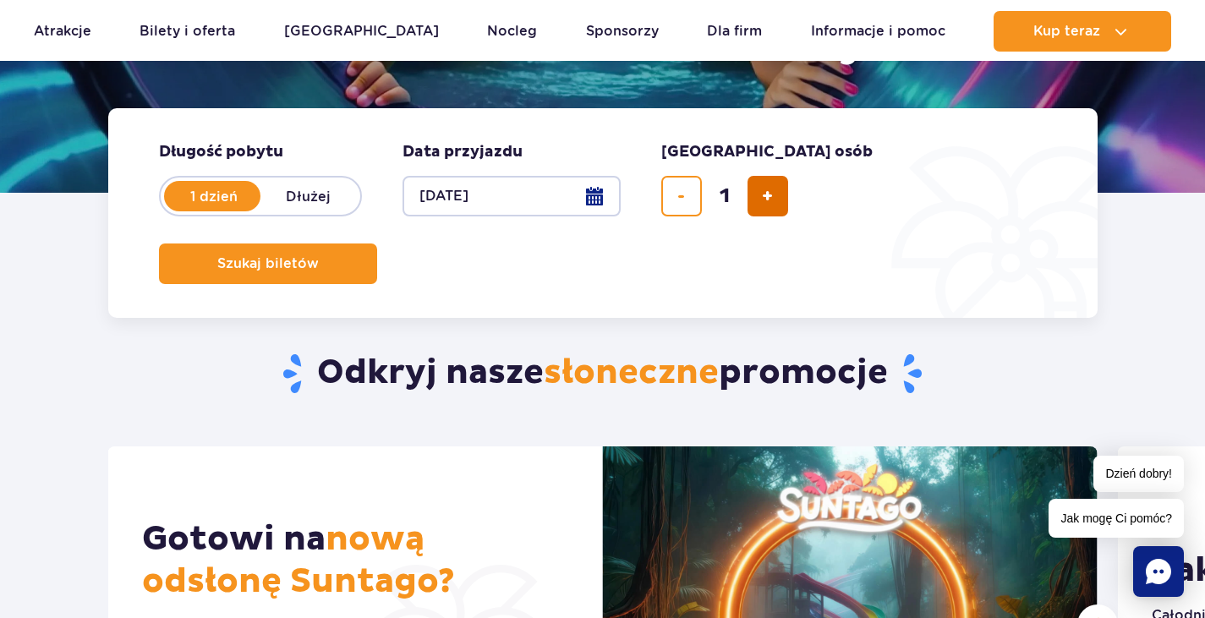
click at [767, 196] on span "dodaj bilet" at bounding box center [767, 196] width 11 height 0
type input "4"
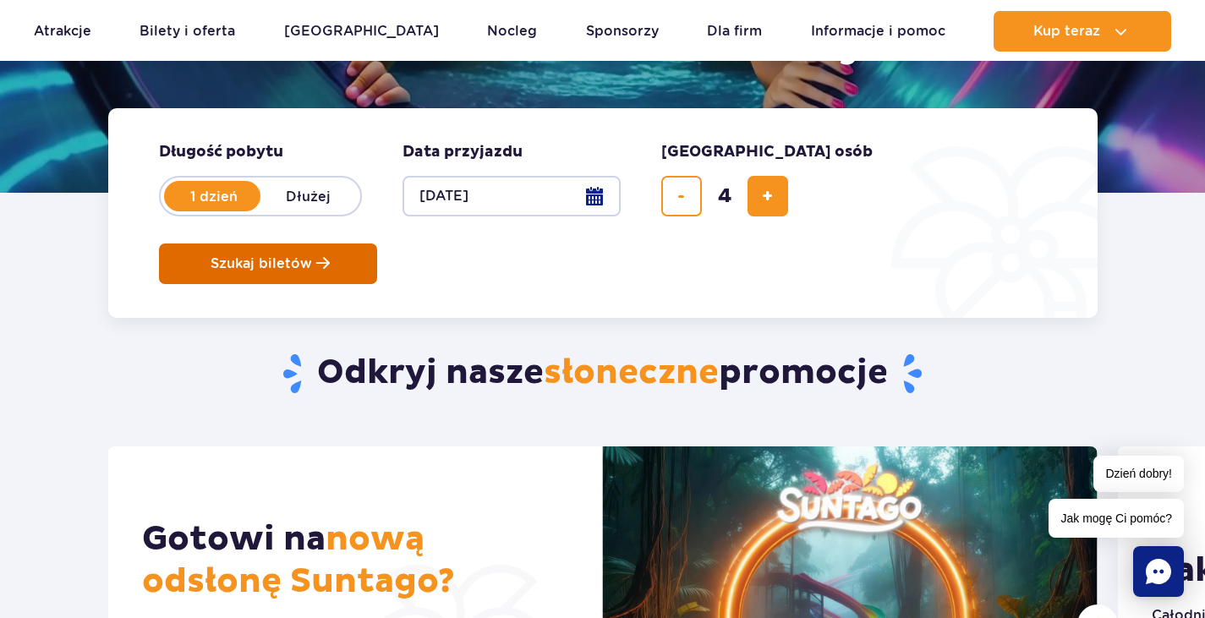
click at [377, 243] on button "Szukaj biletów" at bounding box center [268, 263] width 218 height 41
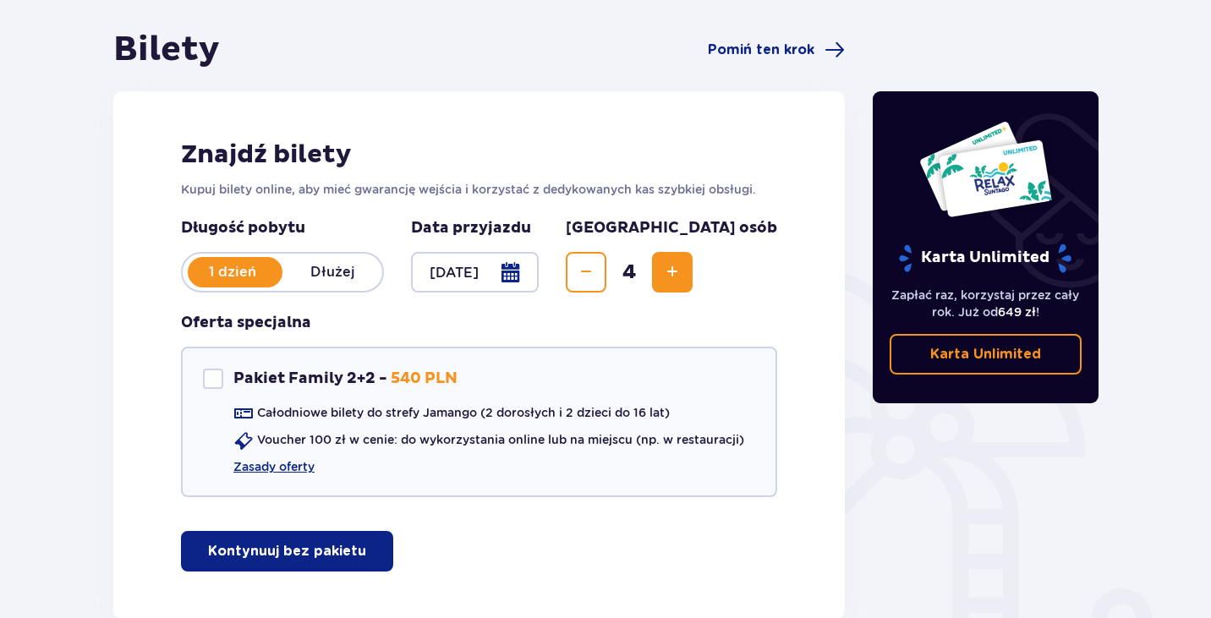
scroll to position [253, 0]
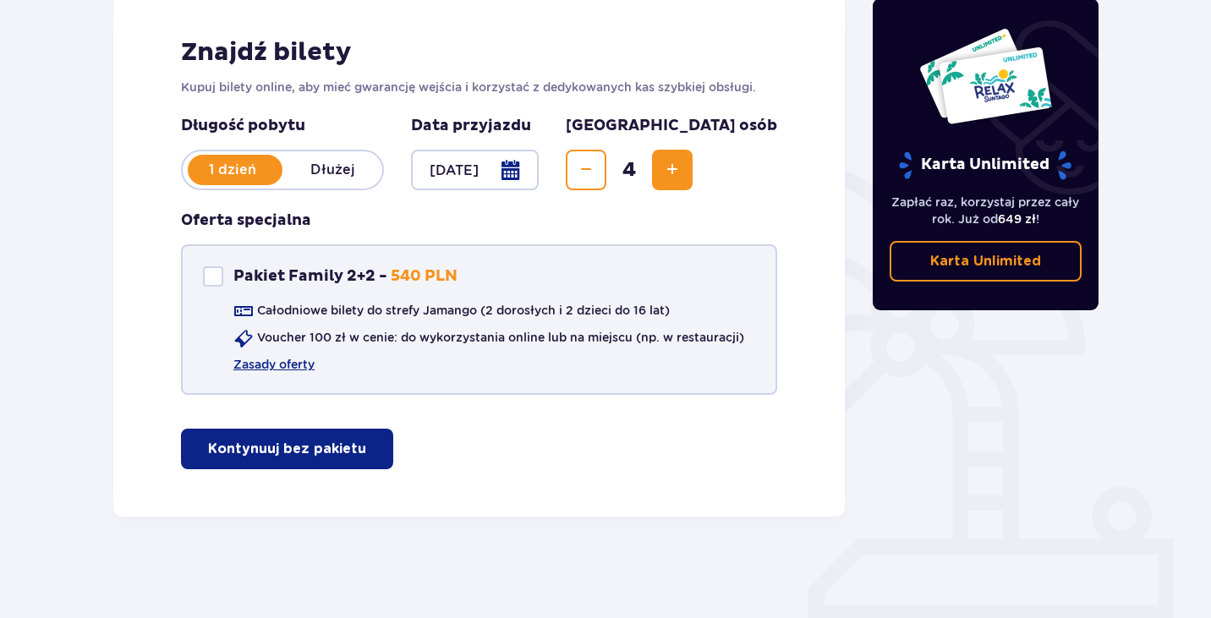
click at [203, 278] on div at bounding box center [213, 276] width 20 height 20
checkbox input "true"
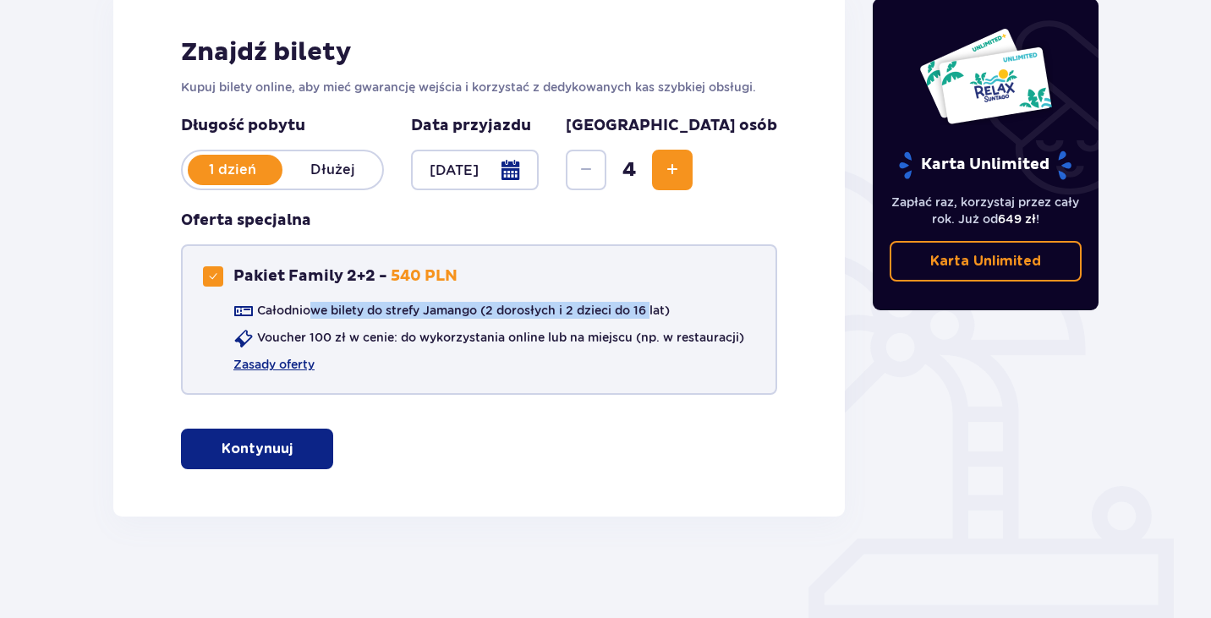
drag, startPoint x: 314, startPoint y: 309, endPoint x: 657, endPoint y: 307, distance: 342.4
click at [657, 307] on p "Całodniowe bilety do strefy Jamango (2 dorosłych i 2 dzieci do 16 lat)" at bounding box center [463, 310] width 413 height 17
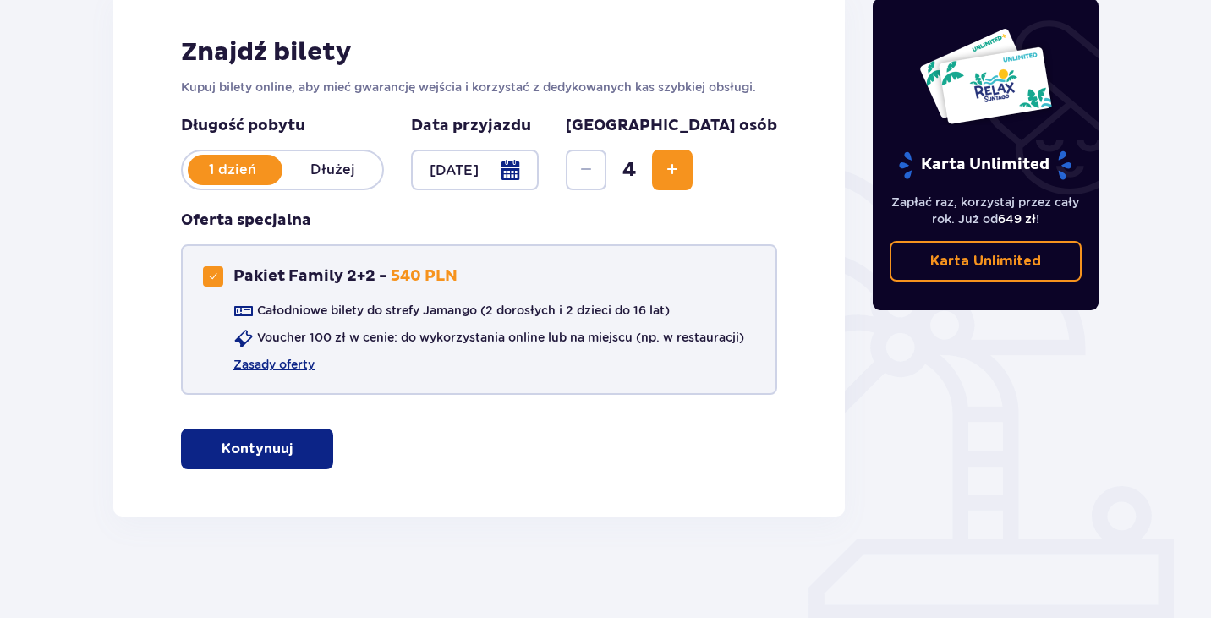
click at [663, 306] on p "Całodniowe bilety do strefy Jamango (2 dorosłych i 2 dzieci do 16 lat)" at bounding box center [463, 310] width 413 height 17
drag, startPoint x: 680, startPoint y: 304, endPoint x: 435, endPoint y: 303, distance: 245.2
click at [440, 304] on div "Całodniowe bilety do strefy Jamango (2 dorosłych i 2 dzieci do 16 lat) Voucher …" at bounding box center [473, 337] width 541 height 71
click at [435, 303] on p "Całodniowe bilety do strefy Jamango (2 dorosłych i 2 dzieci do 16 lat)" at bounding box center [463, 310] width 413 height 17
drag, startPoint x: 273, startPoint y: 314, endPoint x: 575, endPoint y: 314, distance: 301.8
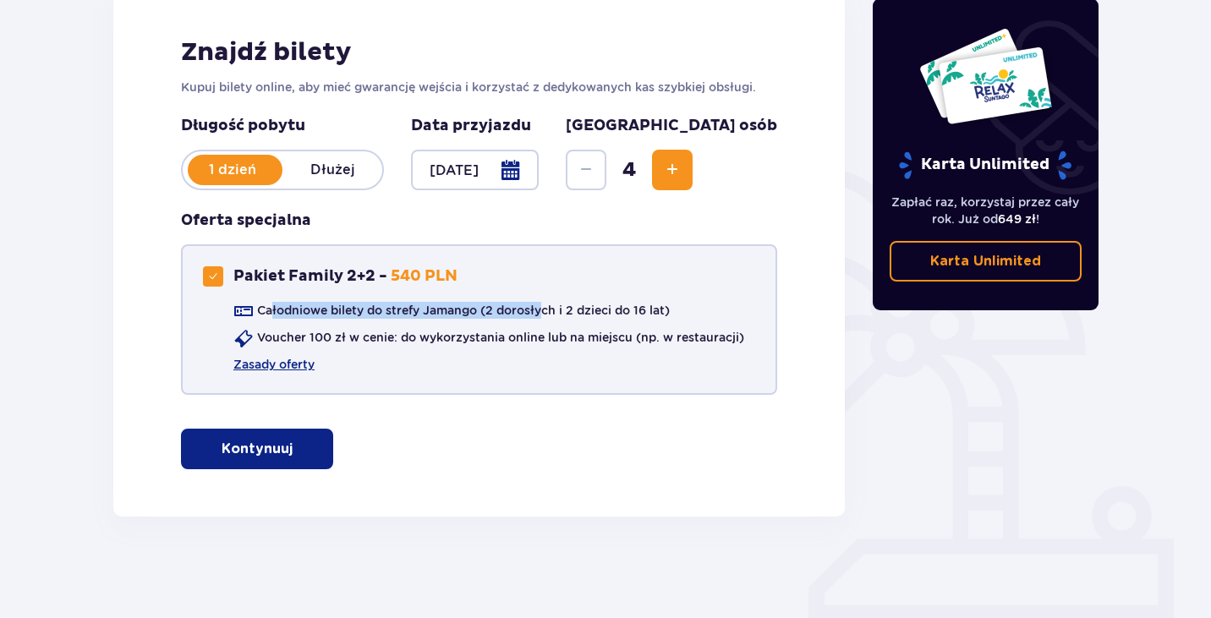
click at [570, 314] on p "Całodniowe bilety do strefy Jamango (2 dorosłych i 2 dzieci do 16 lat)" at bounding box center [463, 310] width 413 height 17
click at [577, 314] on p "Całodniowe bilety do strefy Jamango (2 dorosłych i 2 dzieci do 16 lat)" at bounding box center [463, 310] width 413 height 17
drag, startPoint x: 380, startPoint y: 349, endPoint x: 419, endPoint y: 376, distance: 47.4
click at [415, 376] on div "Pakiet Family 2+2 - 540 PLN Całodniowe bilety do strefy Jamango (2 dorosłych i …" at bounding box center [479, 319] width 596 height 150
click at [421, 389] on div "Pakiet Family 2+2 - 540 PLN Całodniowe bilety do strefy Jamango (2 dorosłych i …" at bounding box center [479, 319] width 596 height 150
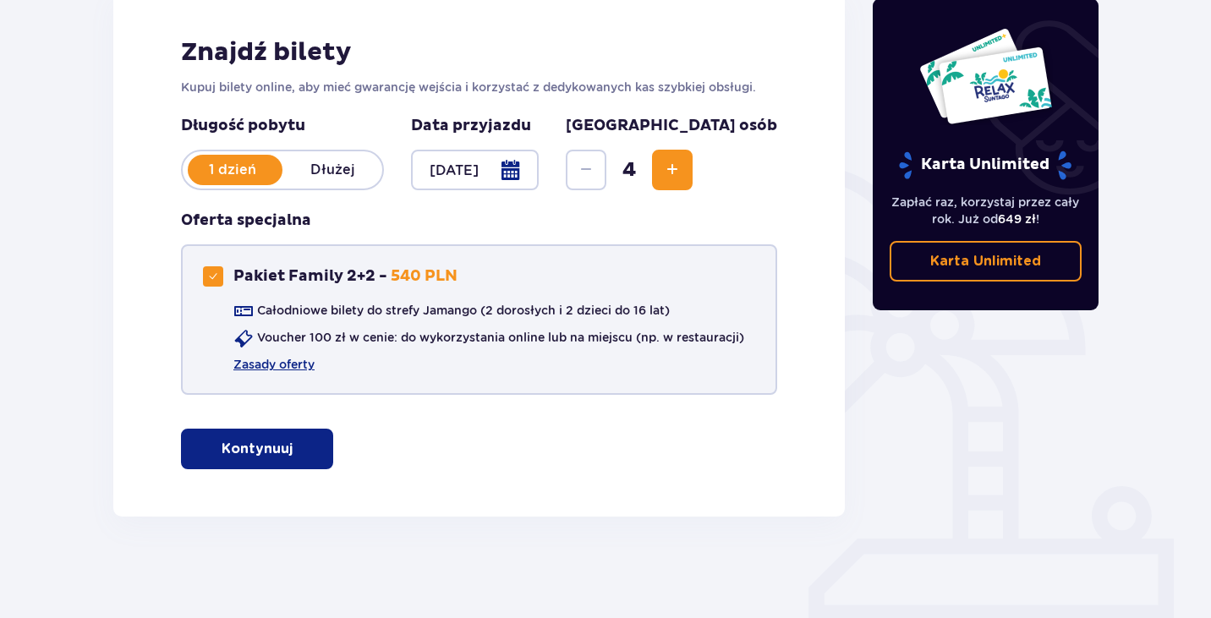
click at [670, 392] on div "Pakiet Family 2+2 - 540 PLN Całodniowe bilety do strefy Jamango (2 dorosłych i …" at bounding box center [479, 319] width 596 height 150
drag, startPoint x: 495, startPoint y: 355, endPoint x: 551, endPoint y: 347, distance: 56.4
click at [539, 345] on div "Całodniowe bilety do strefy Jamango (2 dorosłych i 2 dzieci do 16 lat) Voucher …" at bounding box center [473, 337] width 541 height 71
click at [626, 369] on div "Całodniowe bilety do strefy Jamango (2 dorosłych i 2 dzieci do 16 lat) Voucher …" at bounding box center [473, 337] width 541 height 71
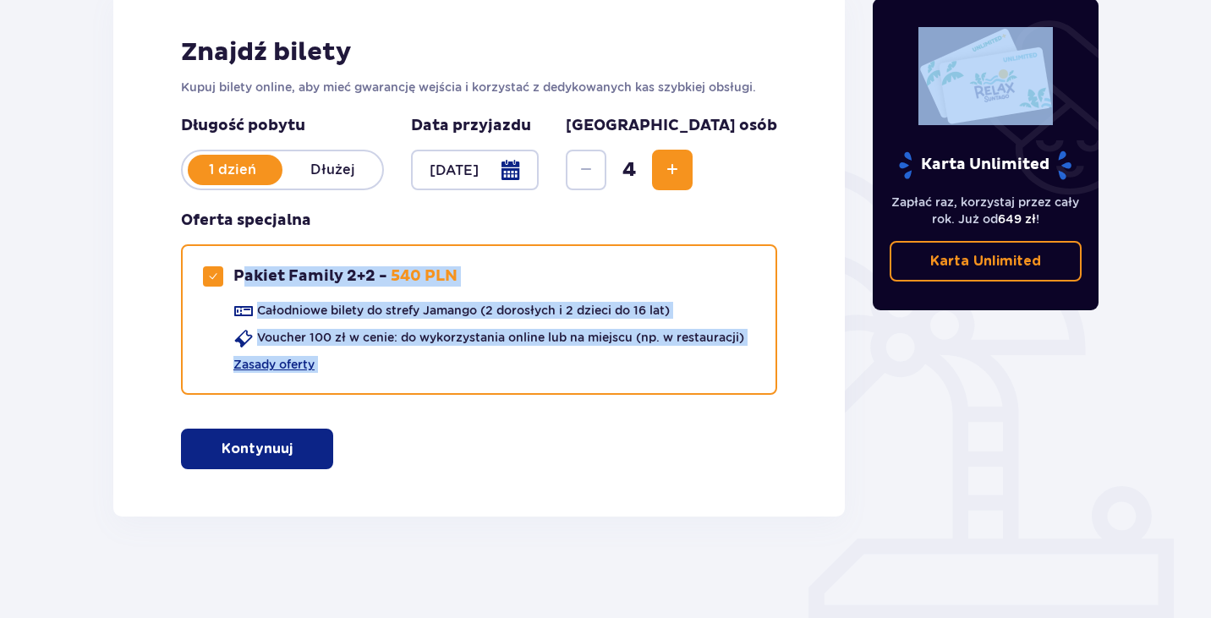
drag, startPoint x: 248, startPoint y: 276, endPoint x: 631, endPoint y: 434, distance: 414.0
click at [631, 434] on div "Znajdź bilety Kupuj bilety online, aby mieć gwarancję wejścia i korzystać z ded…" at bounding box center [478, 252] width 731 height 527
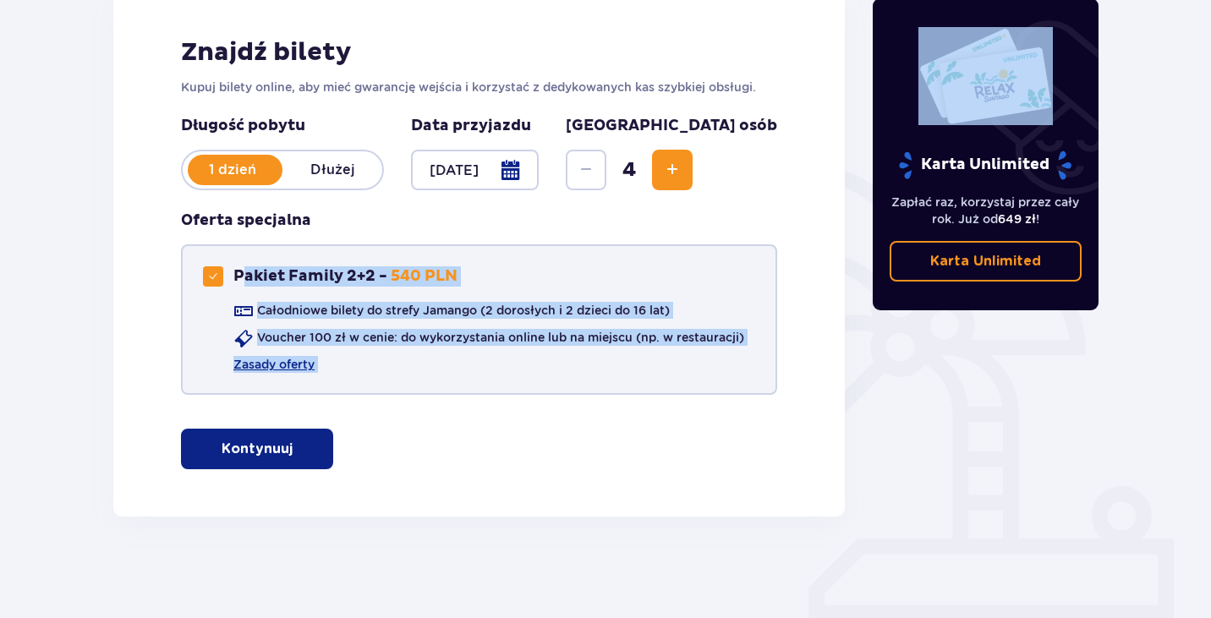
click at [731, 378] on div "Pakiet Family 2+2 - 540 PLN Całodniowe bilety do strefy Jamango (2 dorosłych i …" at bounding box center [479, 319] width 596 height 150
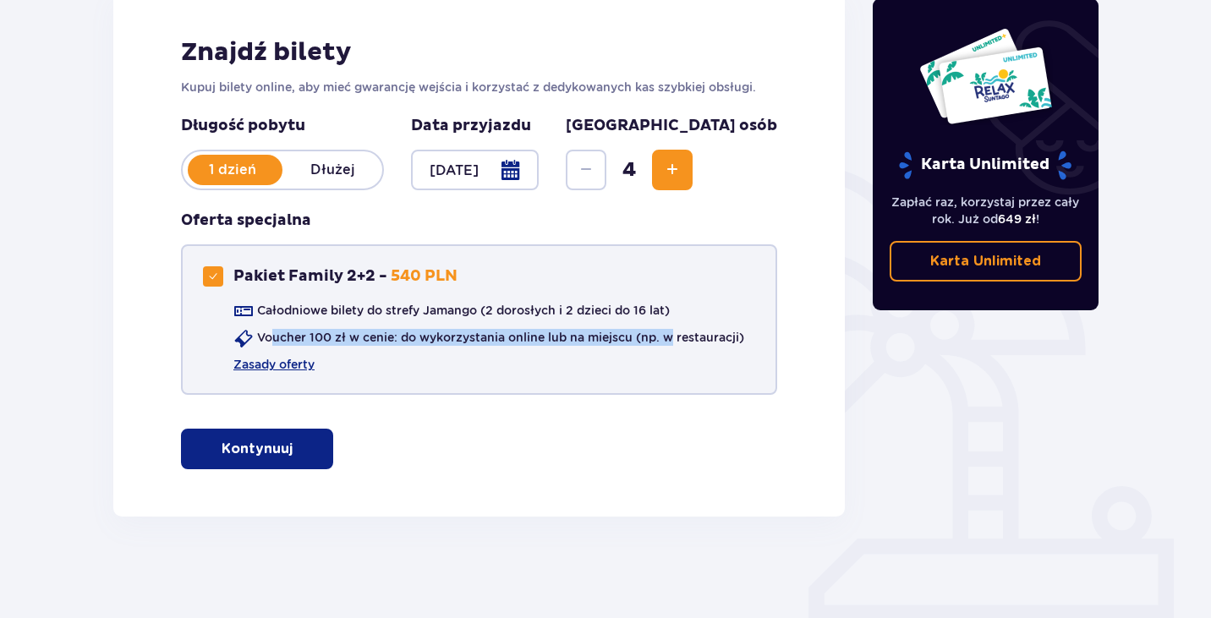
drag, startPoint x: 272, startPoint y: 332, endPoint x: 705, endPoint y: 331, distance: 432.8
click at [702, 331] on p "Voucher 100 zł w cenie: do wykorzystania online lub na miejscu (np. w restaurac…" at bounding box center [500, 337] width 487 height 17
click at [705, 331] on p "Voucher 100 zł w cenie: do wykorzystania online lub na miejscu (np. w restaurac…" at bounding box center [500, 337] width 487 height 17
drag, startPoint x: 741, startPoint y: 334, endPoint x: 645, endPoint y: 369, distance: 102.7
click at [639, 369] on div "Całodniowe bilety do strefy Jamango (2 dorosłych i 2 dzieci do 16 lat) Voucher …" at bounding box center [473, 337] width 541 height 71
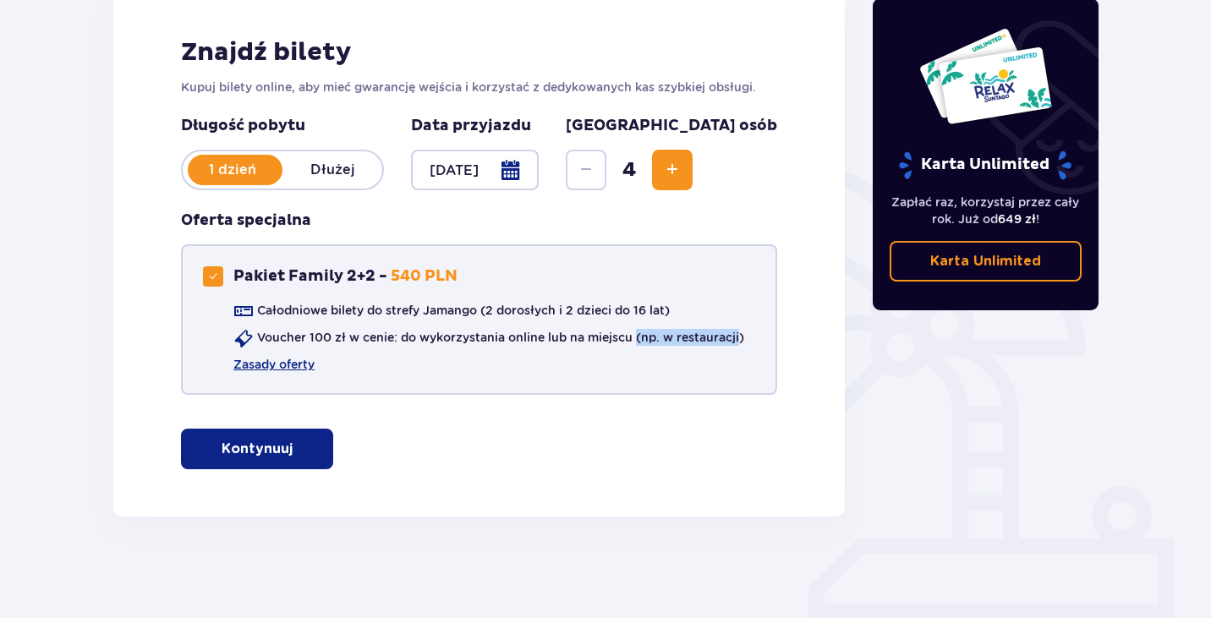
click at [645, 369] on div "Całodniowe bilety do strefy Jamango (2 dorosłych i 2 dzieci do 16 lat) Voucher …" at bounding box center [473, 337] width 541 height 71
click at [295, 364] on link "Zasady oferty" at bounding box center [273, 364] width 81 height 17
drag, startPoint x: 290, startPoint y: 338, endPoint x: 404, endPoint y: 333, distance: 114.2
click at [404, 333] on p "Voucher 100 zł w cenie: do wykorzystania online lub na miejscu (np. w restaurac…" at bounding box center [500, 337] width 487 height 17
drag, startPoint x: 467, startPoint y: 333, endPoint x: 548, endPoint y: 333, distance: 81.2
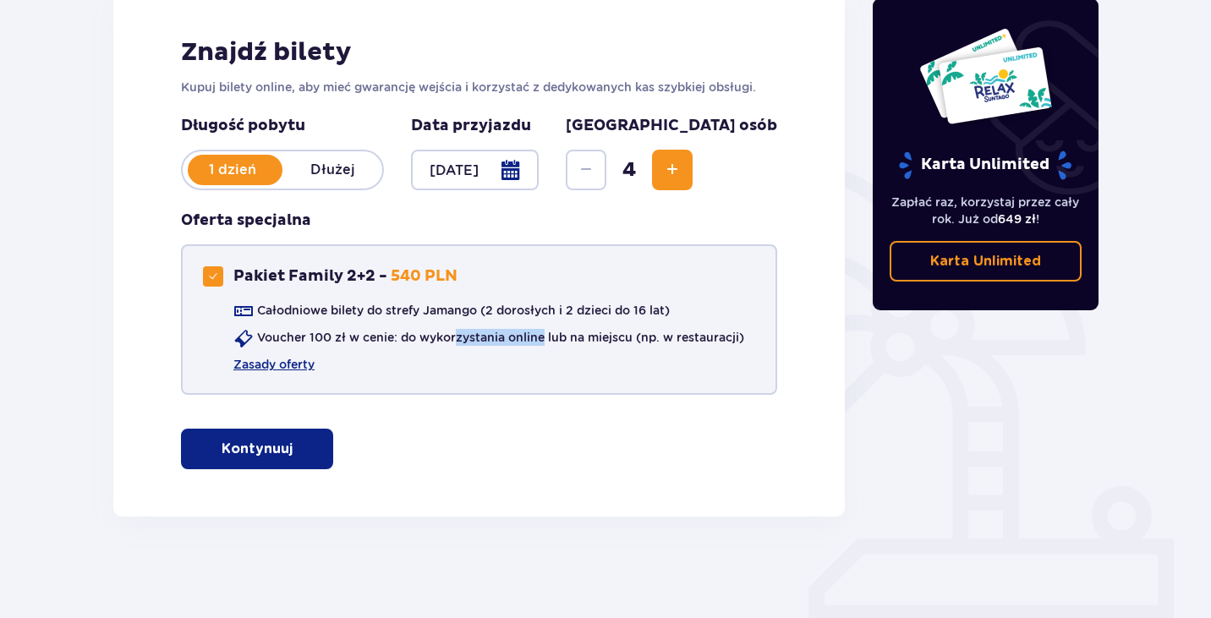
click at [548, 333] on p "Voucher 100 zł w cenie: do wykorzystania online lub na miejscu (np. w restaurac…" at bounding box center [500, 337] width 487 height 17
drag, startPoint x: 581, startPoint y: 333, endPoint x: 662, endPoint y: 333, distance: 81.2
click at [658, 333] on p "Voucher 100 zł w cenie: do wykorzystania online lub na miejscu (np. w restaurac…" at bounding box center [500, 337] width 487 height 17
drag, startPoint x: 716, startPoint y: 333, endPoint x: 735, endPoint y: 332, distance: 19.5
click at [735, 332] on p "Voucher 100 zł w cenie: do wykorzystania online lub na miejscu (np. w restaurac…" at bounding box center [500, 337] width 487 height 17
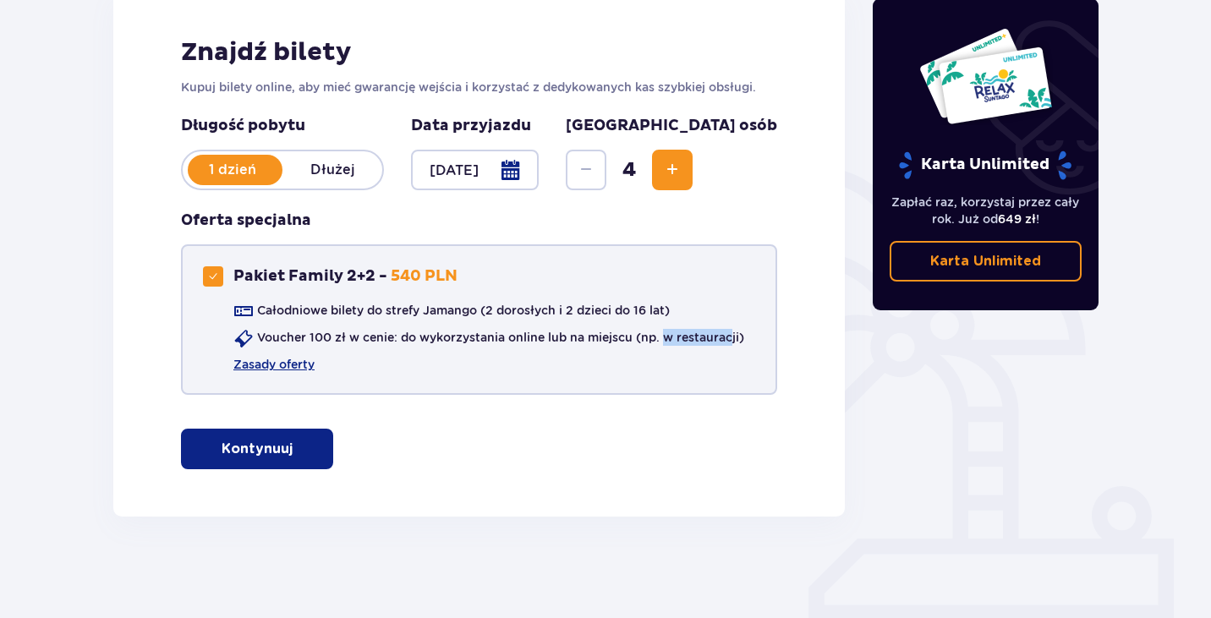
click at [735, 332] on p "Voucher 100 zł w cenie: do wykorzystania online lub na miejscu (np. w restaurac…" at bounding box center [500, 337] width 487 height 17
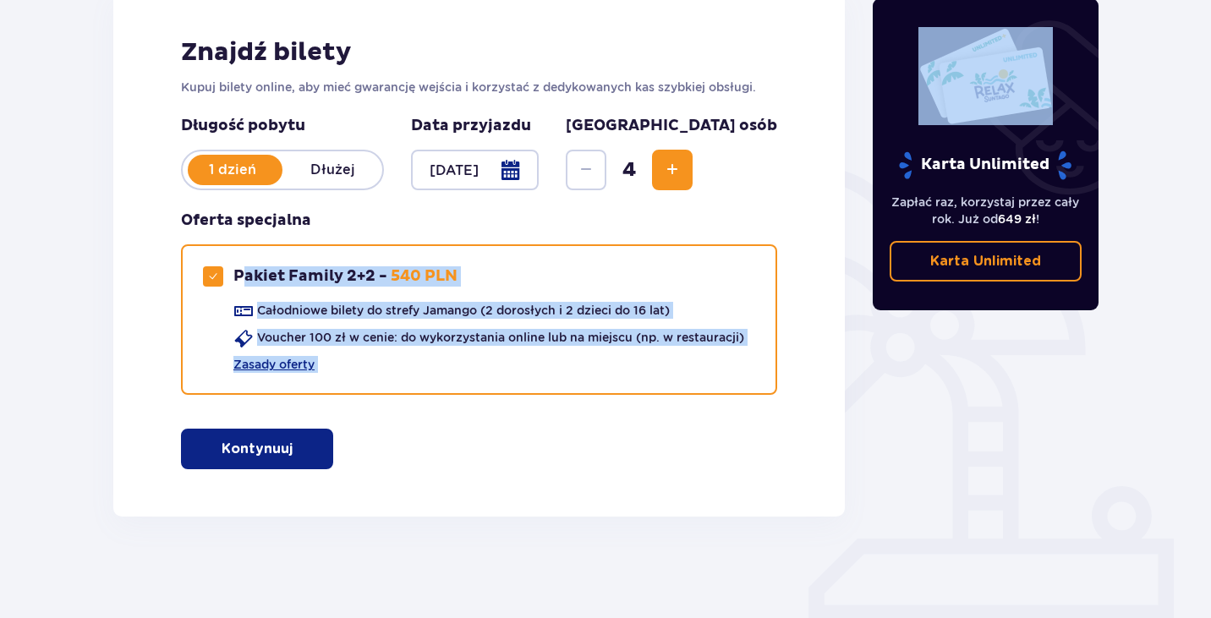
drag, startPoint x: 269, startPoint y: 275, endPoint x: 797, endPoint y: 522, distance: 583.5
click at [797, 522] on div "Bilety Pomiń ten krok Znajdź bilety Kupuj bilety online, aby mieć gwarancję wej…" at bounding box center [605, 248] width 1211 height 739
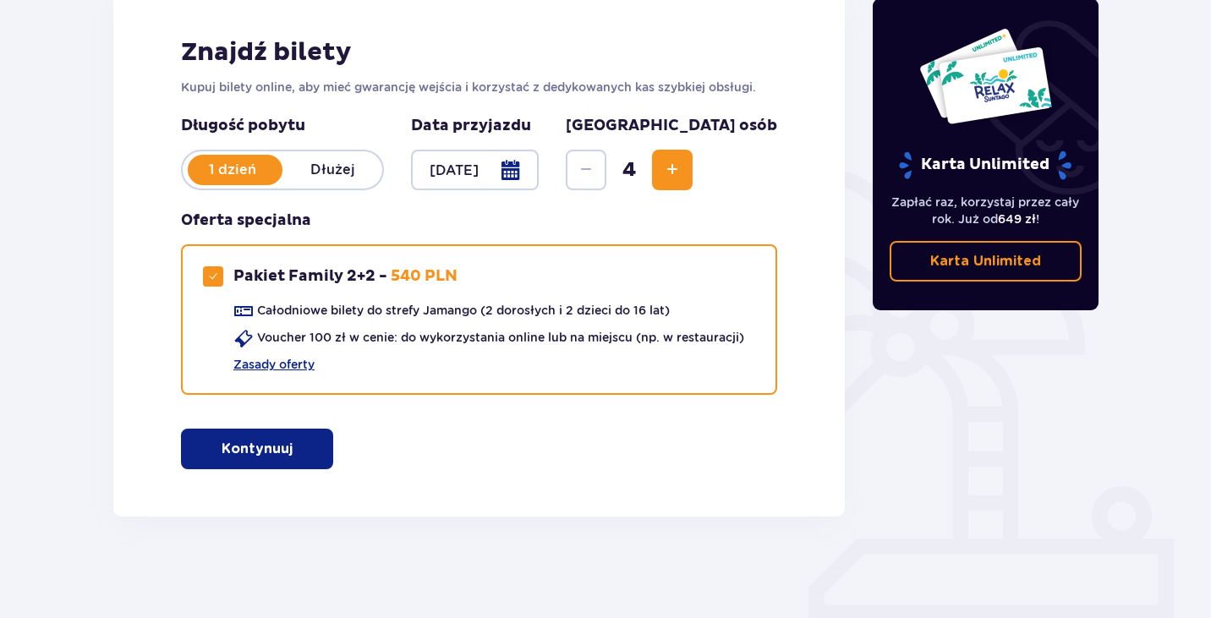
click at [866, 479] on div "Karta Unlimited Zapłać raz, korzystaj przez cały rok. Już od 649 zł ! Karta Unl…" at bounding box center [986, 221] width 254 height 590
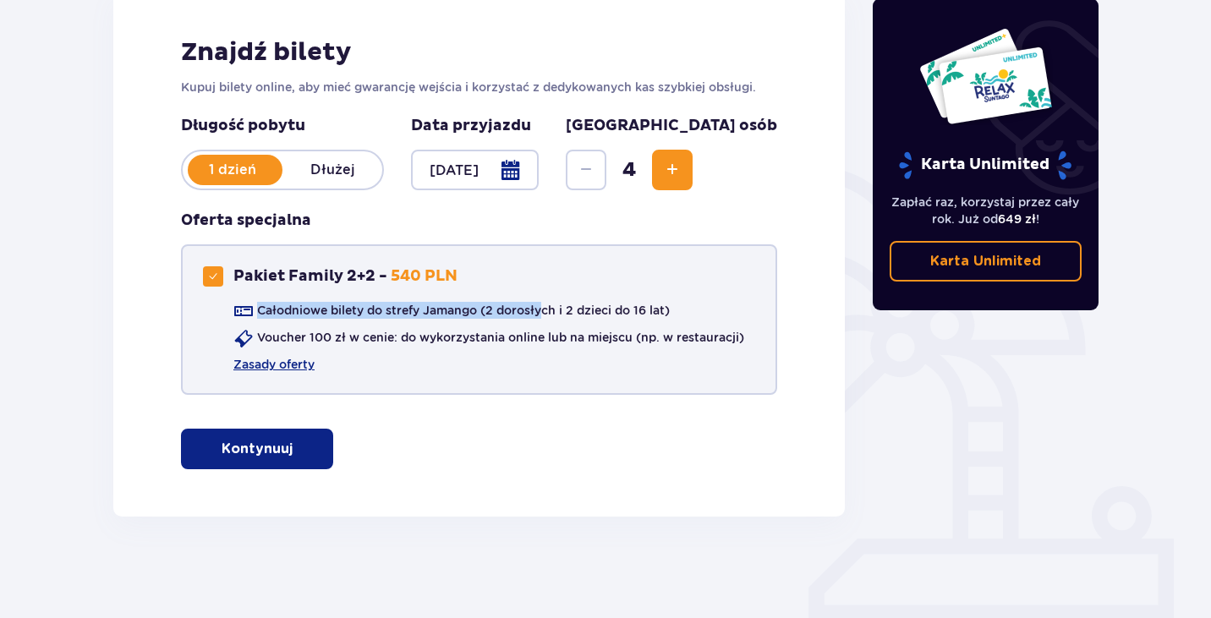
drag, startPoint x: 452, startPoint y: 279, endPoint x: 548, endPoint y: 258, distance: 97.8
click at [548, 258] on div "Pakiet Family 2+2 - 540 PLN Całodniowe bilety do strefy Jamango (2 dorosłych i …" at bounding box center [479, 319] width 596 height 150
click at [627, 385] on div "Pakiet Family 2+2 - 540 PLN Całodniowe bilety do strefy Jamango (2 dorosłych i …" at bounding box center [479, 319] width 596 height 150
drag, startPoint x: 413, startPoint y: 374, endPoint x: 408, endPoint y: 358, distance: 15.8
click at [408, 358] on div "Pakiet Family 2+2 - 540 PLN Całodniowe bilety do strefy Jamango (2 dorosłych i …" at bounding box center [479, 319] width 596 height 150
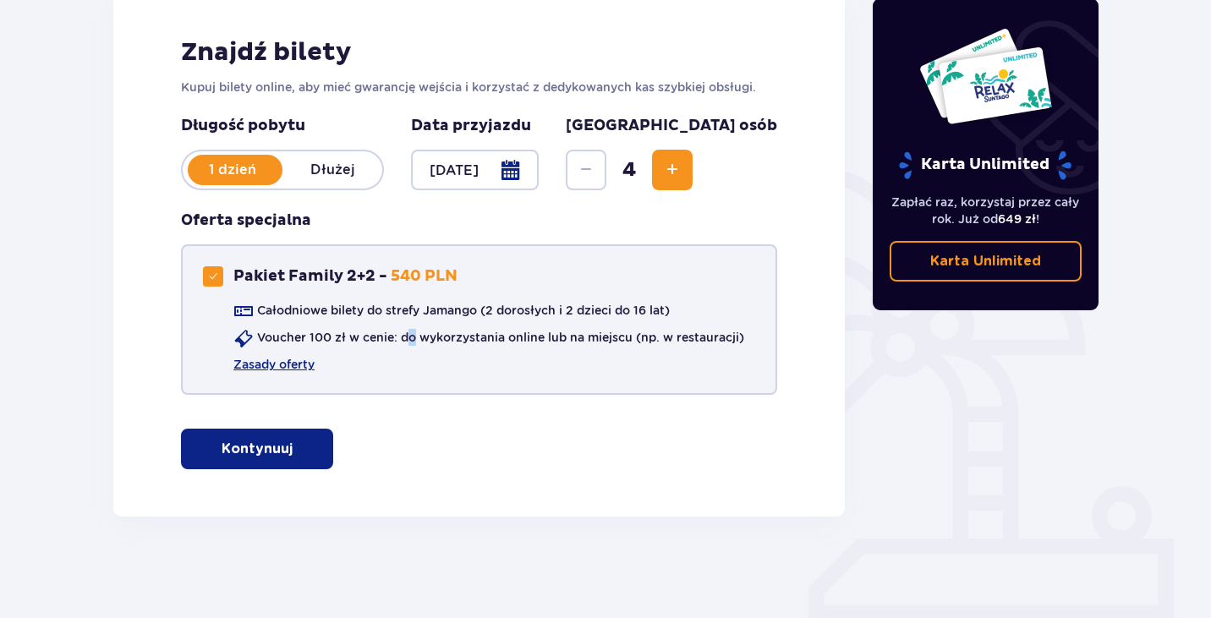
click at [408, 358] on div "Całodniowe bilety do strefy Jamango (2 dorosłych i 2 dzieci do 16 lat) Voucher …" at bounding box center [473, 337] width 541 height 71
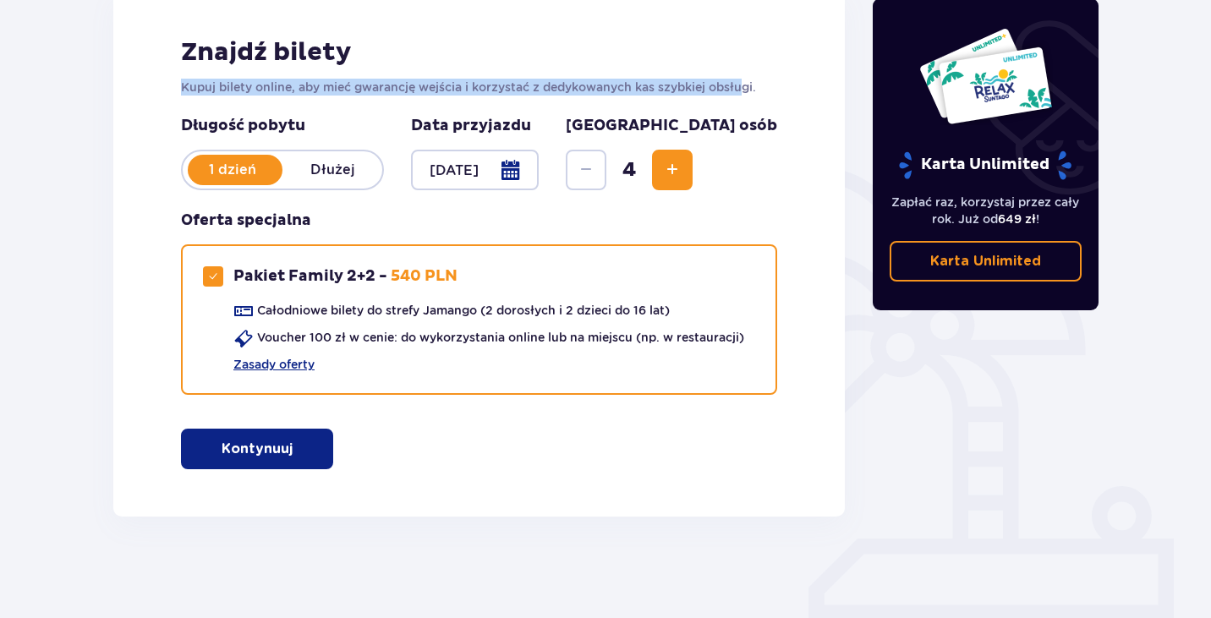
drag, startPoint x: 183, startPoint y: 79, endPoint x: 747, endPoint y: 79, distance: 563.8
click at [747, 79] on p "Kupuj bilety online, aby mieć gwarancję wejścia i korzystać z dedykowanych kas …" at bounding box center [479, 87] width 596 height 17
drag, startPoint x: 748, startPoint y: 87, endPoint x: 184, endPoint y: 49, distance: 565.1
click at [184, 49] on div "Znajdź bilety Kupuj bilety online, aby mieć gwarancję wejścia i korzystać z ded…" at bounding box center [478, 252] width 731 height 527
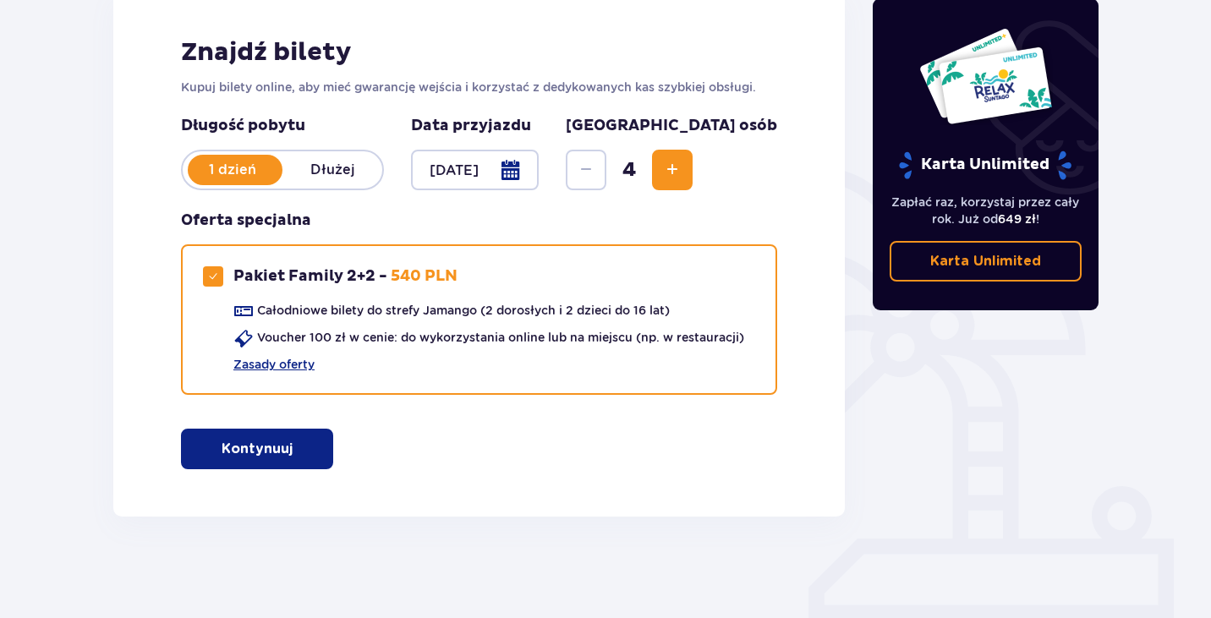
click at [207, 97] on div "Znajdź bilety Kupuj bilety online, aby mieć gwarancję wejścia i korzystać z ded…" at bounding box center [478, 252] width 731 height 527
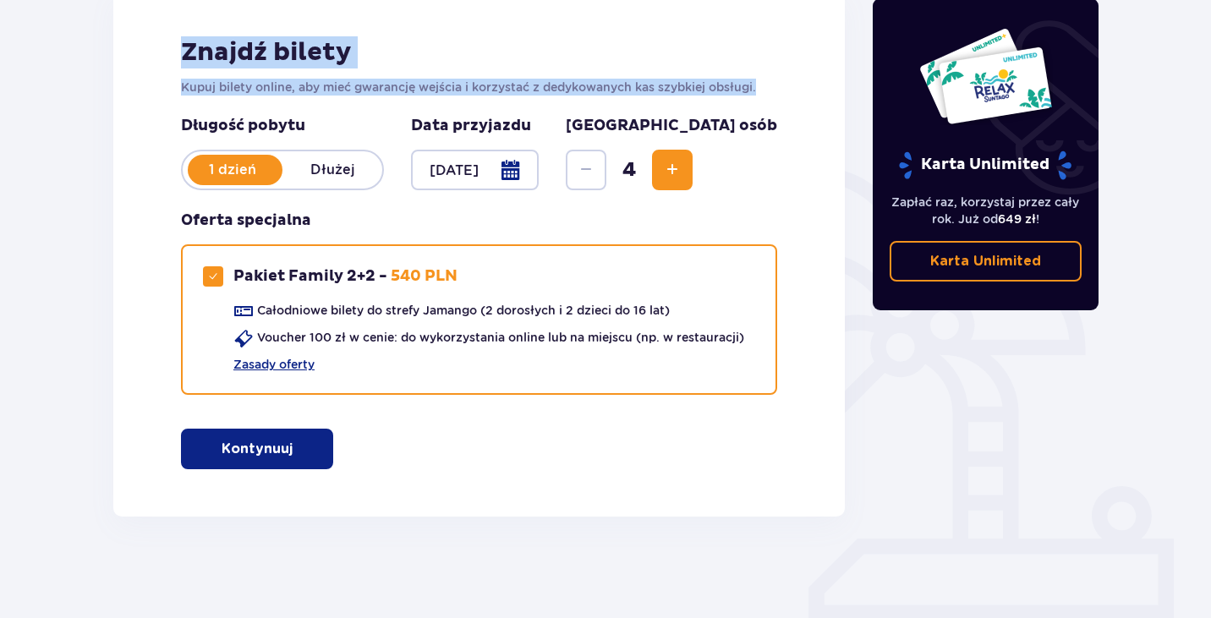
drag, startPoint x: 180, startPoint y: 42, endPoint x: 770, endPoint y: 92, distance: 592.2
click at [770, 92] on div "Znajdź bilety Kupuj bilety online, aby mieć gwarancję wejścia i korzystać z ded…" at bounding box center [478, 252] width 731 height 527
click at [770, 92] on p "Kupuj bilety online, aby mieć gwarancję wejścia i korzystać z dedykowanych kas …" at bounding box center [479, 87] width 596 height 17
drag, startPoint x: 777, startPoint y: 93, endPoint x: 155, endPoint y: 56, distance: 623.3
click at [155, 56] on div "Znajdź bilety Kupuj bilety online, aby mieć gwarancję wejścia i korzystać z ded…" at bounding box center [478, 252] width 731 height 527
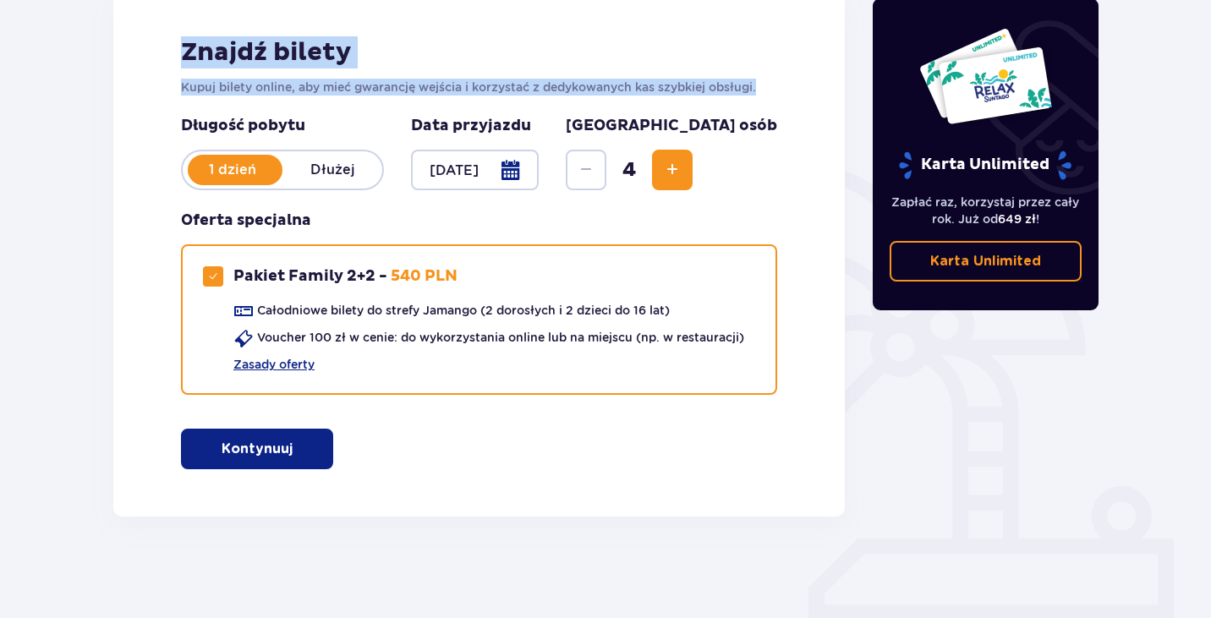
click at [239, 79] on p "Kupuj bilety online, aby mieć gwarancję wejścia i korzystać z dedykowanych kas …" at bounding box center [479, 87] width 596 height 17
drag, startPoint x: 181, startPoint y: 51, endPoint x: 782, endPoint y: 90, distance: 602.4
click at [782, 90] on div "Znajdź bilety Kupuj bilety online, aby mieć gwarancję wejścia i korzystać z ded…" at bounding box center [478, 252] width 731 height 527
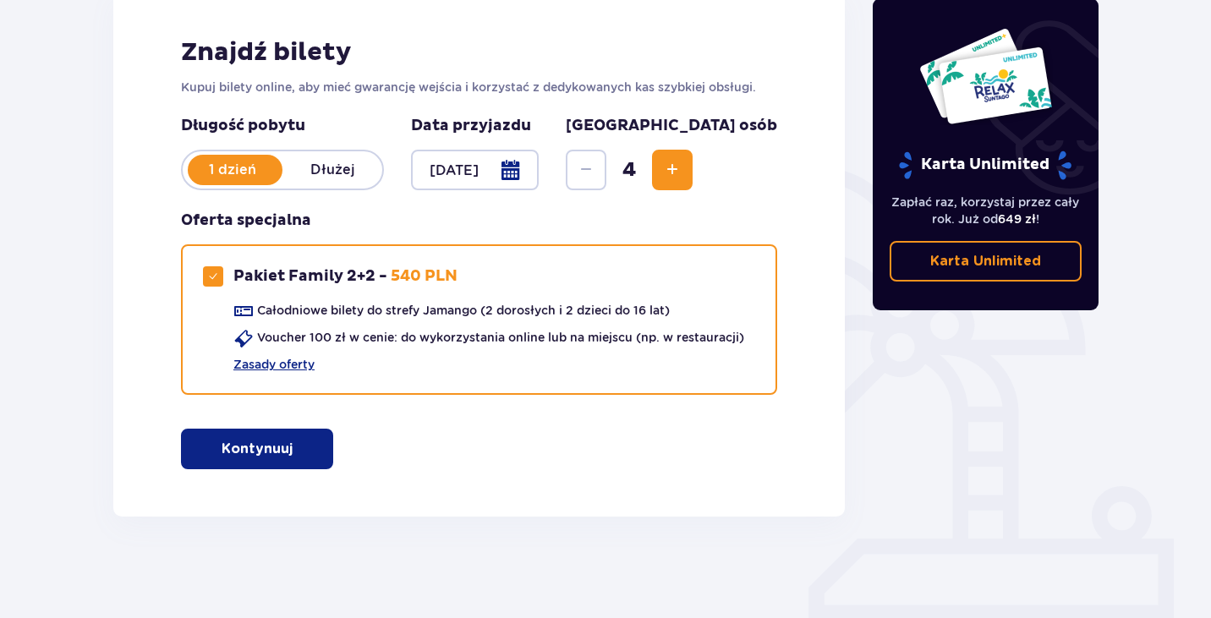
click at [784, 94] on div "Znajdź bilety Kupuj bilety online, aby mieć gwarancję wejścia i korzystać z ded…" at bounding box center [478, 252] width 731 height 527
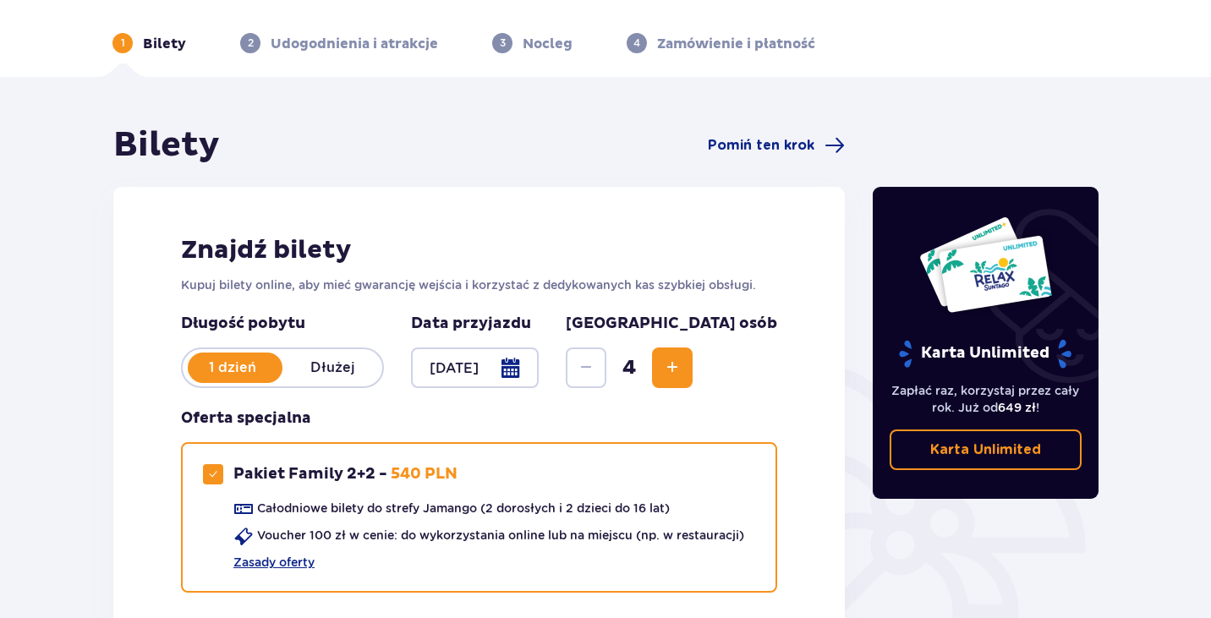
scroll to position [0, 0]
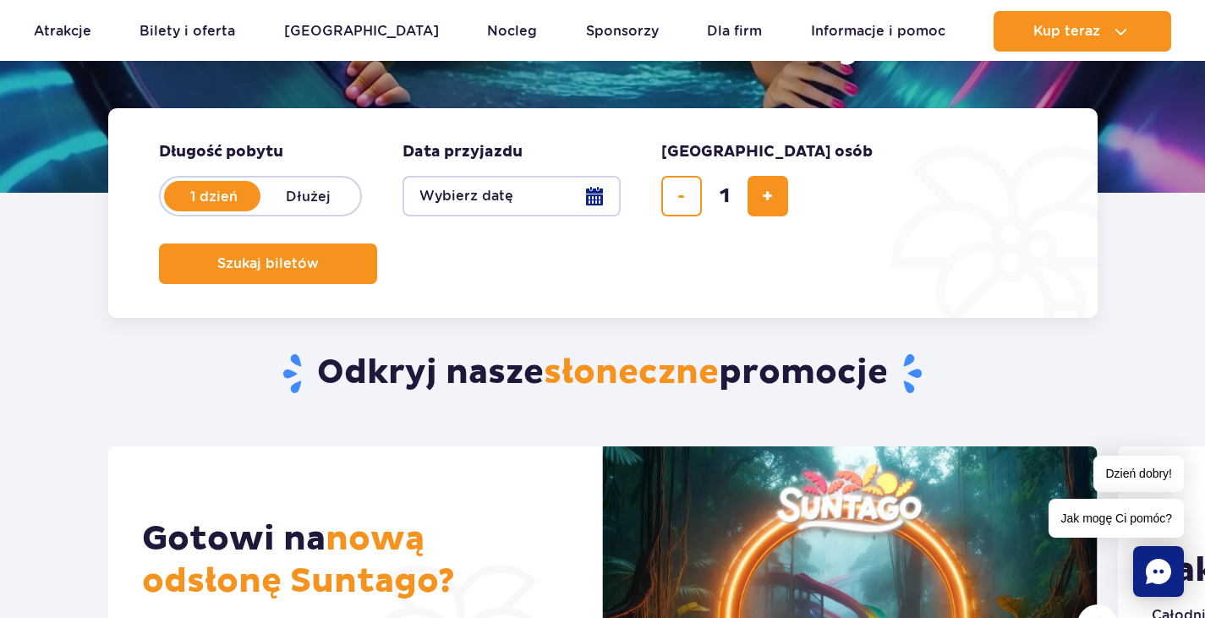
click at [491, 201] on button "Wybierz datę" at bounding box center [511, 196] width 218 height 41
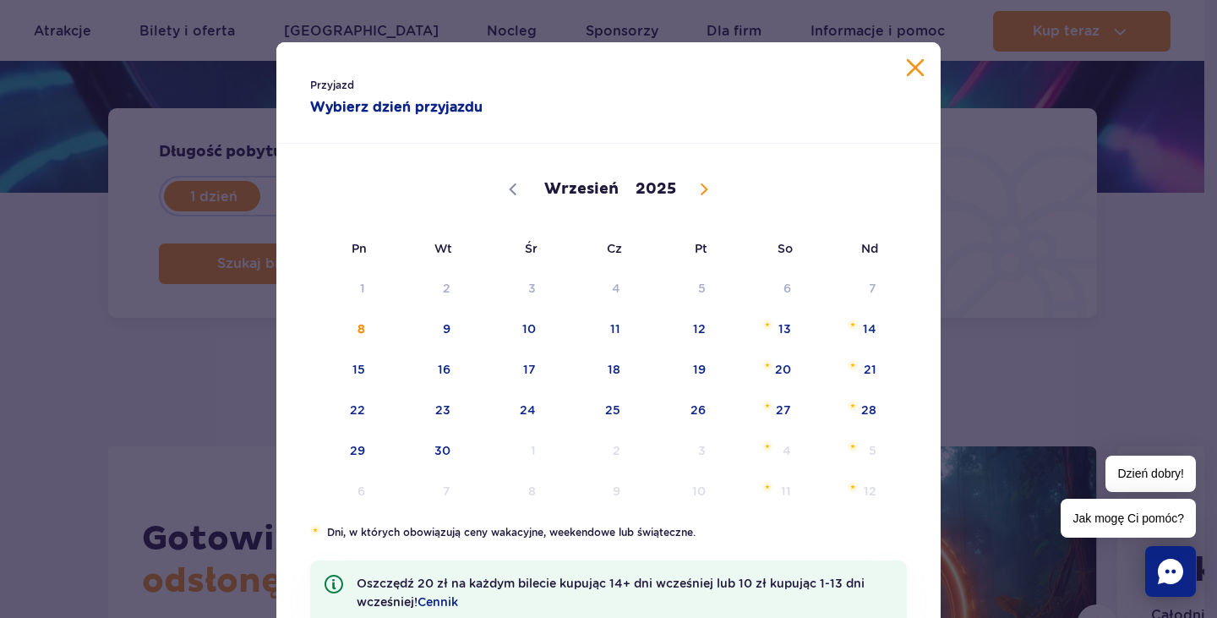
click at [698, 189] on icon at bounding box center [704, 189] width 12 height 12
select select "9"
click at [706, 323] on span "10" at bounding box center [676, 328] width 85 height 39
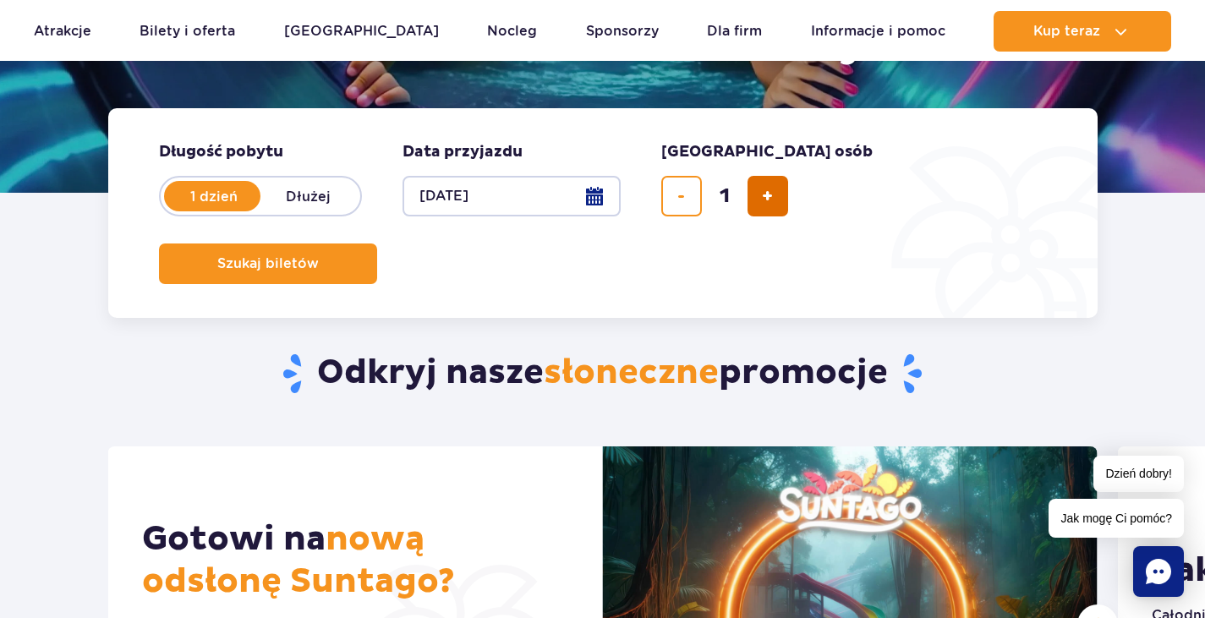
click at [782, 199] on button "dodaj bilet" at bounding box center [767, 196] width 41 height 41
type input "4"
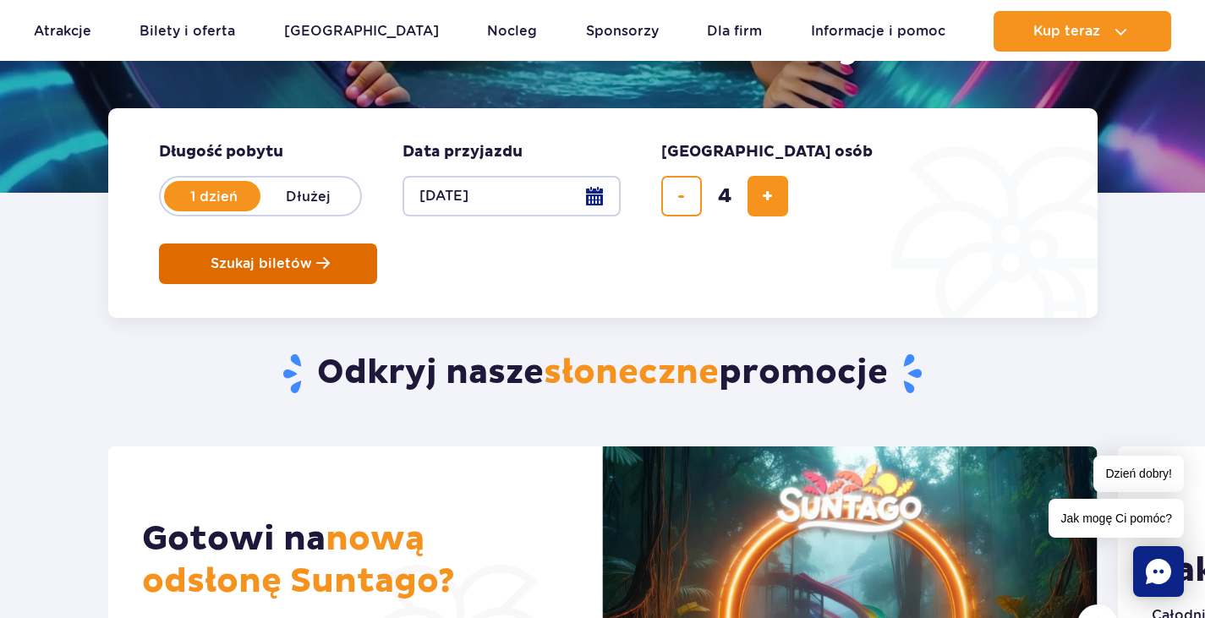
click at [312, 256] on span "Szukaj biletów" at bounding box center [260, 263] width 101 height 15
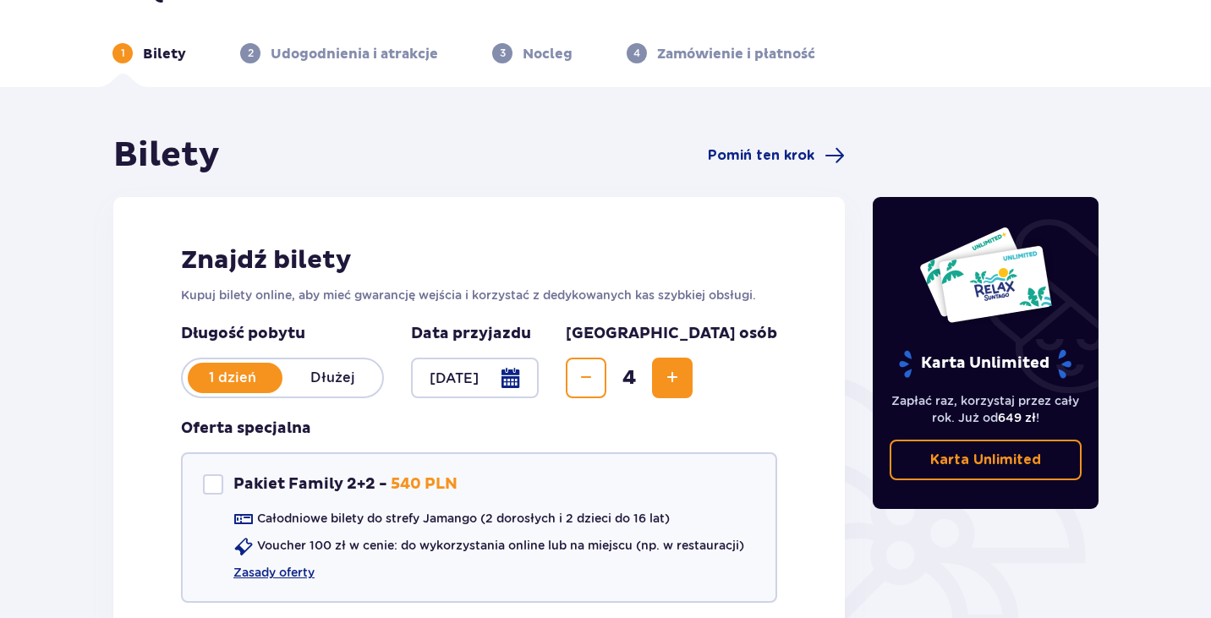
scroll to position [253, 0]
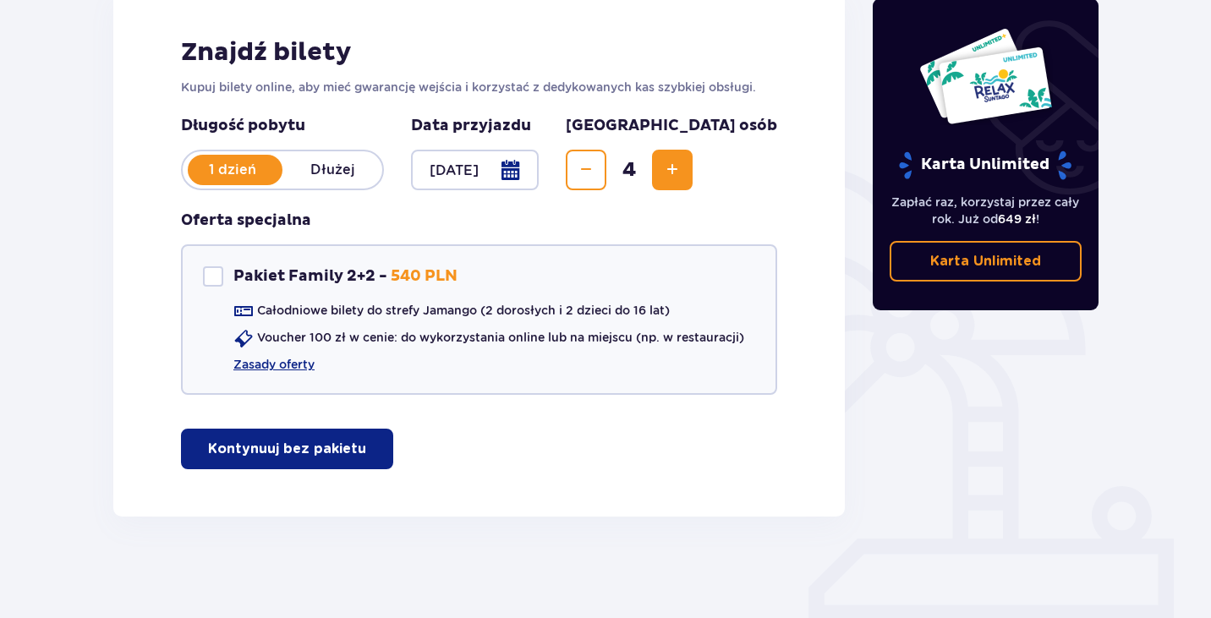
click at [353, 455] on button "Kontynuuj bez pakietu" at bounding box center [287, 449] width 212 height 41
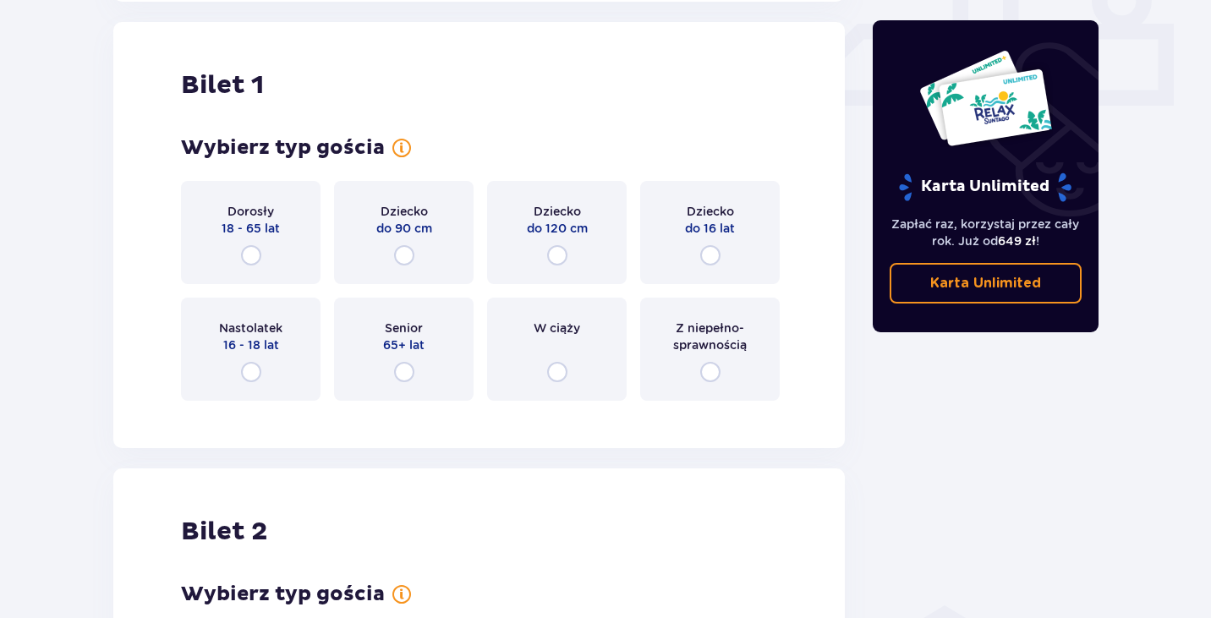
scroll to position [769, 0]
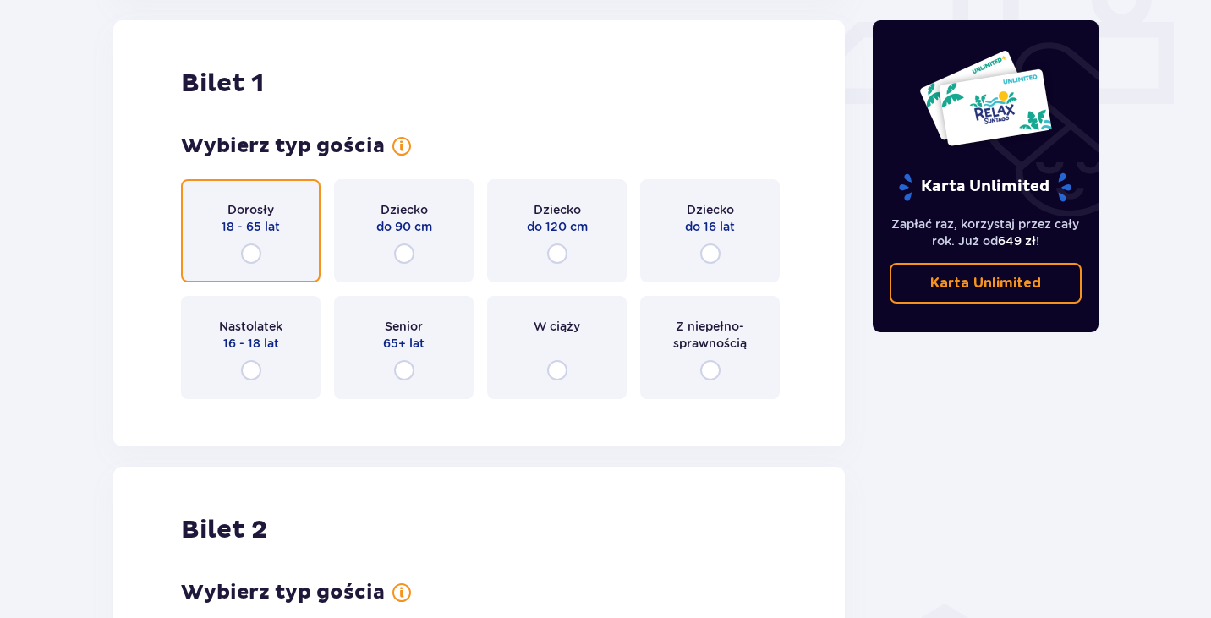
click at [247, 253] on input "radio" at bounding box center [251, 253] width 20 height 20
radio input "true"
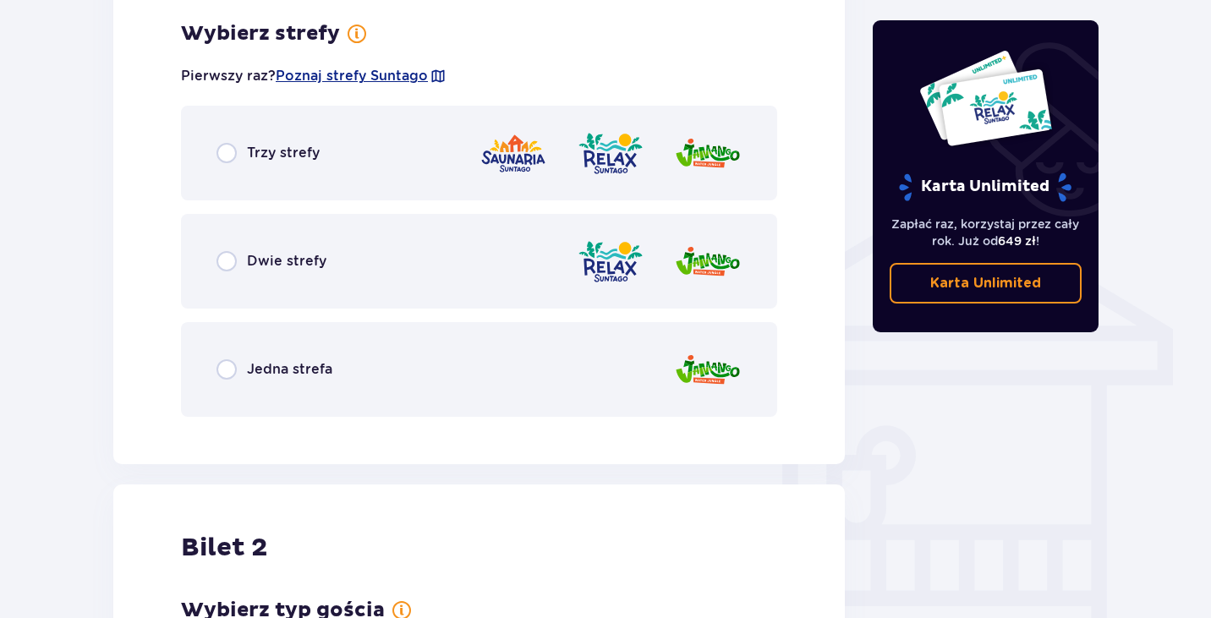
scroll to position [1182, 0]
click at [314, 360] on p "Jedna strefa" at bounding box center [289, 368] width 85 height 19
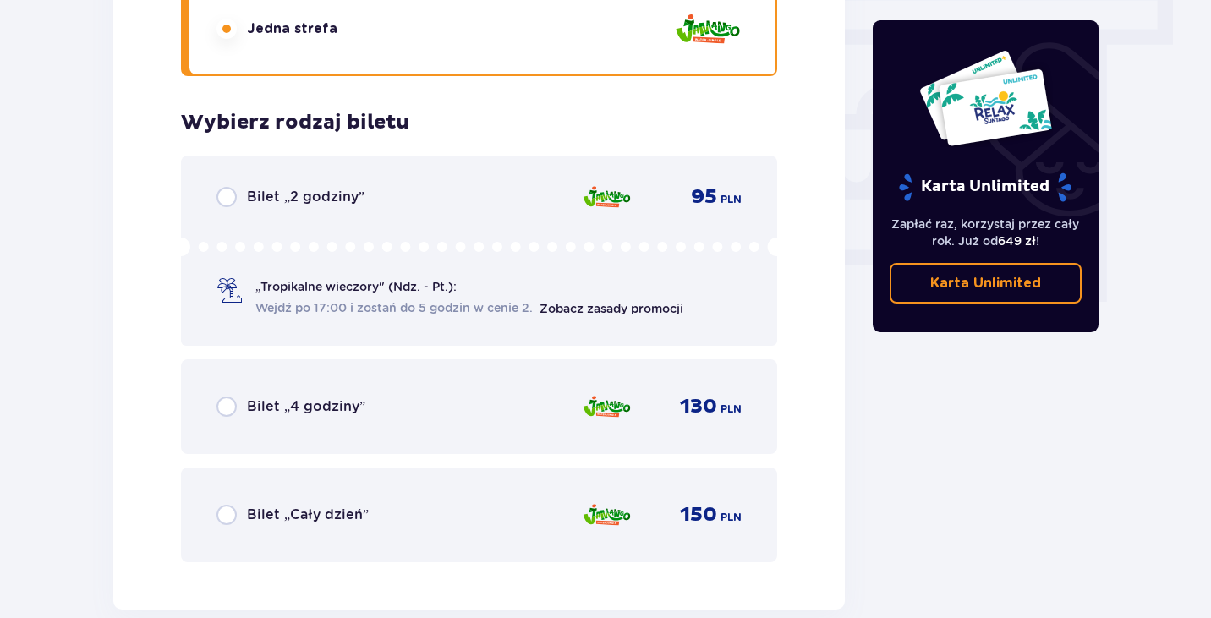
scroll to position [1527, 0]
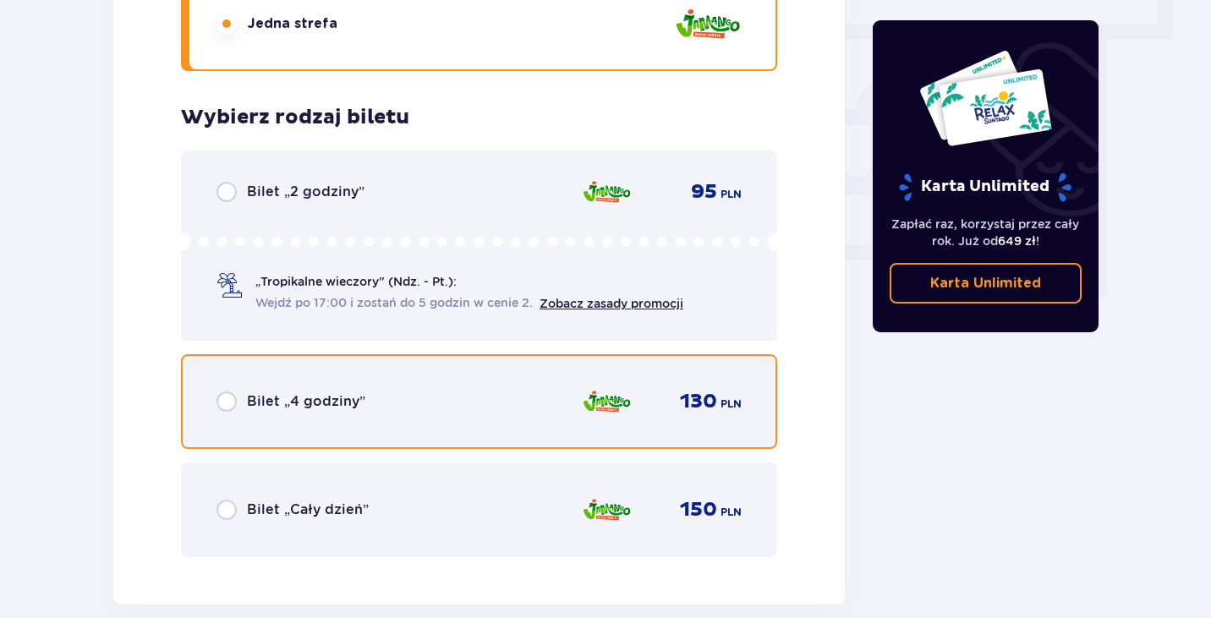
click at [231, 409] on input "radio" at bounding box center [226, 401] width 20 height 20
radio input "true"
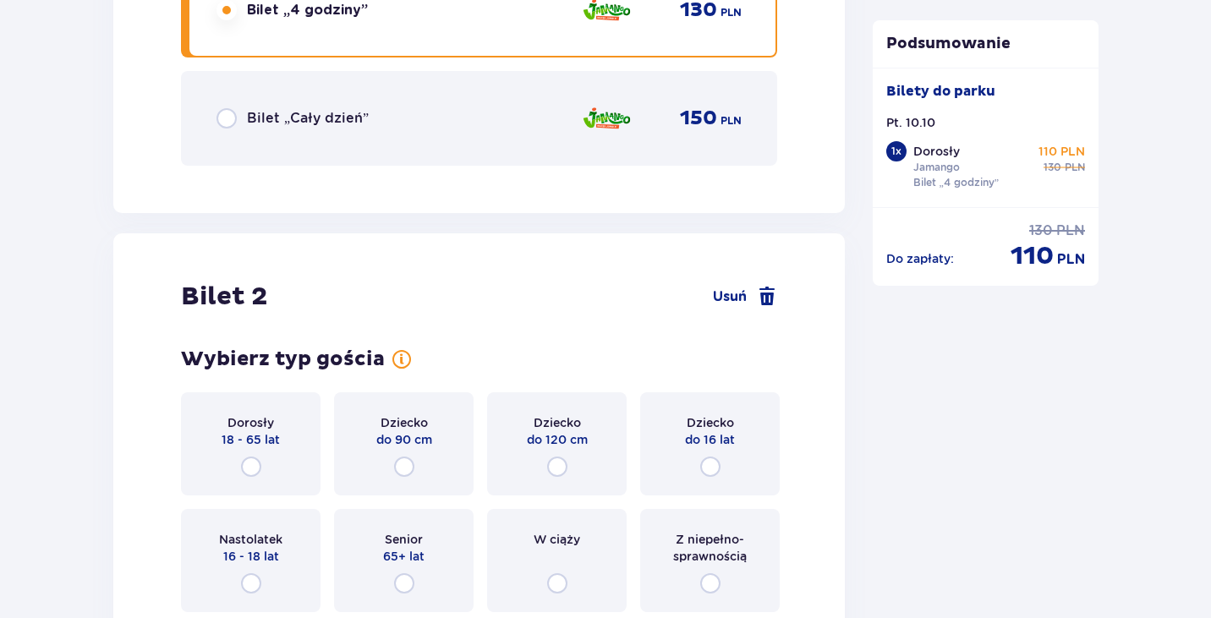
scroll to position [2131, 0]
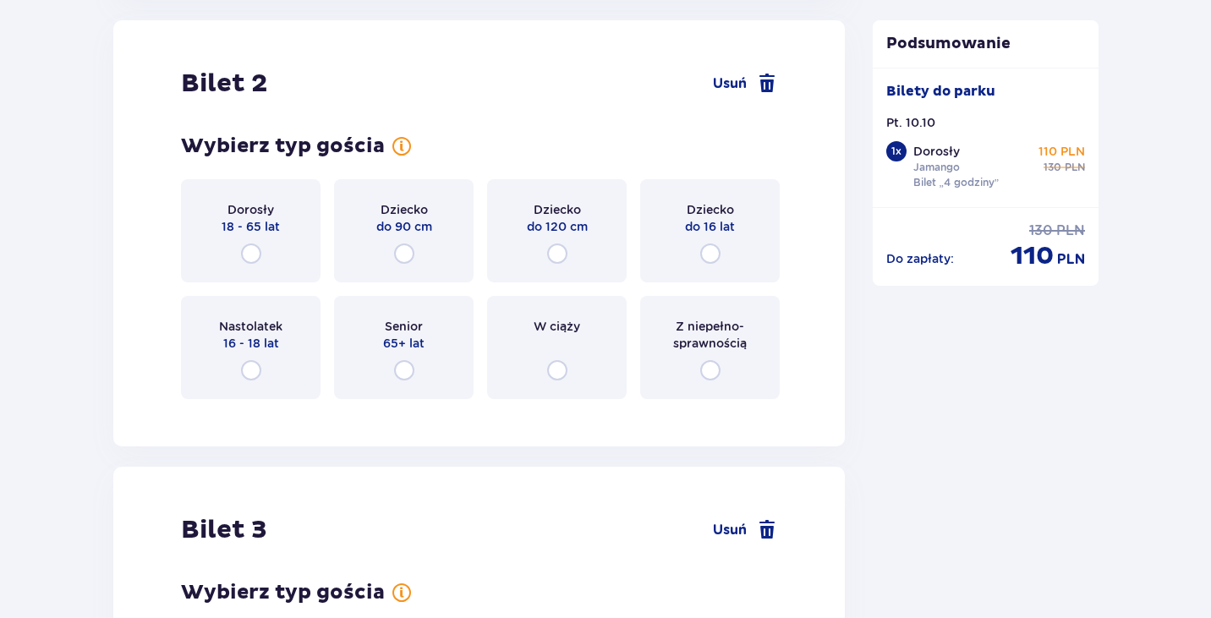
click at [265, 260] on div "Dorosły 18 - 65 lat" at bounding box center [250, 230] width 139 height 103
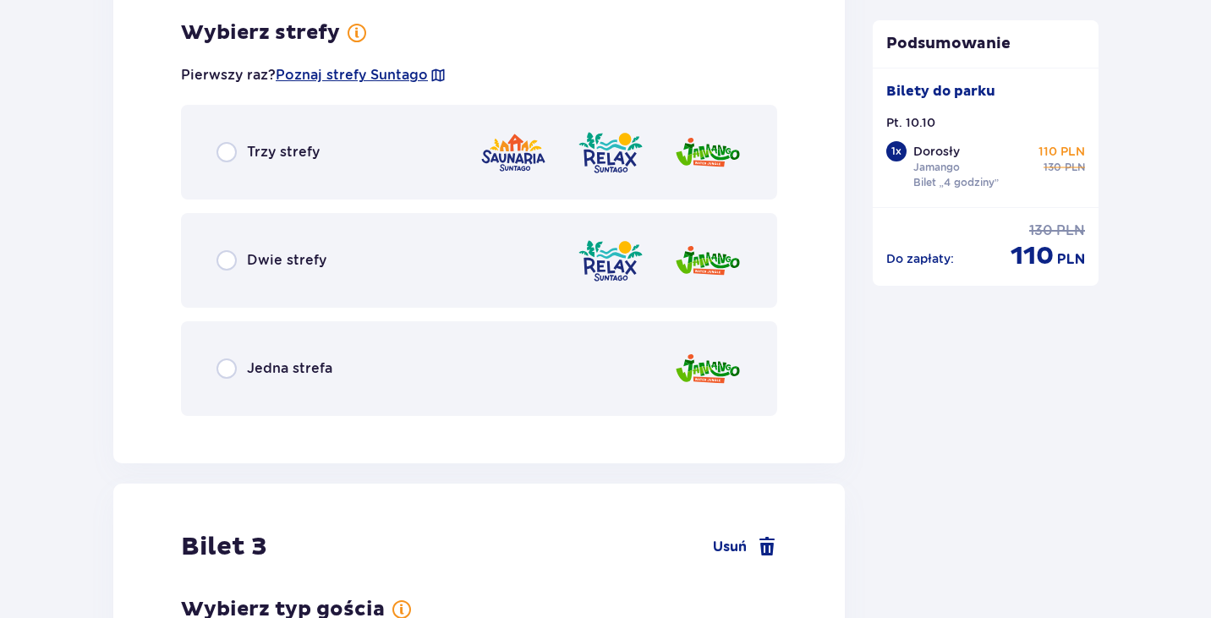
click at [303, 374] on p "Jedna strefa" at bounding box center [289, 368] width 85 height 19
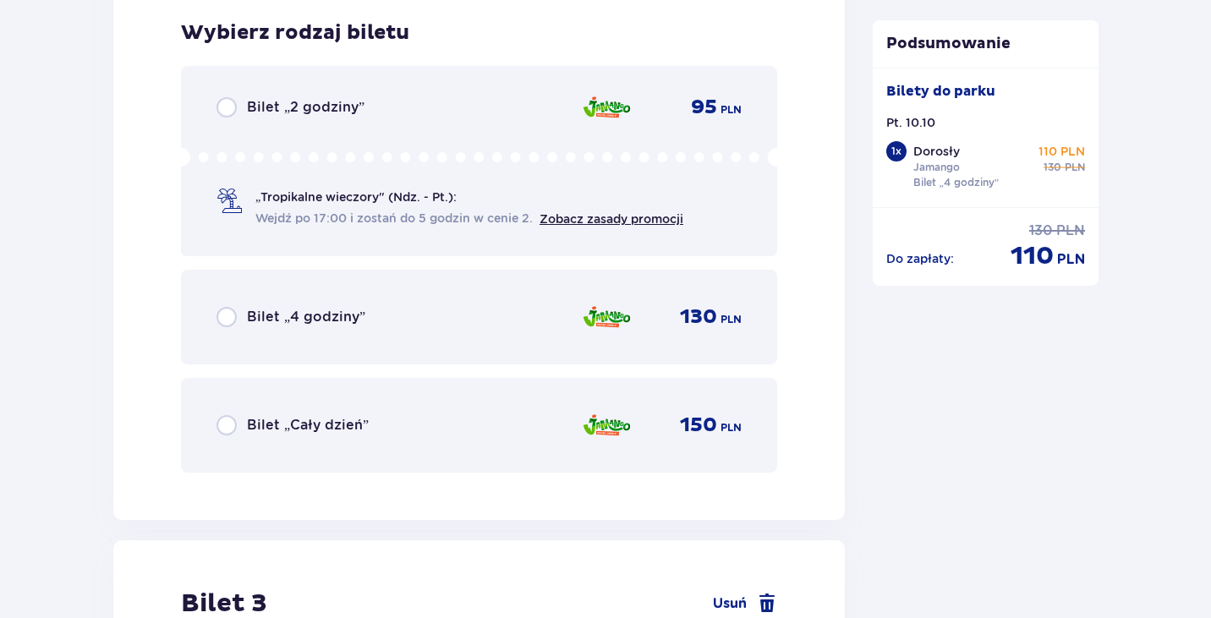
click at [320, 317] on p "Bilet „4 godziny”" at bounding box center [306, 317] width 118 height 19
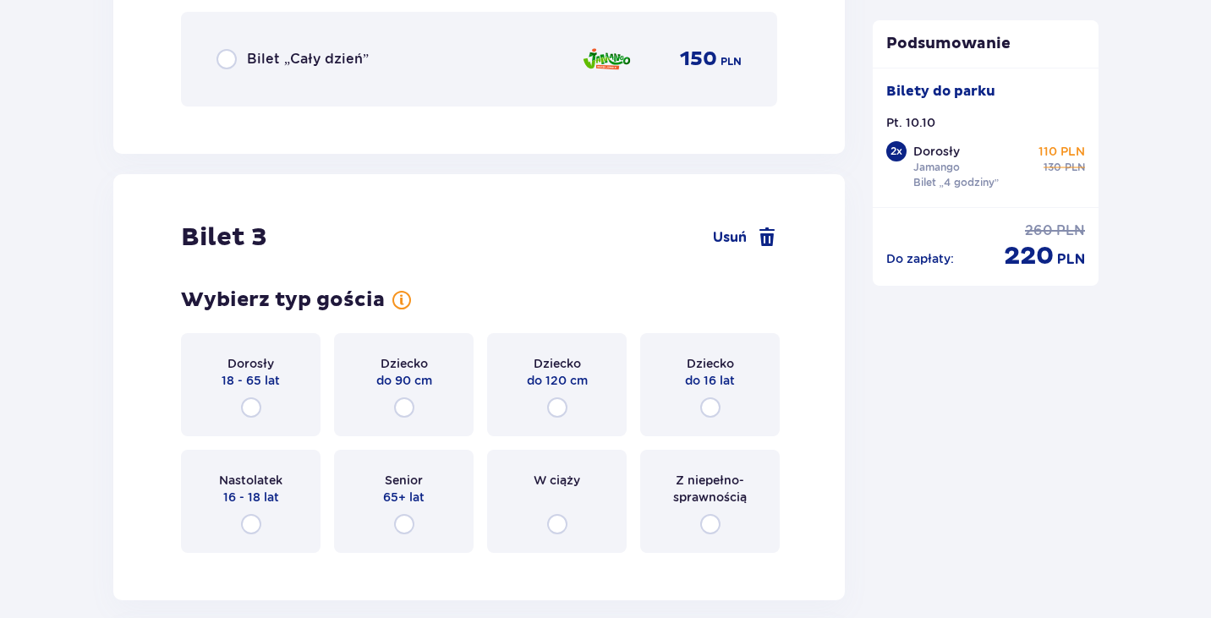
scroll to position [3493, 0]
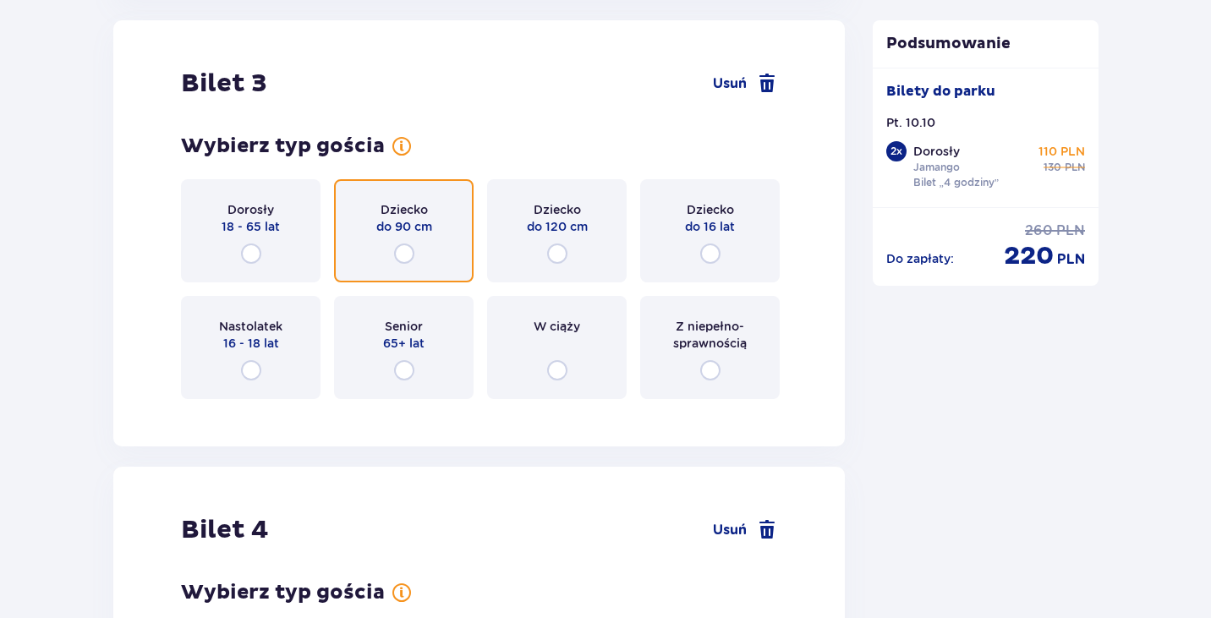
click at [407, 251] on input "radio" at bounding box center [404, 253] width 20 height 20
radio input "true"
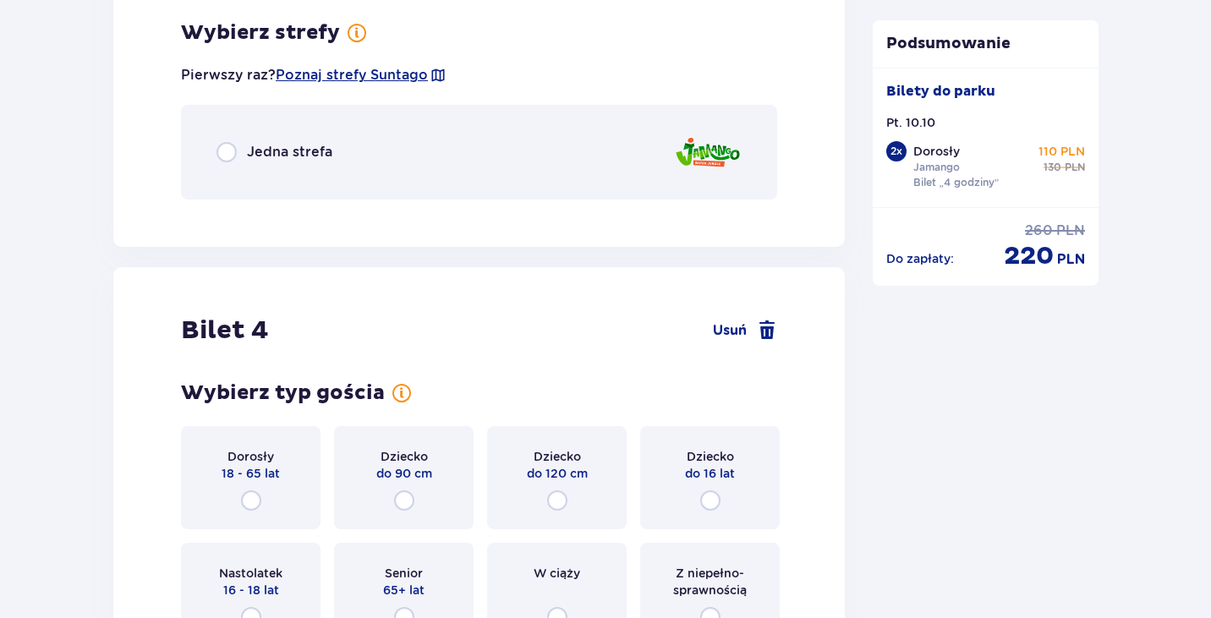
click at [314, 167] on div "Jedna strefa" at bounding box center [479, 152] width 596 height 95
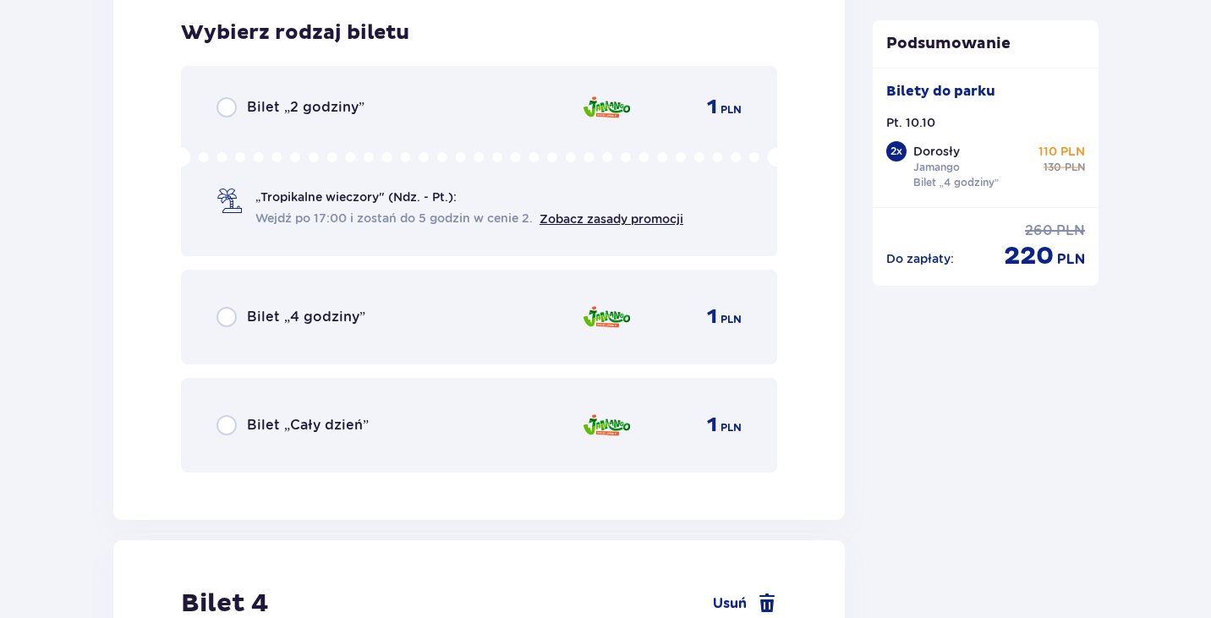
click at [323, 320] on p "Bilet „4 godziny”" at bounding box center [306, 317] width 118 height 19
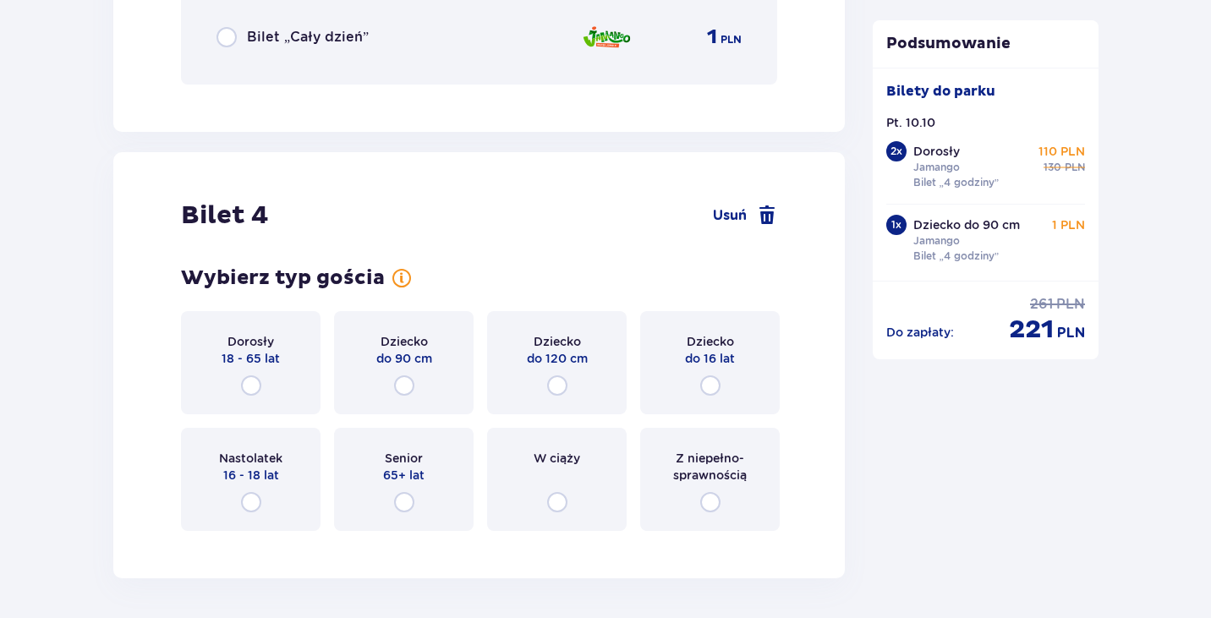
scroll to position [4638, 0]
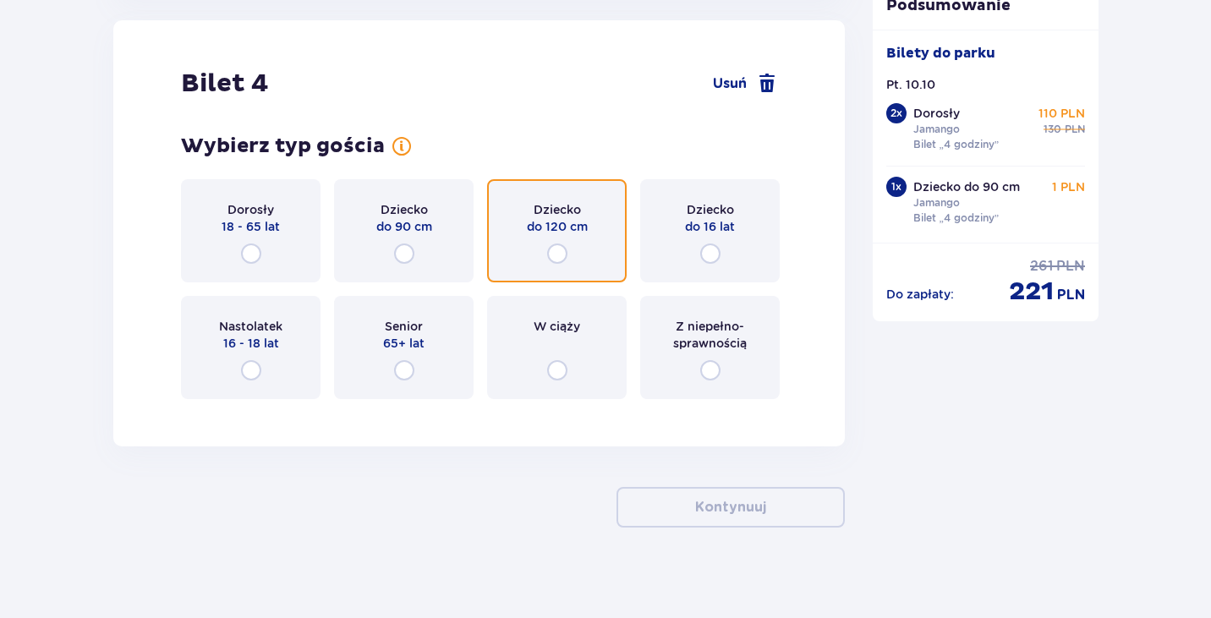
click at [550, 249] on input "radio" at bounding box center [557, 253] width 20 height 20
radio input "true"
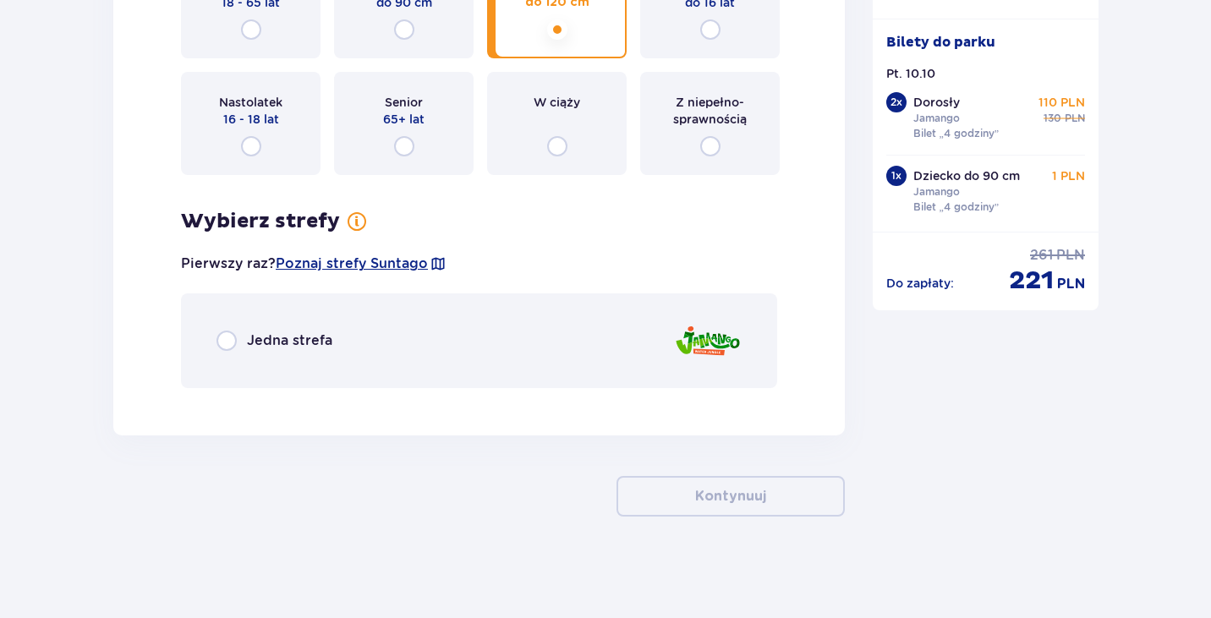
click at [310, 337] on p "Jedna strefa" at bounding box center [289, 340] width 85 height 19
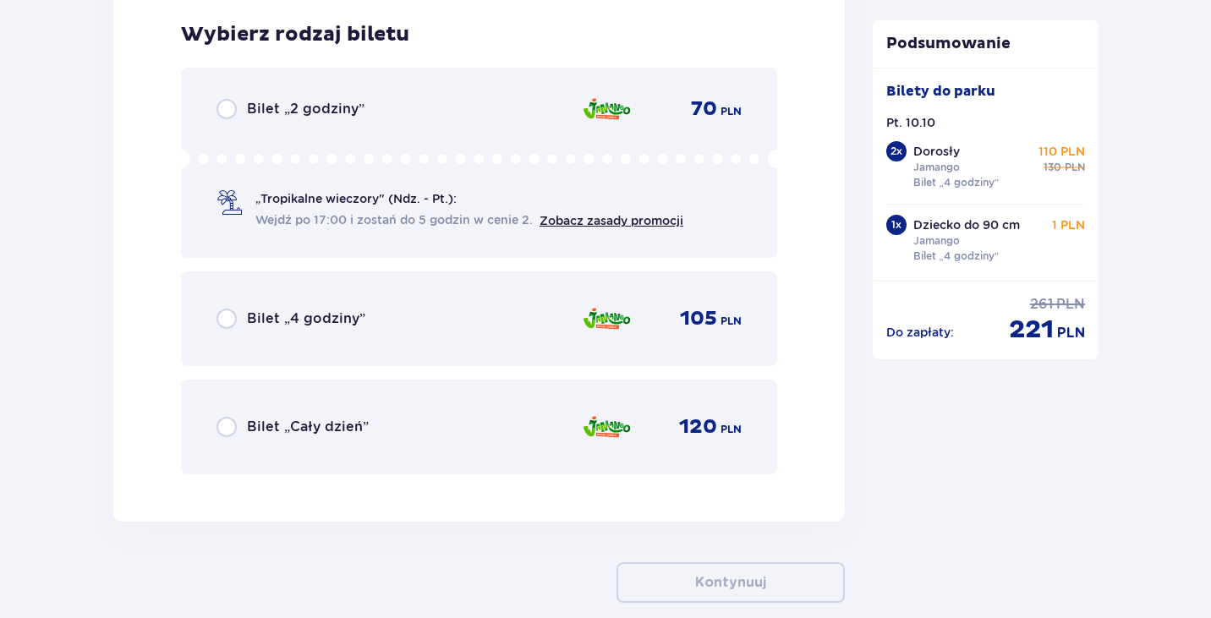
scroll to position [5264, 0]
click at [313, 319] on p "Bilet „4 godziny”" at bounding box center [306, 317] width 118 height 19
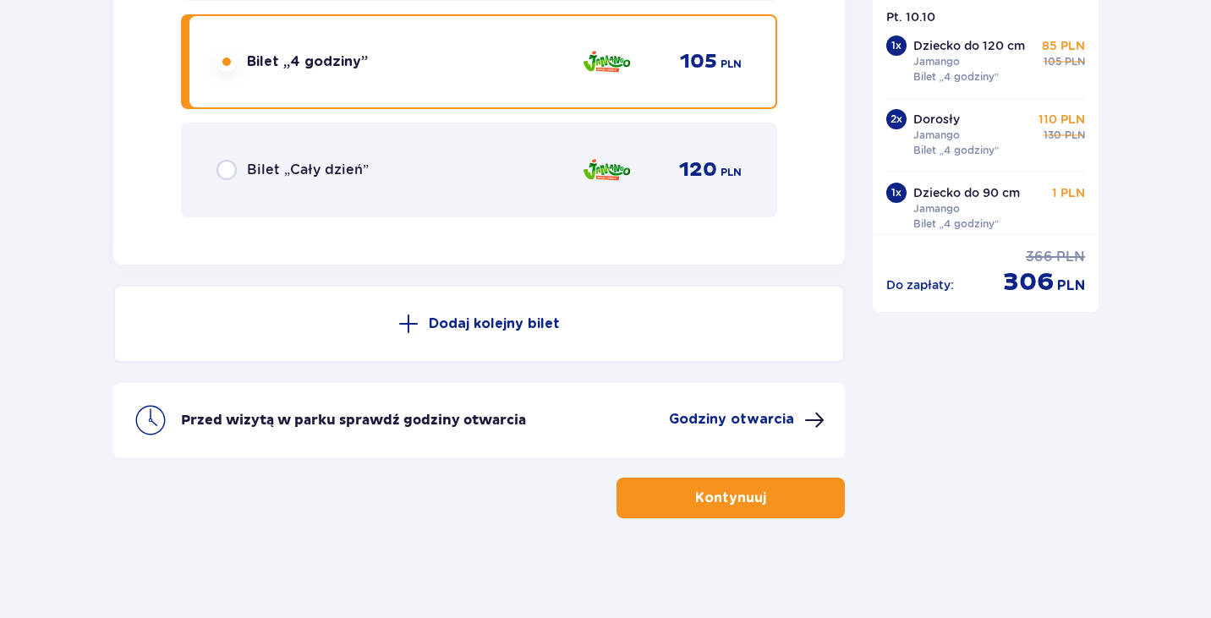
scroll to position [5521, 0]
